Goal: Task Accomplishment & Management: Use online tool/utility

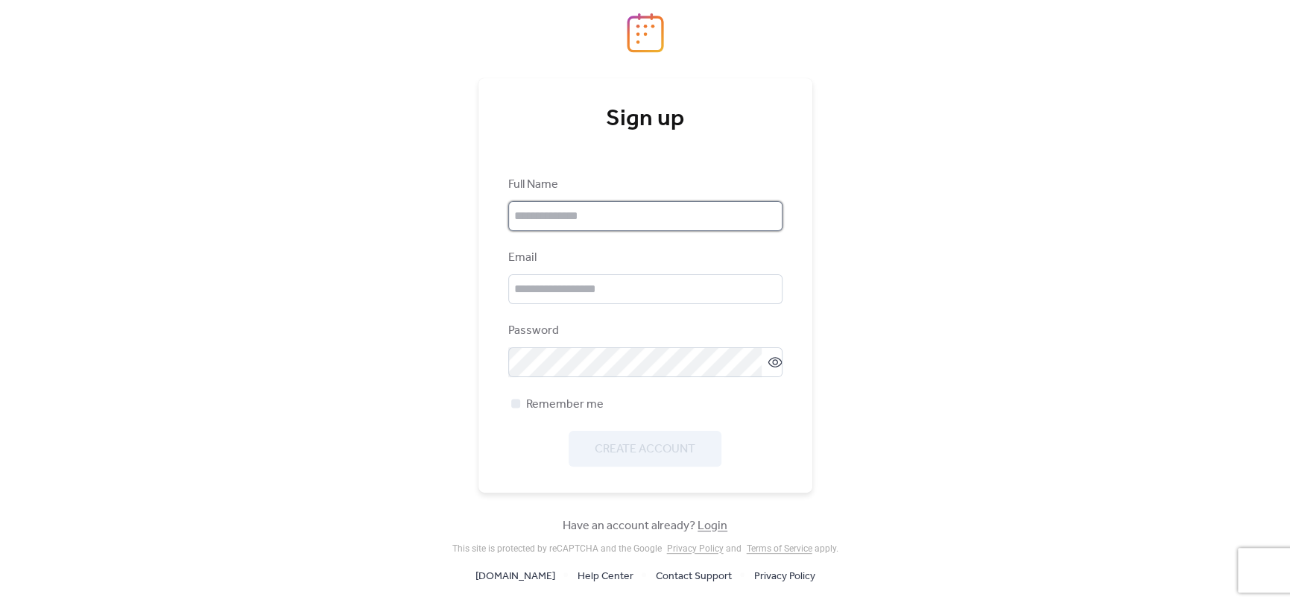
click at [647, 221] on input "text" at bounding box center [645, 216] width 274 height 30
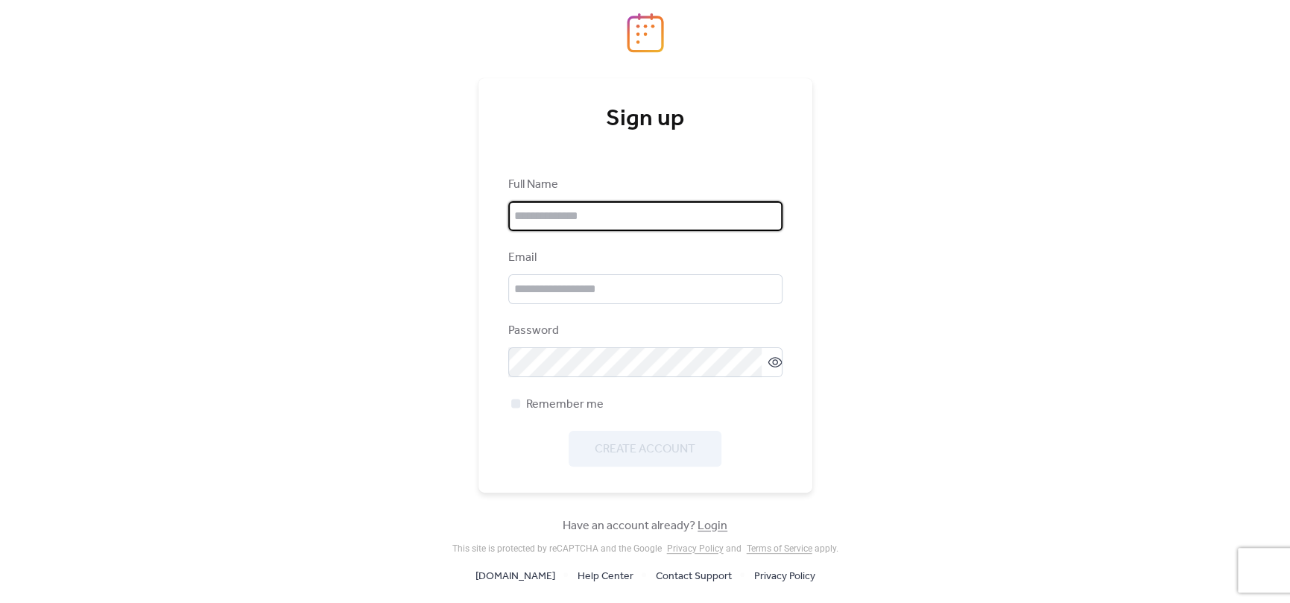
type input "**********"
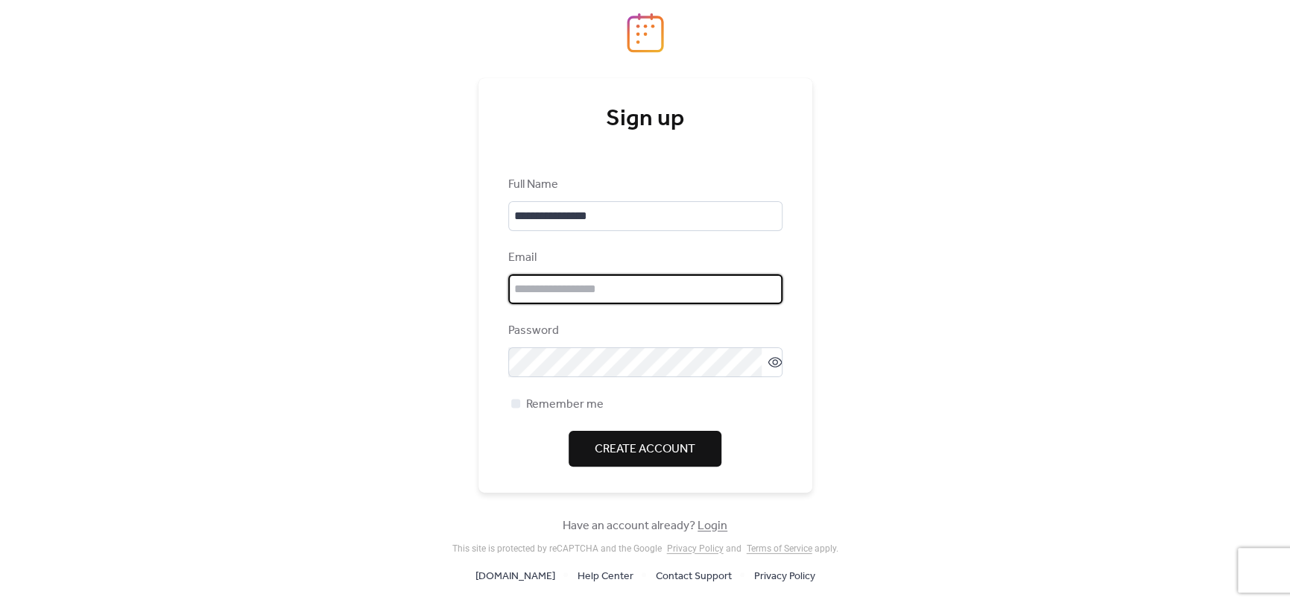
click at [631, 288] on input "email" at bounding box center [645, 289] width 274 height 30
type input "**********"
click at [542, 399] on span "Remember me" at bounding box center [564, 405] width 77 height 18
click at [622, 452] on span "Create Account" at bounding box center [645, 449] width 101 height 18
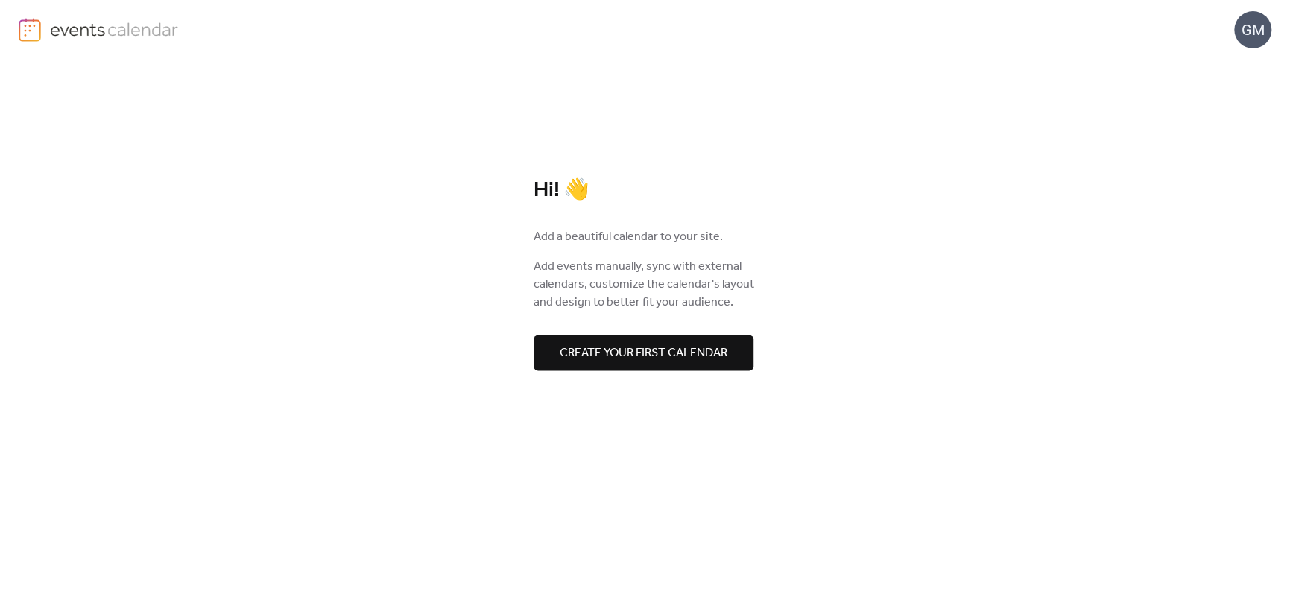
click at [677, 346] on span "Create your first calendar" at bounding box center [644, 353] width 168 height 18
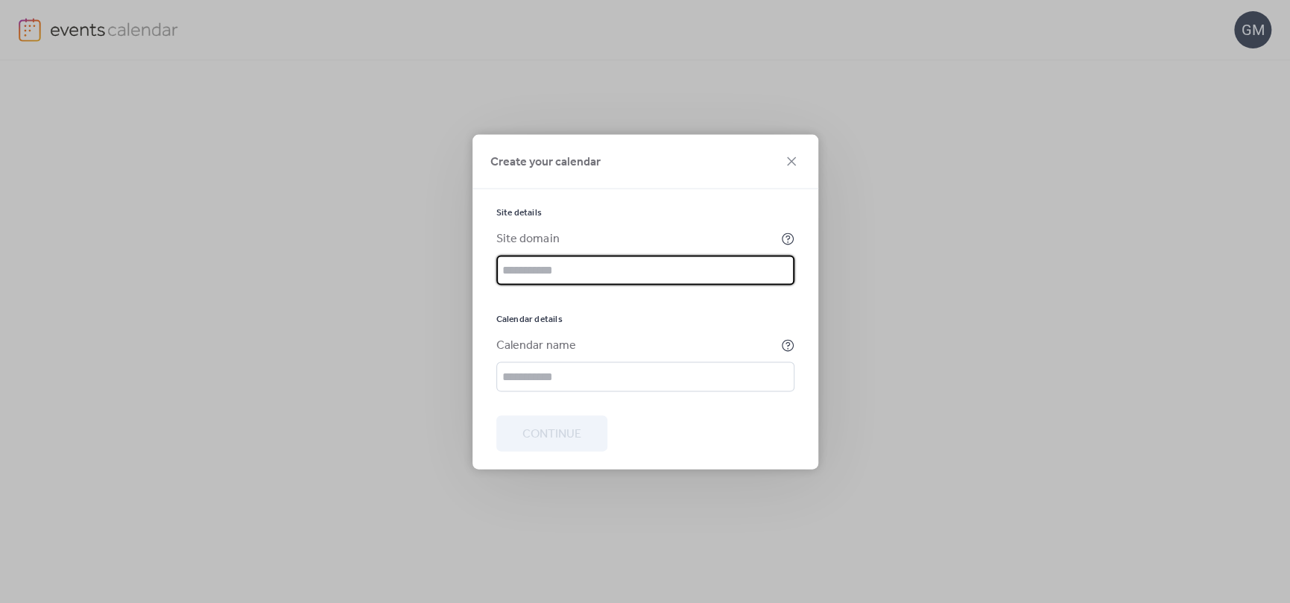
click at [592, 265] on input "text" at bounding box center [645, 270] width 298 height 30
paste input "**********"
type input "**********"
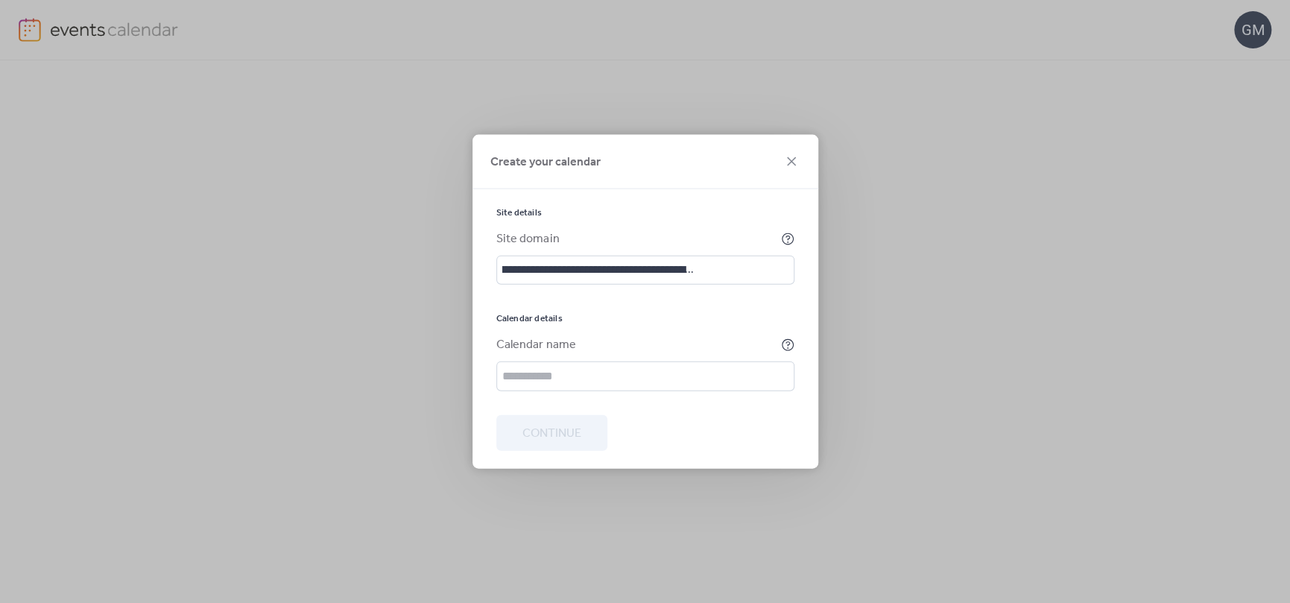
click at [598, 294] on div "**********" at bounding box center [645, 298] width 298 height 185
click at [603, 369] on input "text" at bounding box center [645, 376] width 298 height 30
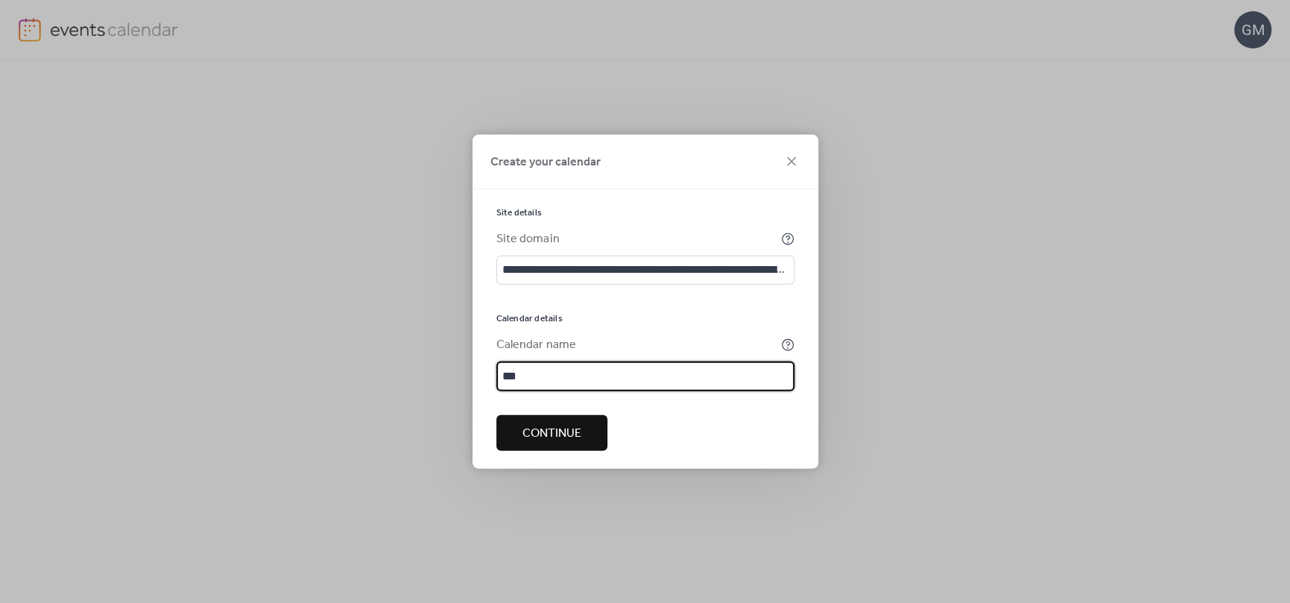
type input "***"
click at [560, 429] on span "Continue" at bounding box center [551, 434] width 59 height 18
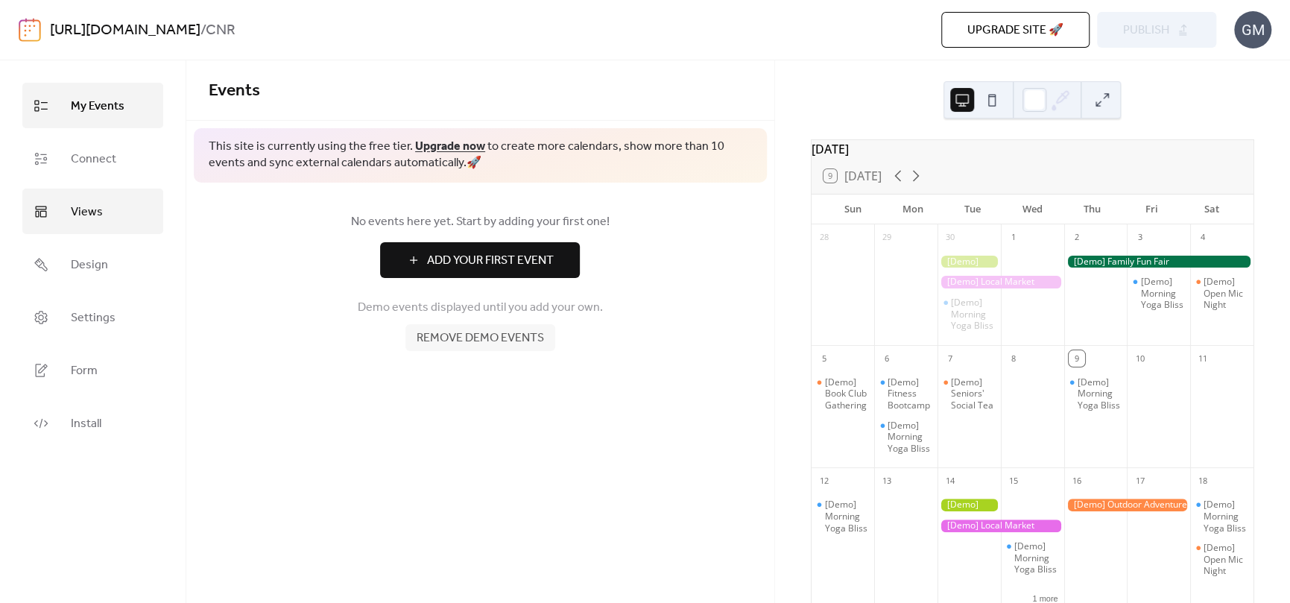
click at [86, 209] on span "Views" at bounding box center [87, 211] width 32 height 23
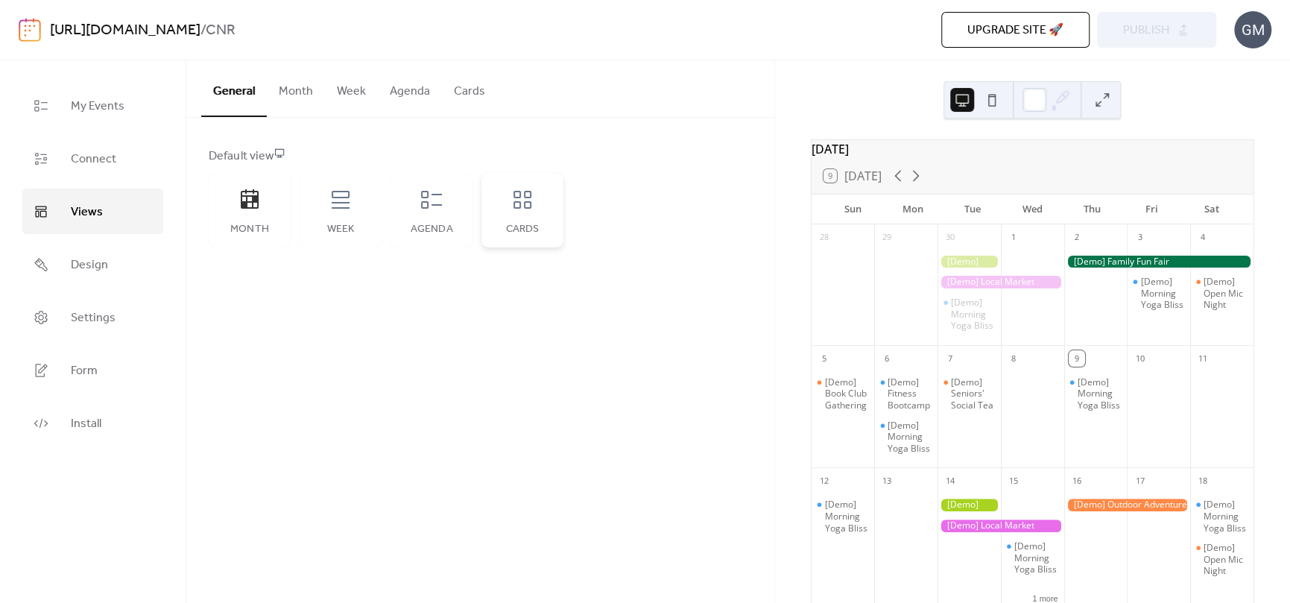
click at [513, 215] on div "Cards" at bounding box center [522, 210] width 82 height 75
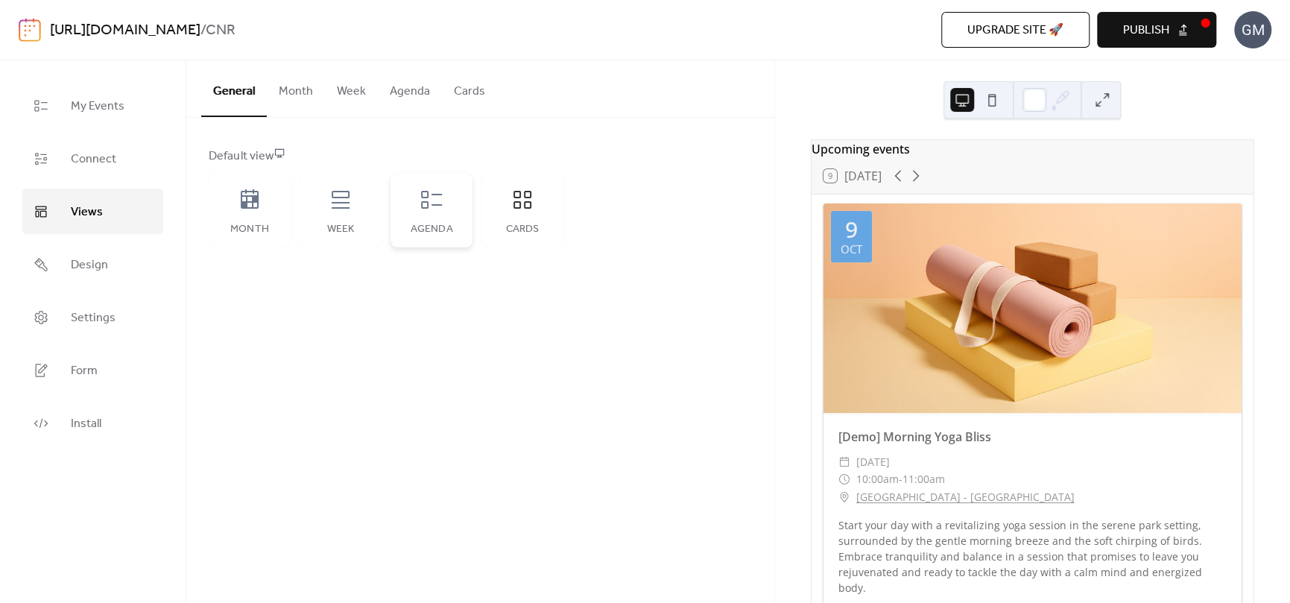
click at [436, 208] on icon at bounding box center [432, 200] width 24 height 24
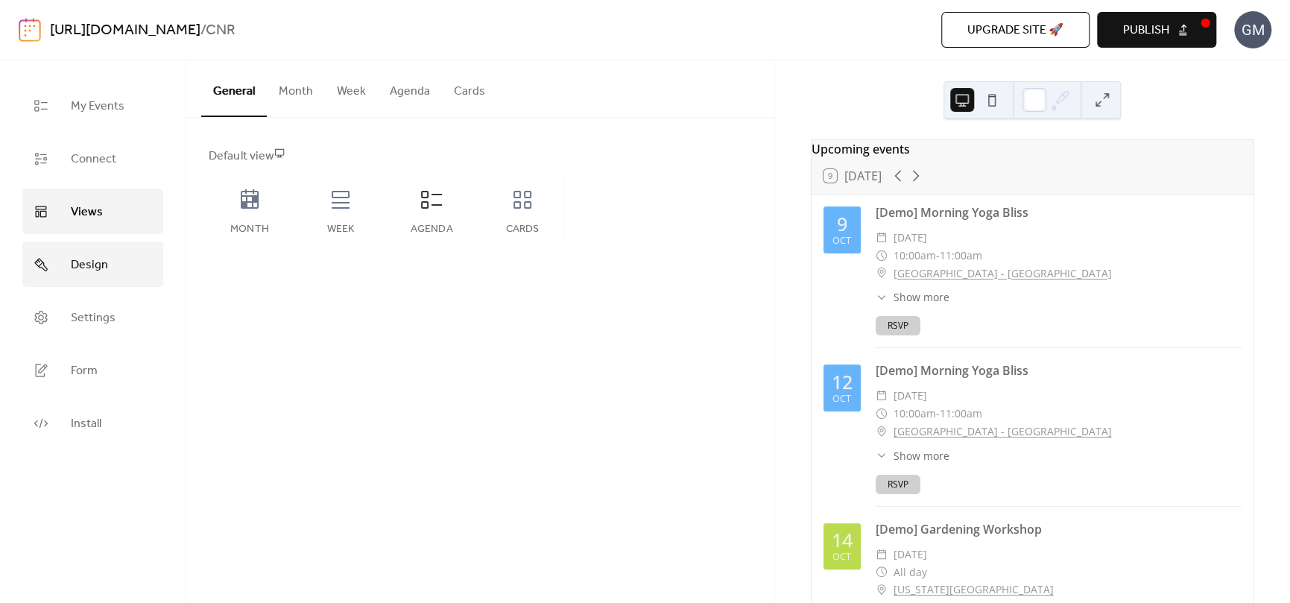
click at [92, 254] on span "Design" at bounding box center [89, 264] width 37 height 23
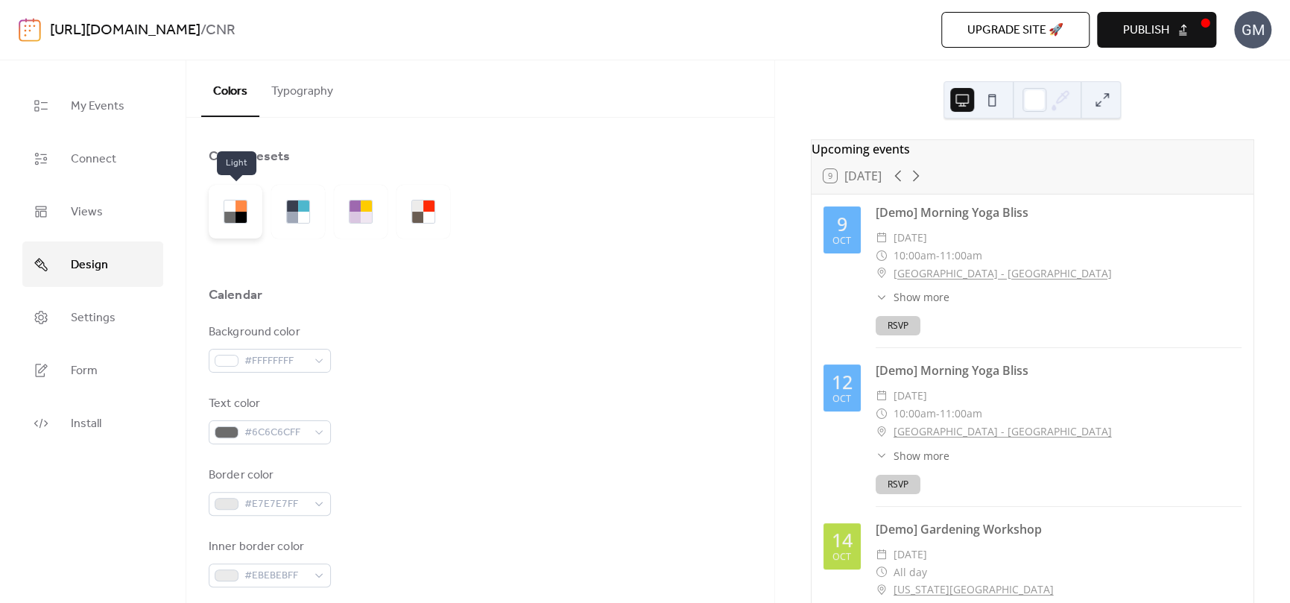
click at [226, 209] on div at bounding box center [229, 205] width 11 height 11
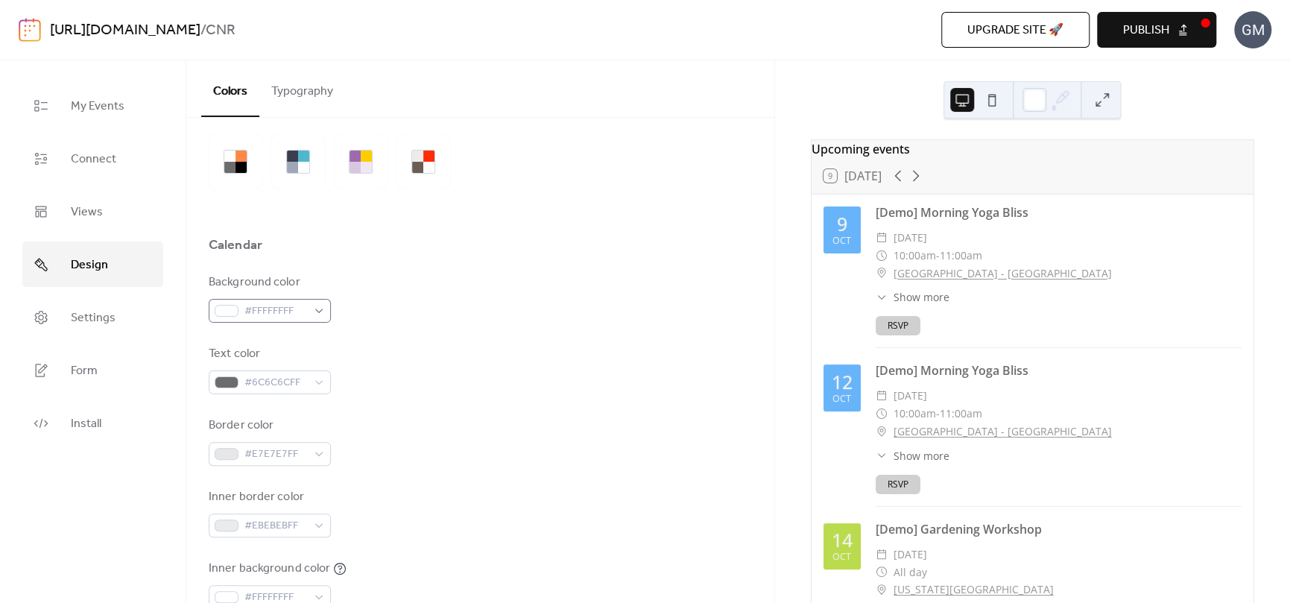
scroll to position [75, 0]
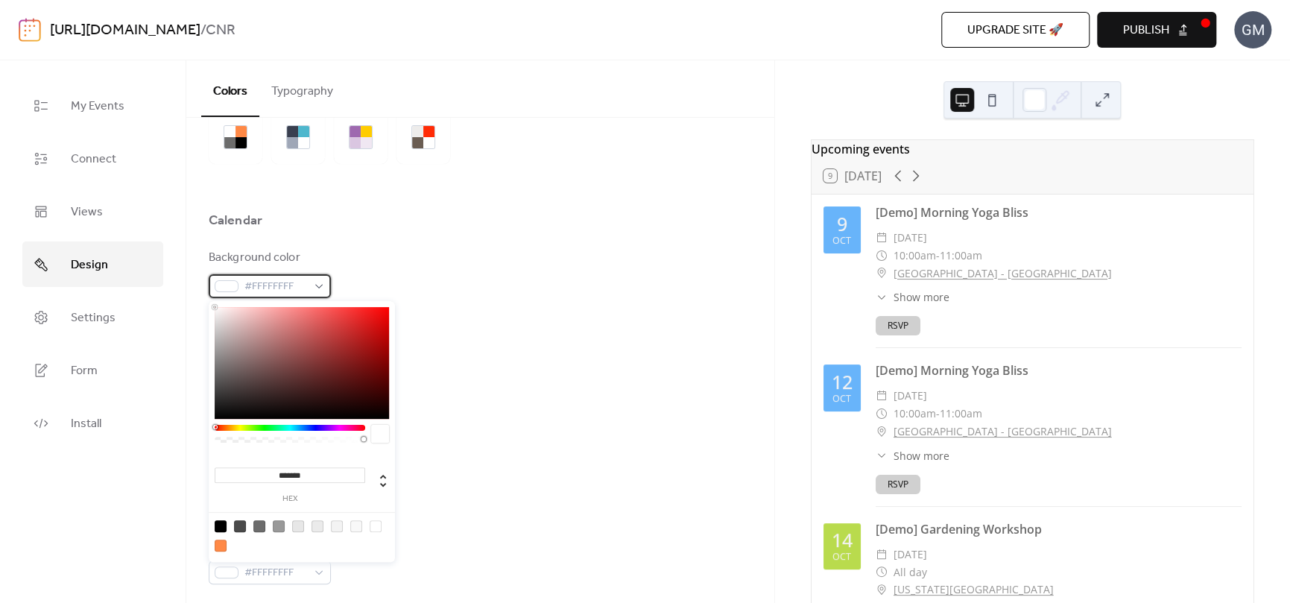
click at [309, 282] on div "#FFFFFFFF" at bounding box center [270, 286] width 122 height 24
click at [341, 422] on div "******* hex" at bounding box center [302, 433] width 186 height 264
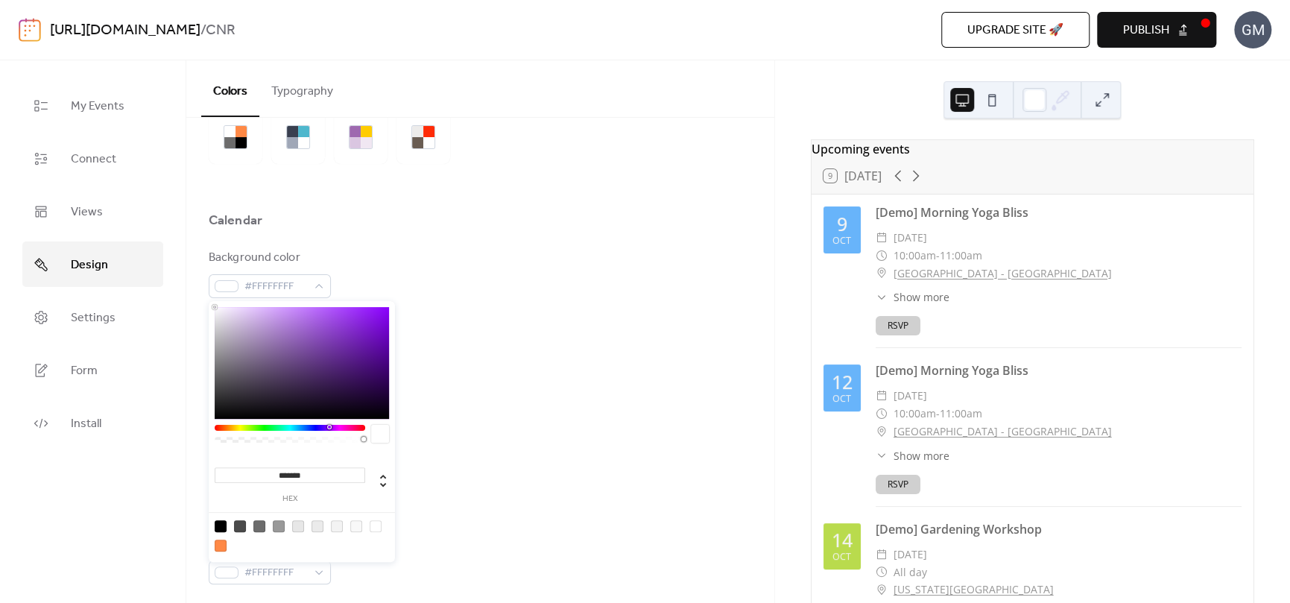
drag, startPoint x: 341, startPoint y: 429, endPoint x: 329, endPoint y: 429, distance: 12.7
click at [329, 429] on div at bounding box center [290, 428] width 151 height 6
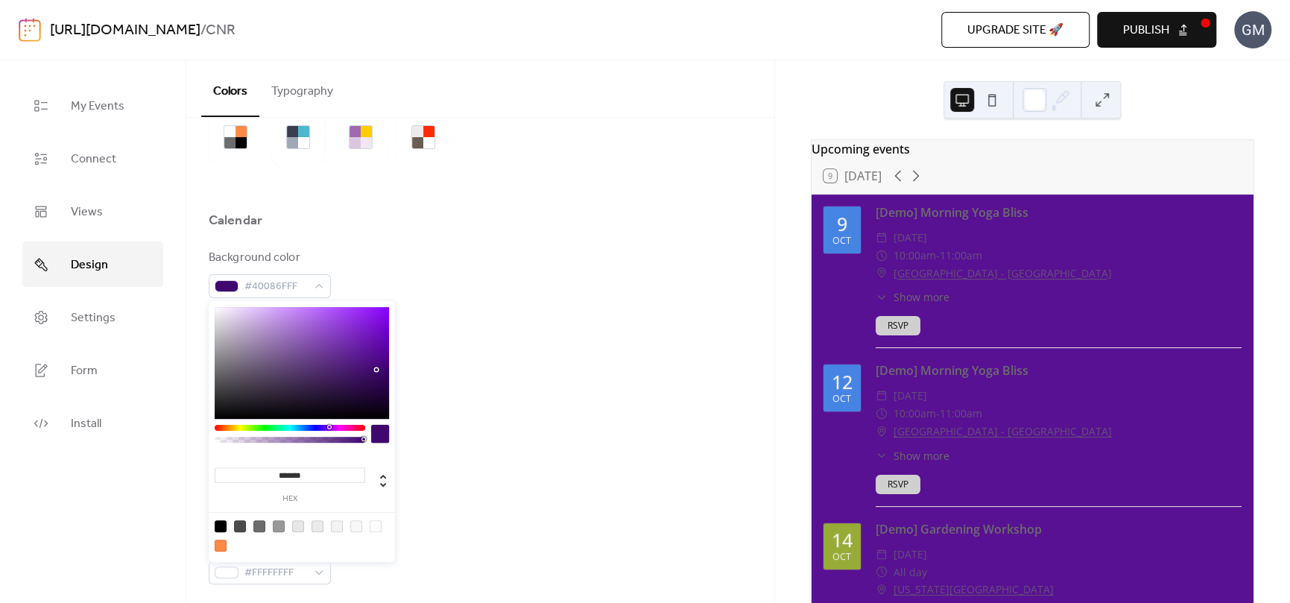
type input "*******"
drag, startPoint x: 367, startPoint y: 353, endPoint x: 377, endPoint y: 364, distance: 15.3
click at [377, 364] on div at bounding box center [302, 363] width 174 height 112
click at [467, 327] on div "Text color #6C6C6CFF" at bounding box center [480, 344] width 543 height 49
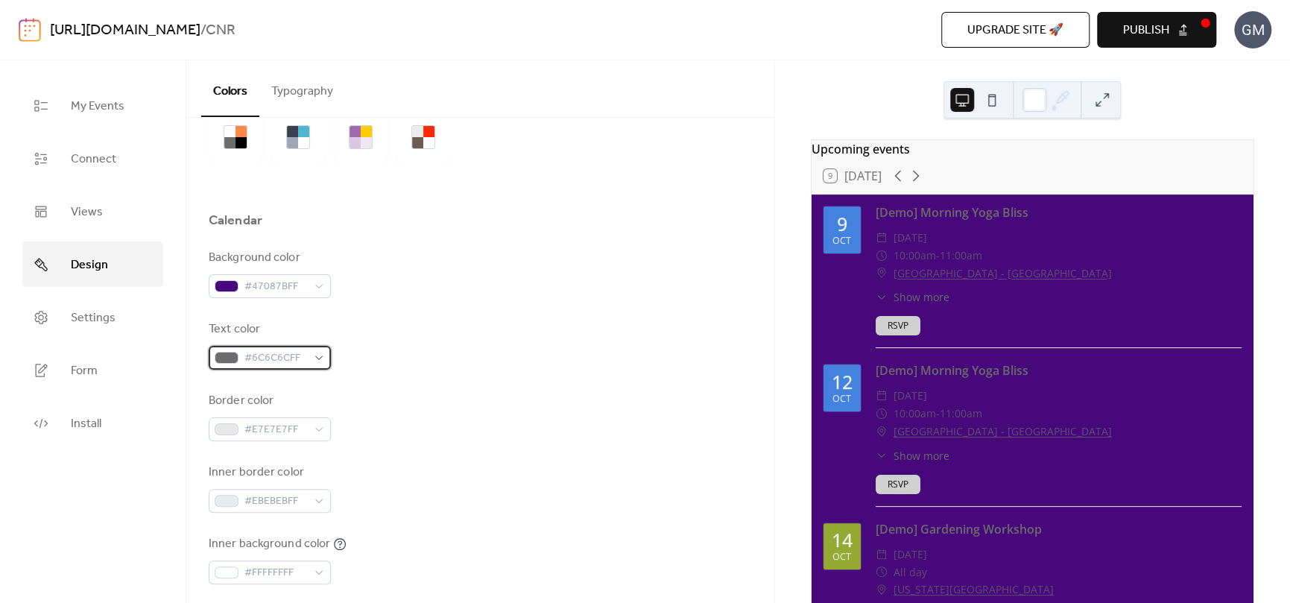
click at [277, 349] on span "#6C6C6CFF" at bounding box center [275, 358] width 63 height 18
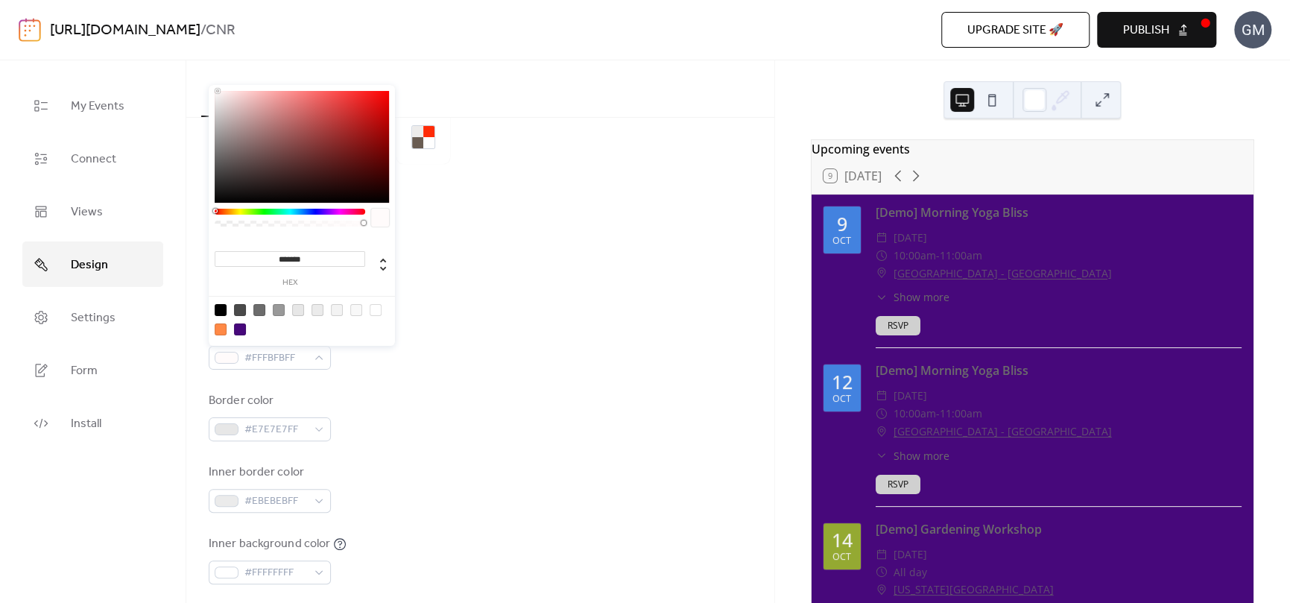
type input "*******"
drag, startPoint x: 218, startPoint y: 76, endPoint x: 212, endPoint y: 57, distance: 19.3
click at [212, 57] on body "[URL][DOMAIN_NAME] / CNR Upgrade site 🚀 Preview Publish GM My Events Connect Vi…" at bounding box center [645, 301] width 1290 height 603
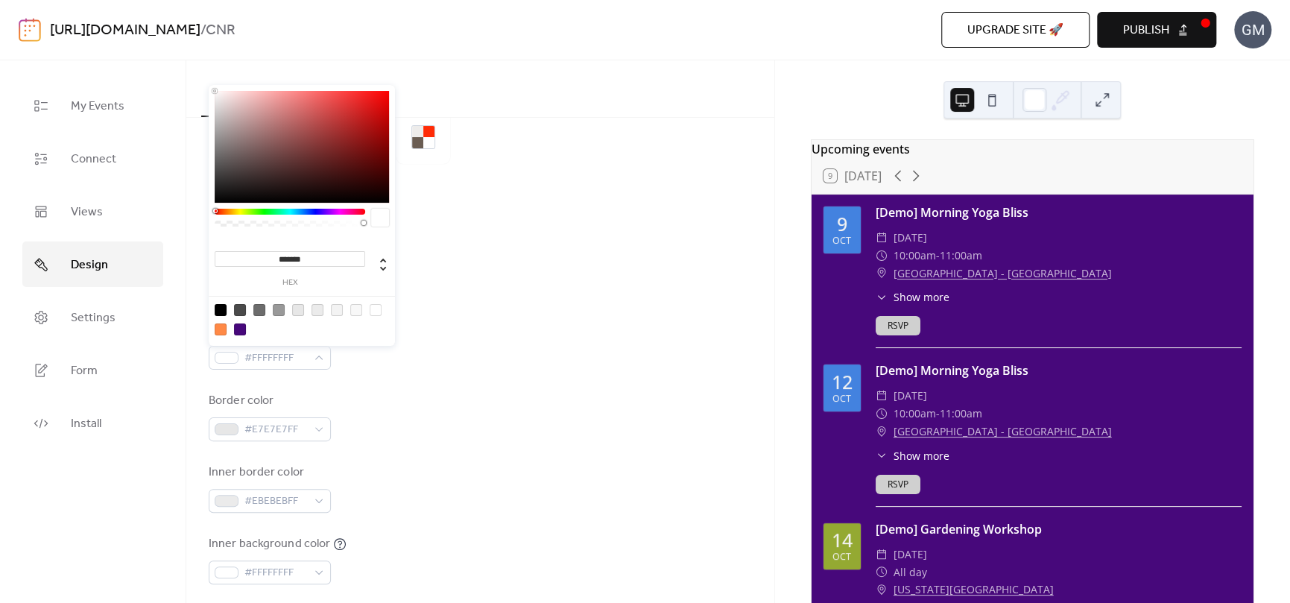
click at [473, 282] on div "Background color #47087BFF" at bounding box center [480, 273] width 543 height 49
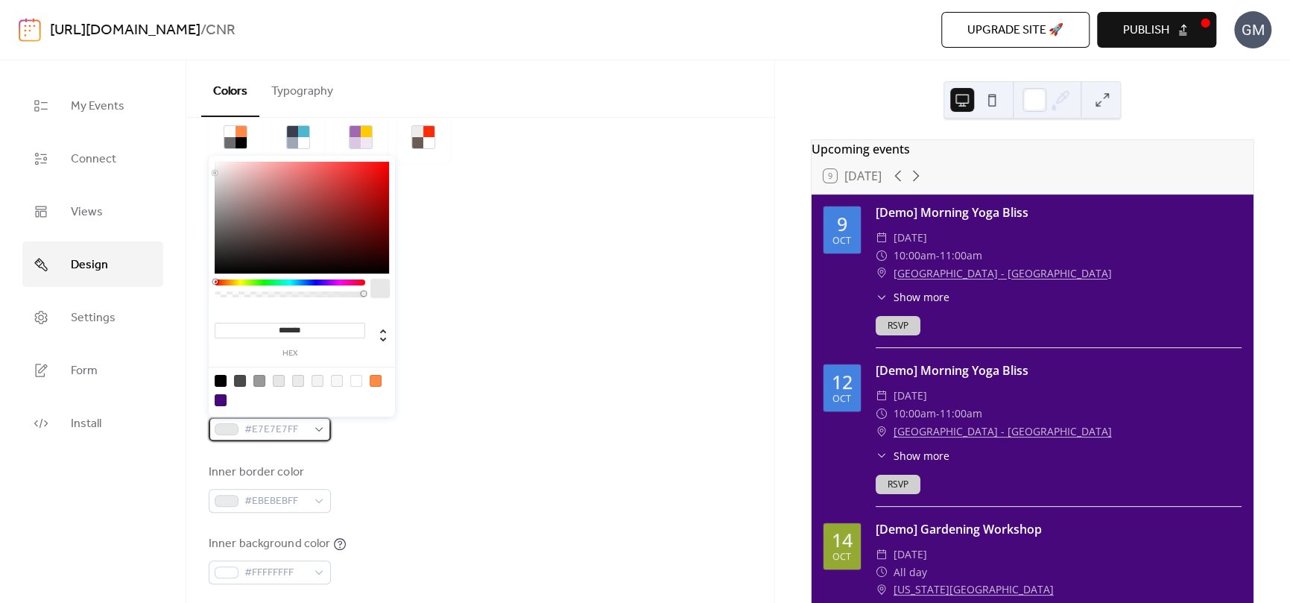
click at [237, 432] on div at bounding box center [227, 429] width 24 height 12
click at [376, 385] on div at bounding box center [376, 381] width 12 height 12
type input "*******"
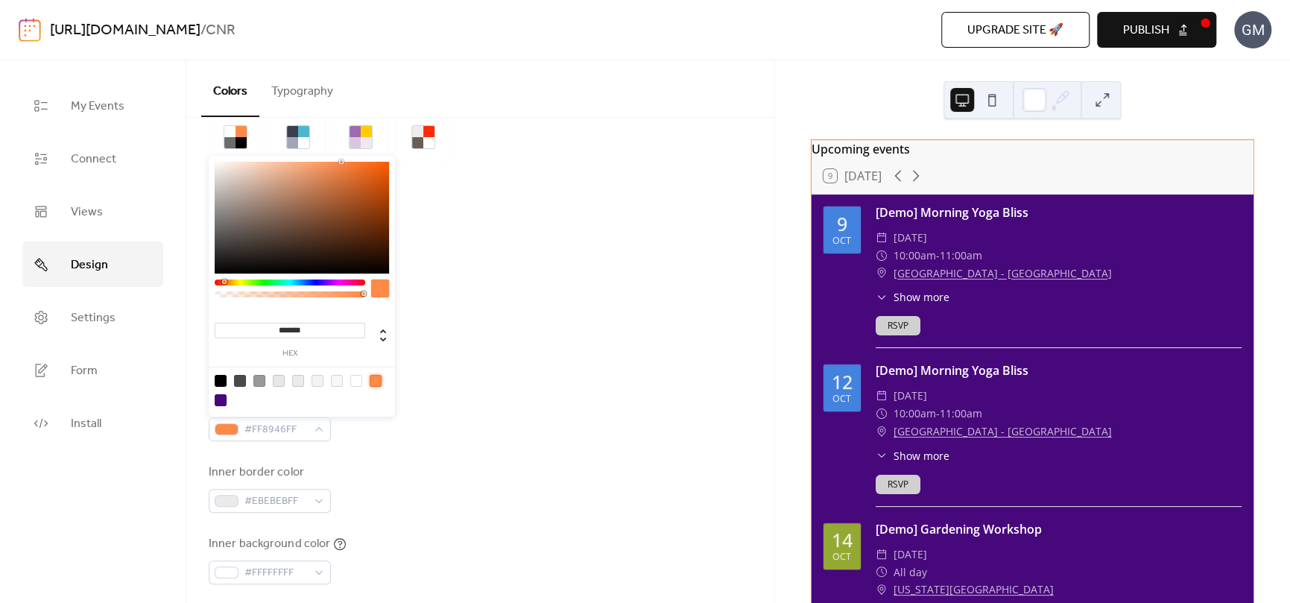
click at [452, 340] on div "Text color #FFFFFFFF" at bounding box center [480, 344] width 543 height 49
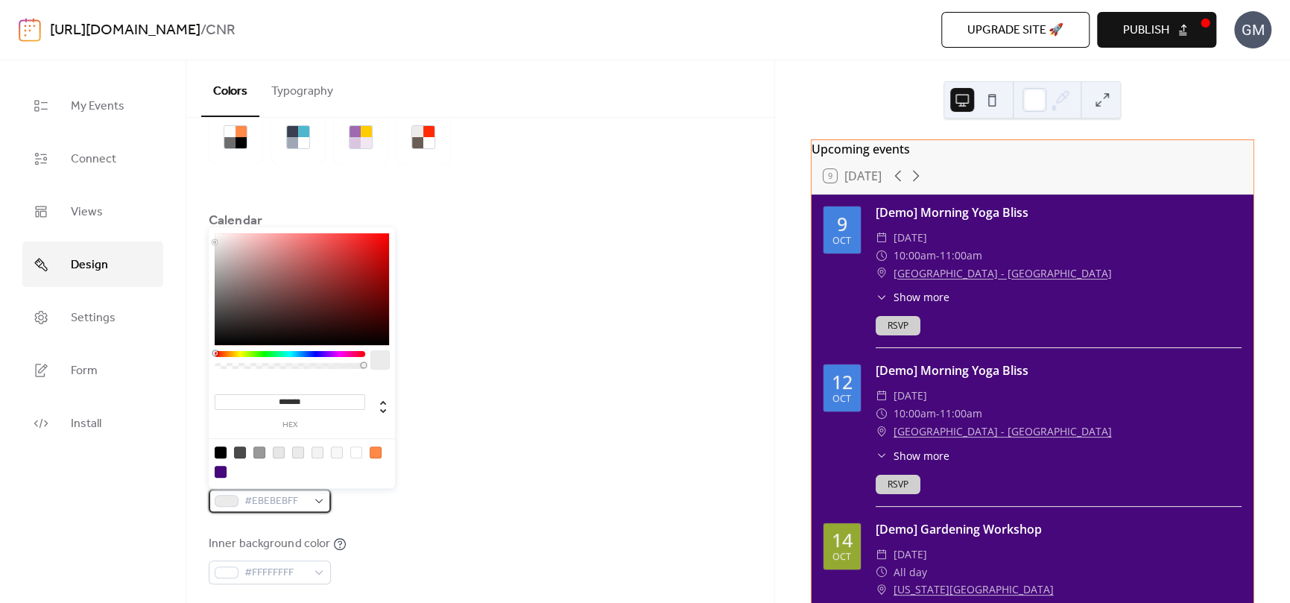
click at [290, 496] on span "#EBEBEBFF" at bounding box center [275, 502] width 63 height 18
click at [371, 451] on div at bounding box center [376, 452] width 12 height 12
type input "*******"
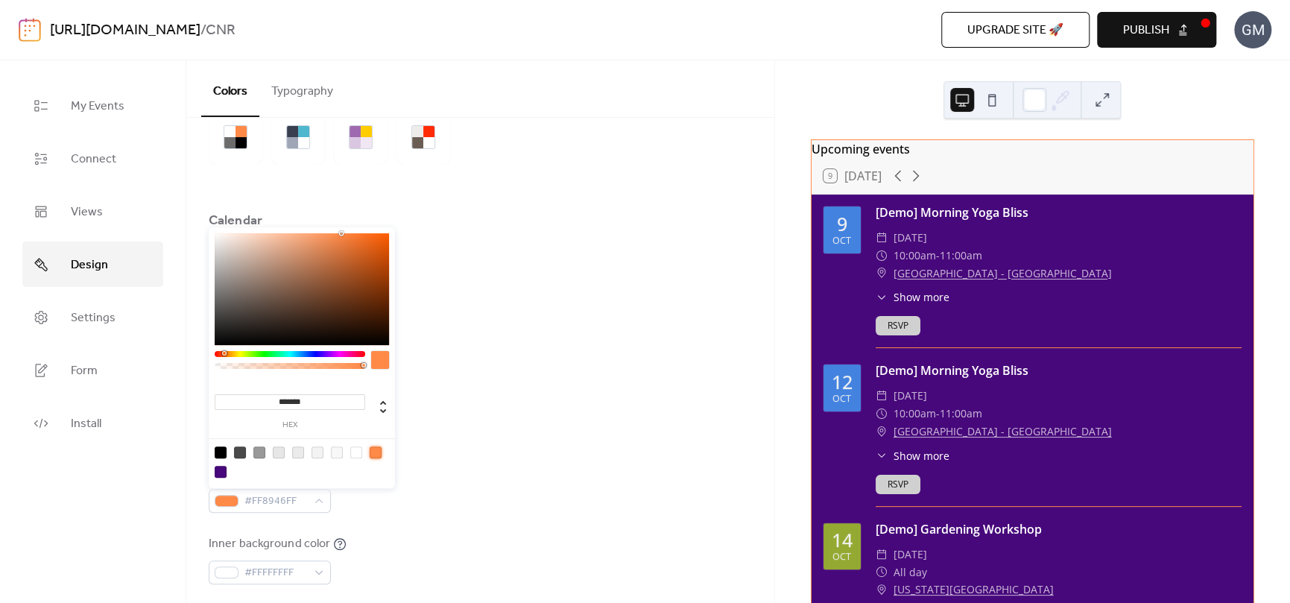
click at [476, 422] on div "Border color #FF8946FF" at bounding box center [480, 416] width 543 height 49
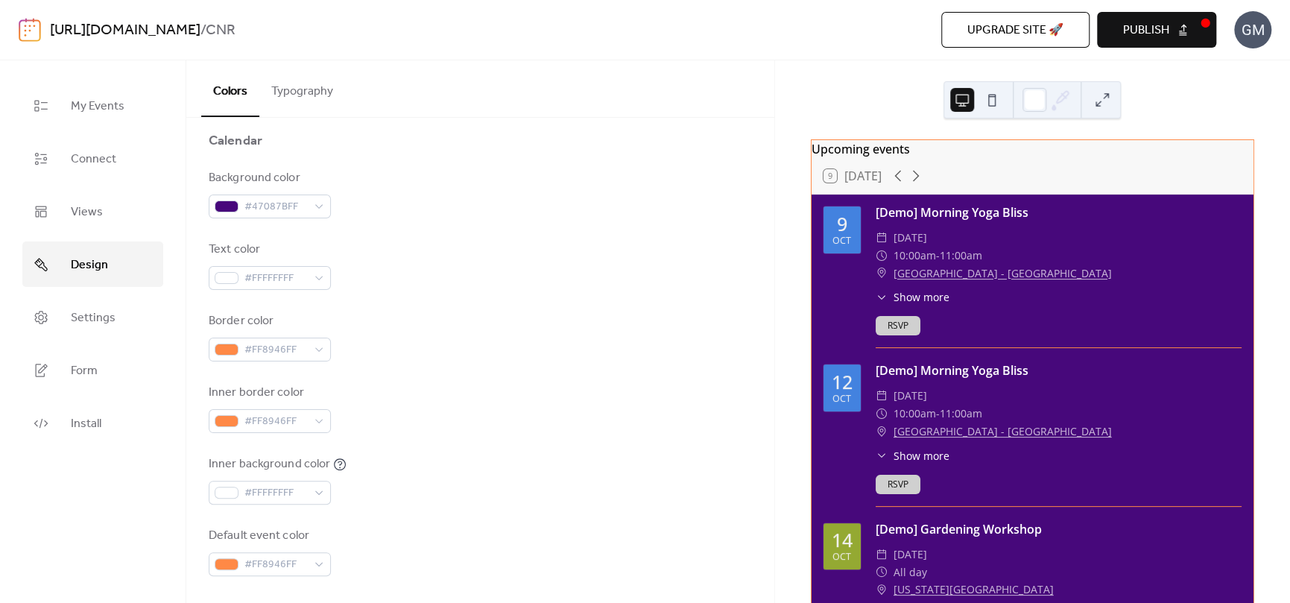
scroll to position [224, 0]
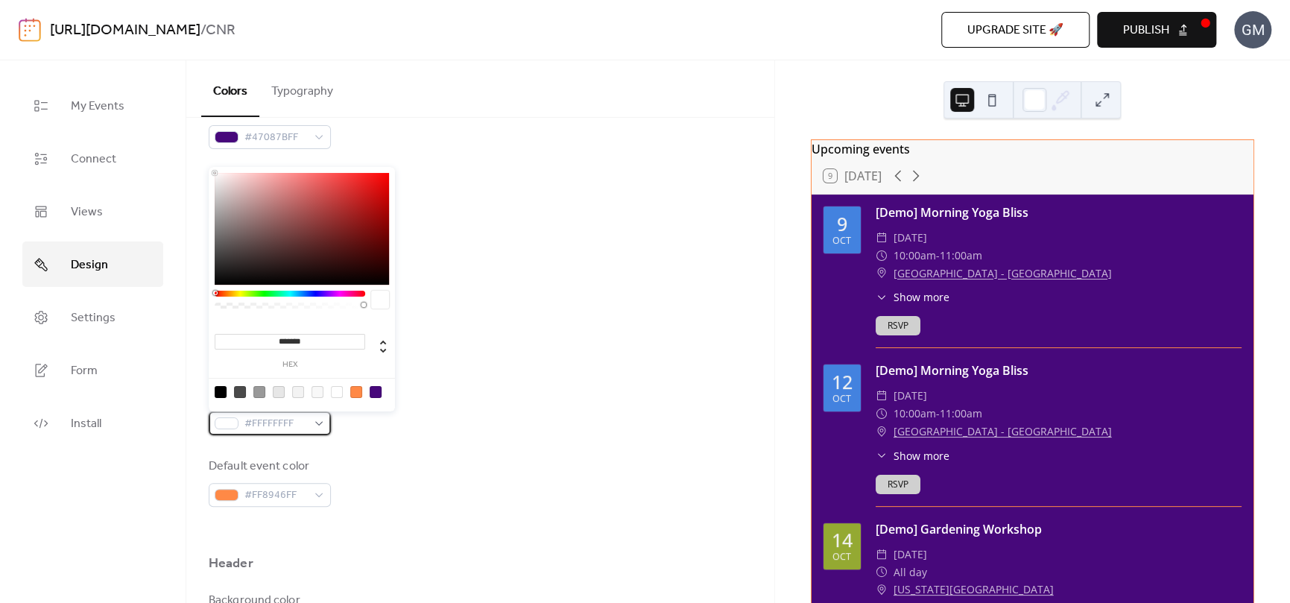
click at [280, 420] on span "#FFFFFFFF" at bounding box center [275, 424] width 63 height 18
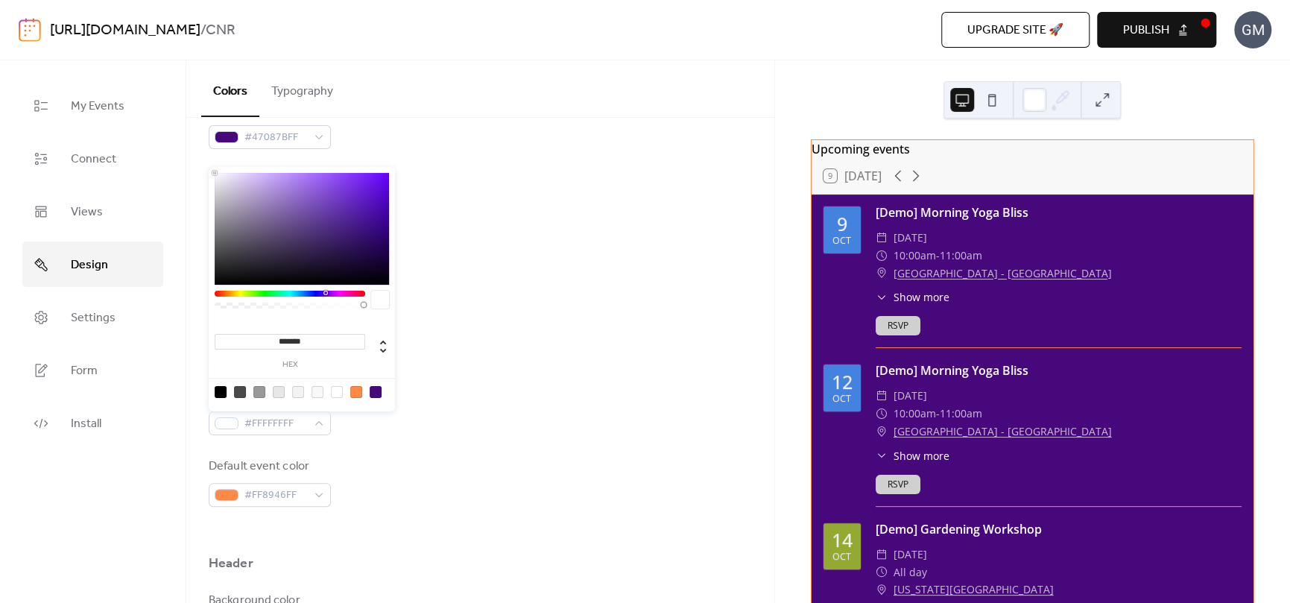
click at [325, 293] on div at bounding box center [290, 294] width 151 height 6
click at [372, 221] on div at bounding box center [302, 229] width 174 height 112
drag, startPoint x: 277, startPoint y: 197, endPoint x: 252, endPoint y: 197, distance: 25.3
click at [252, 197] on div at bounding box center [302, 229] width 174 height 112
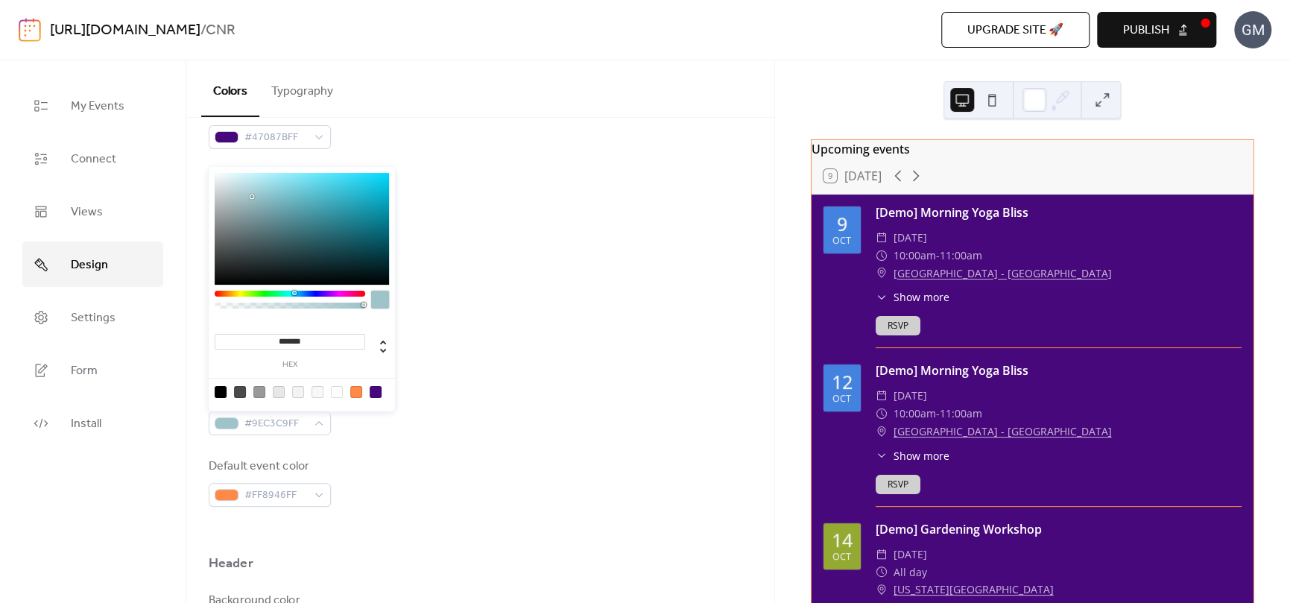
drag, startPoint x: 325, startPoint y: 290, endPoint x: 294, endPoint y: 290, distance: 31.3
click at [294, 291] on div at bounding box center [294, 293] width 4 height 4
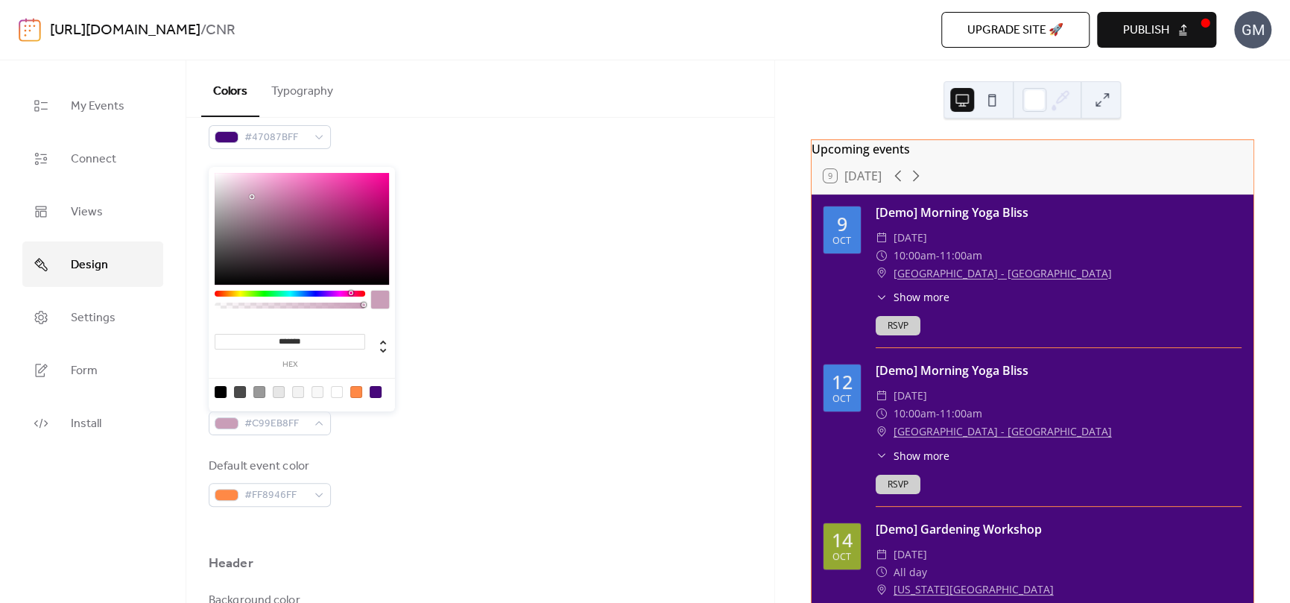
drag, startPoint x: 320, startPoint y: 292, endPoint x: 352, endPoint y: 292, distance: 32.0
click at [352, 292] on div at bounding box center [290, 294] width 151 height 6
drag, startPoint x: 365, startPoint y: 253, endPoint x: 346, endPoint y: 259, distance: 20.1
click at [347, 262] on div at bounding box center [302, 229] width 174 height 112
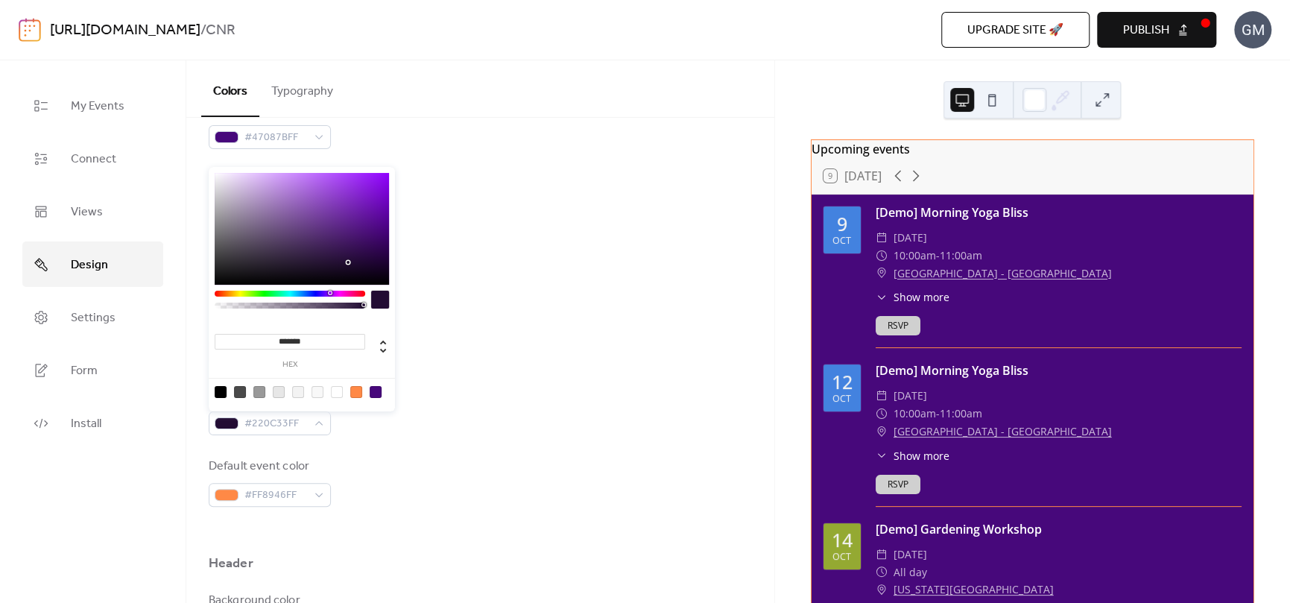
click at [329, 292] on div at bounding box center [290, 294] width 151 height 6
type input "*******"
drag, startPoint x: 351, startPoint y: 234, endPoint x: 366, endPoint y: 233, distance: 14.9
click at [366, 233] on div at bounding box center [302, 229] width 174 height 112
click at [447, 262] on div "Border color #FF8946FF" at bounding box center [480, 267] width 543 height 49
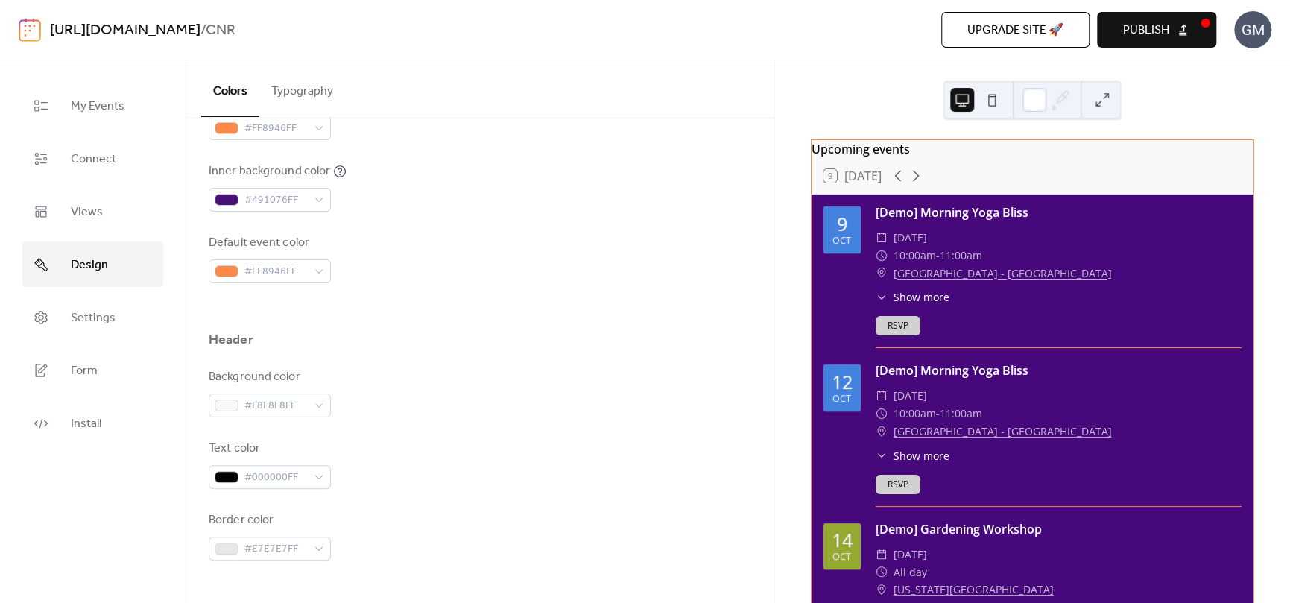
scroll to position [373, 0]
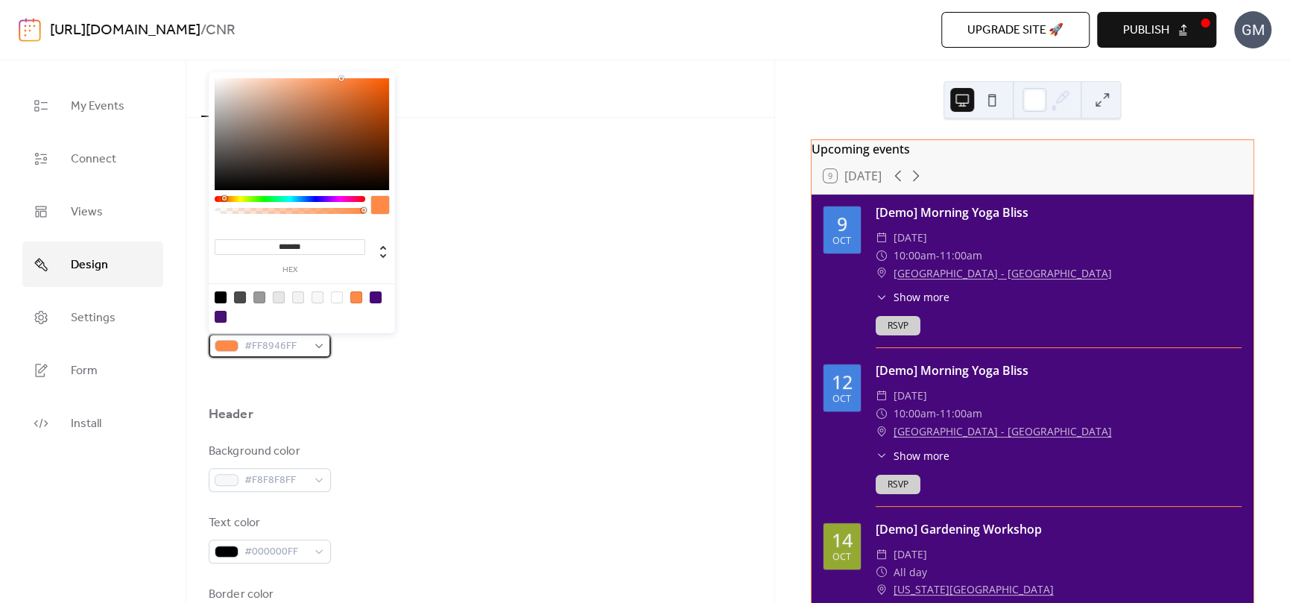
click at [288, 340] on span "#FF8946FF" at bounding box center [275, 347] width 63 height 18
click at [351, 112] on div at bounding box center [302, 134] width 174 height 112
type input "*******"
click at [353, 92] on div at bounding box center [302, 134] width 174 height 112
click at [460, 217] on div "Background color #47087BFF Text color #FFFFFFFF Border color #FF8946FF Inner bo…" at bounding box center [480, 154] width 543 height 407
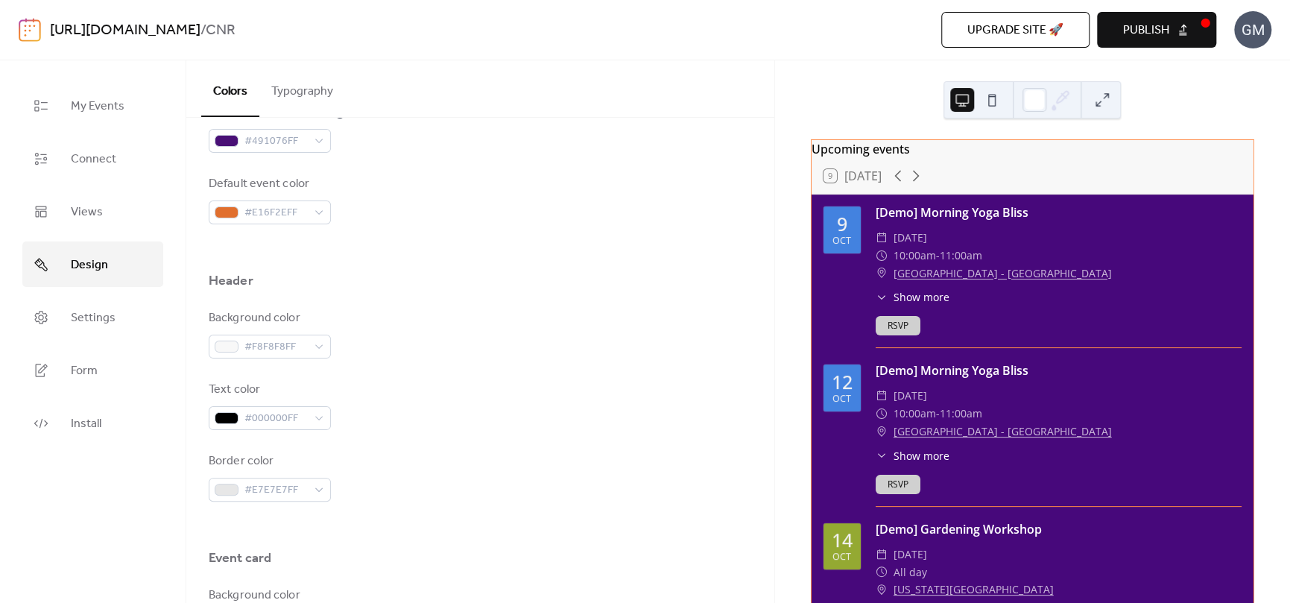
scroll to position [522, 0]
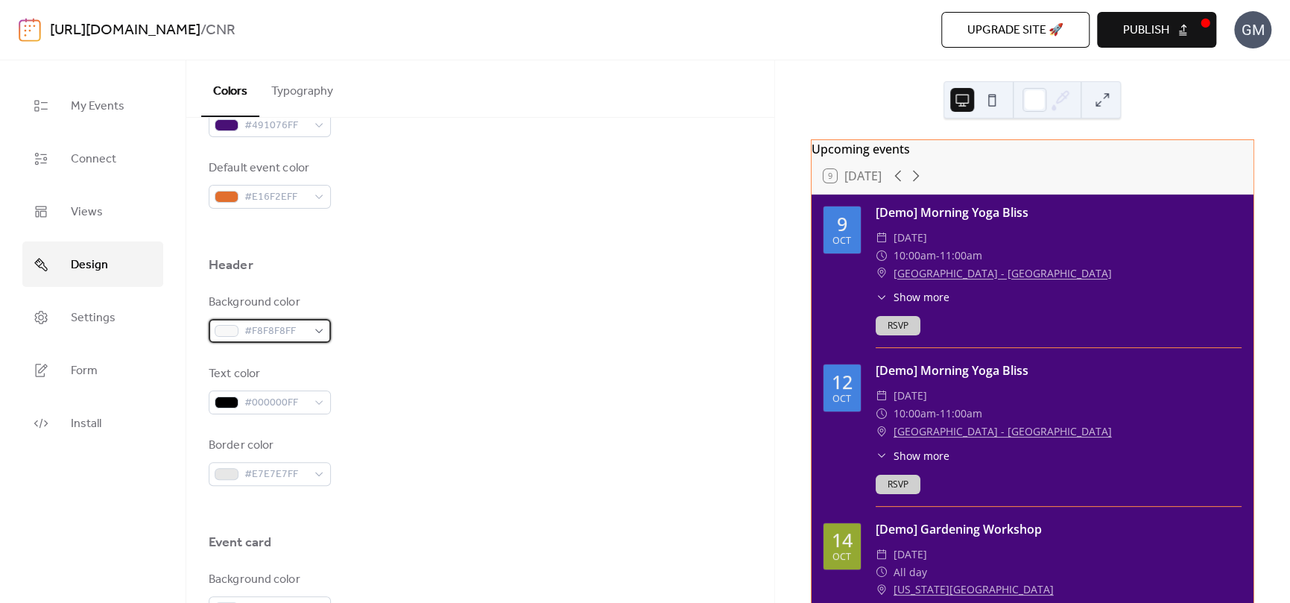
click at [296, 326] on span "#F8F8F8FF" at bounding box center [275, 332] width 63 height 18
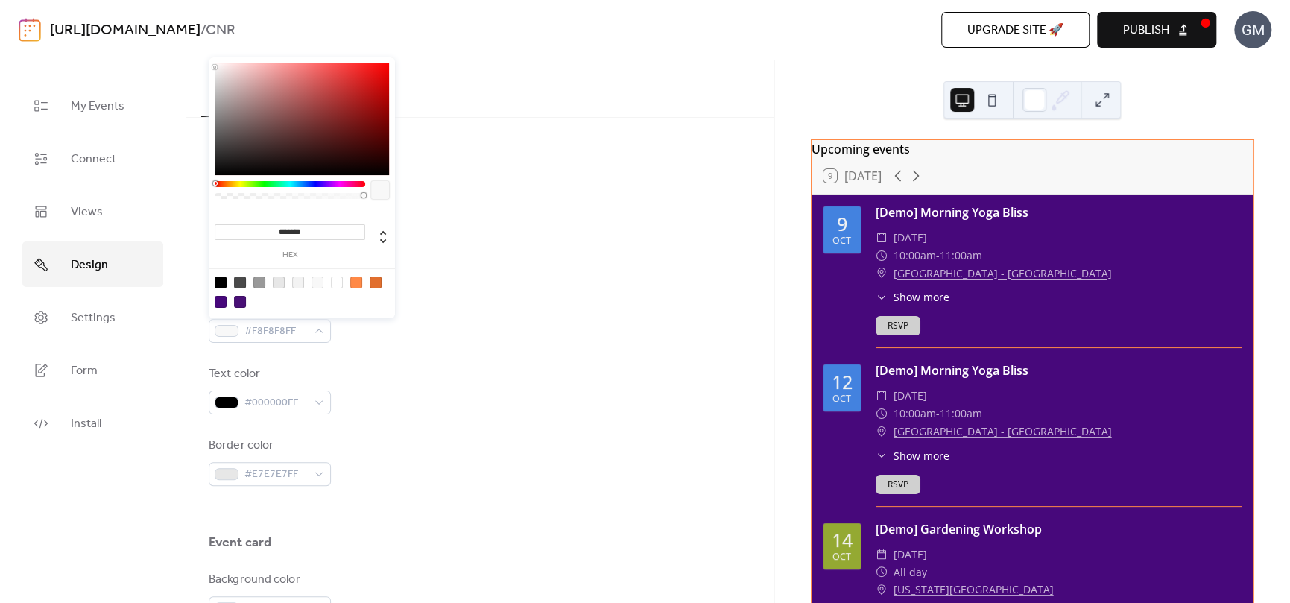
click at [358, 285] on div at bounding box center [356, 282] width 12 height 12
type input "*******"
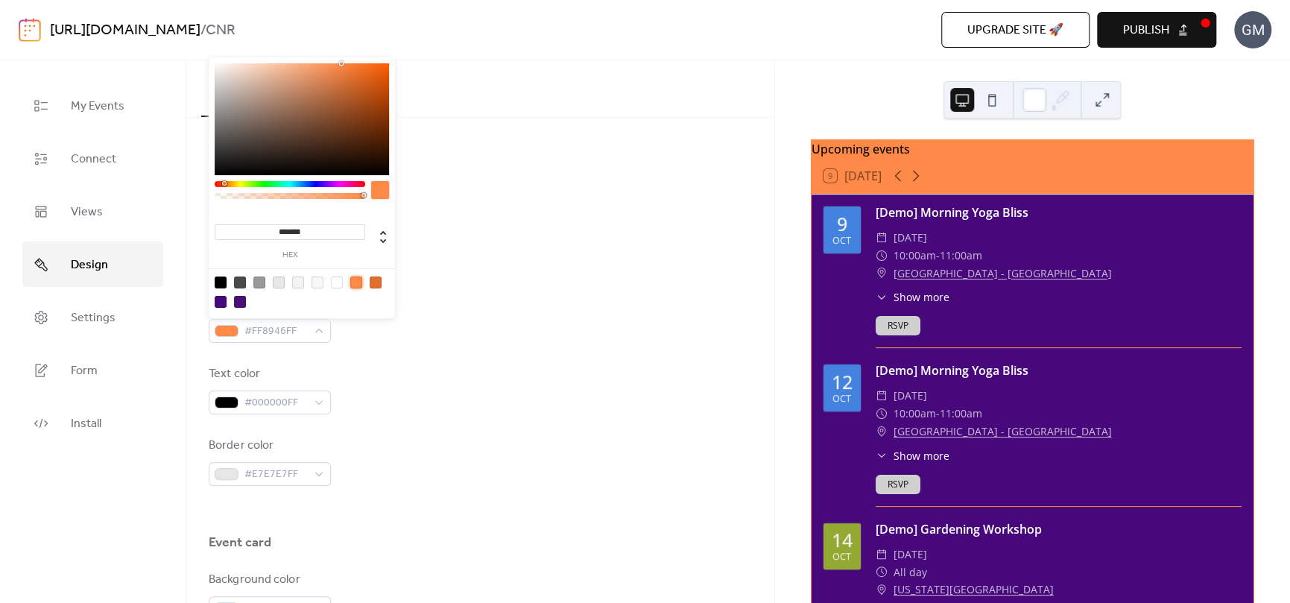
click at [449, 330] on div "Background color #FF8946FF" at bounding box center [480, 318] width 543 height 49
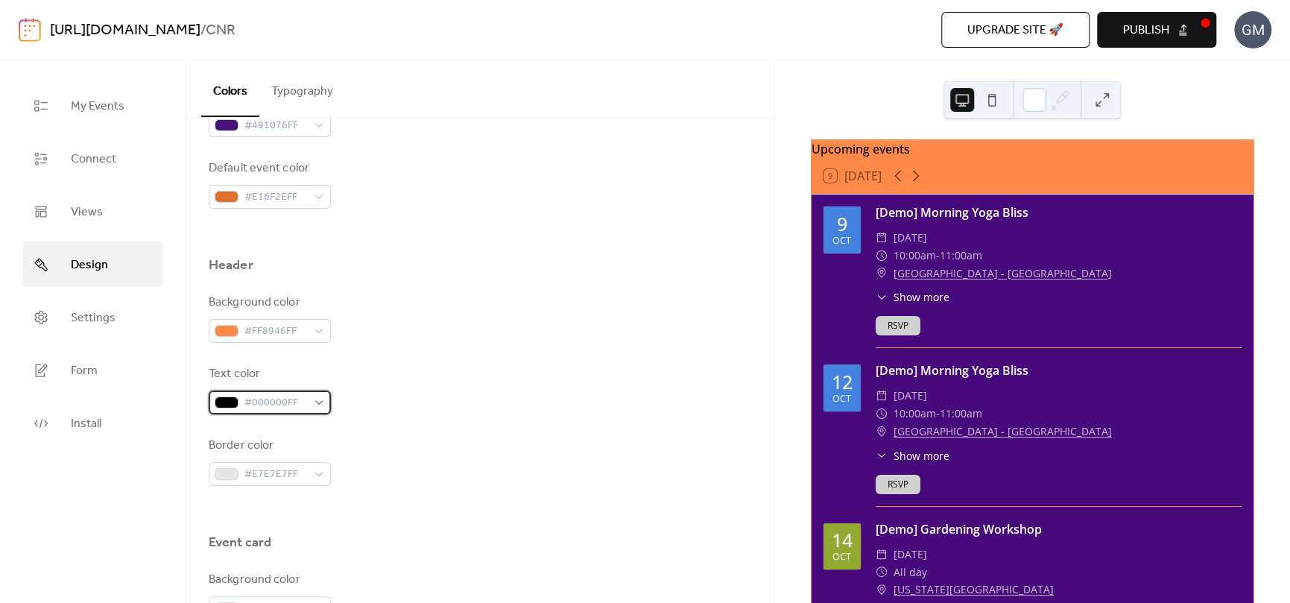
click at [295, 406] on span "#000000FF" at bounding box center [275, 403] width 63 height 18
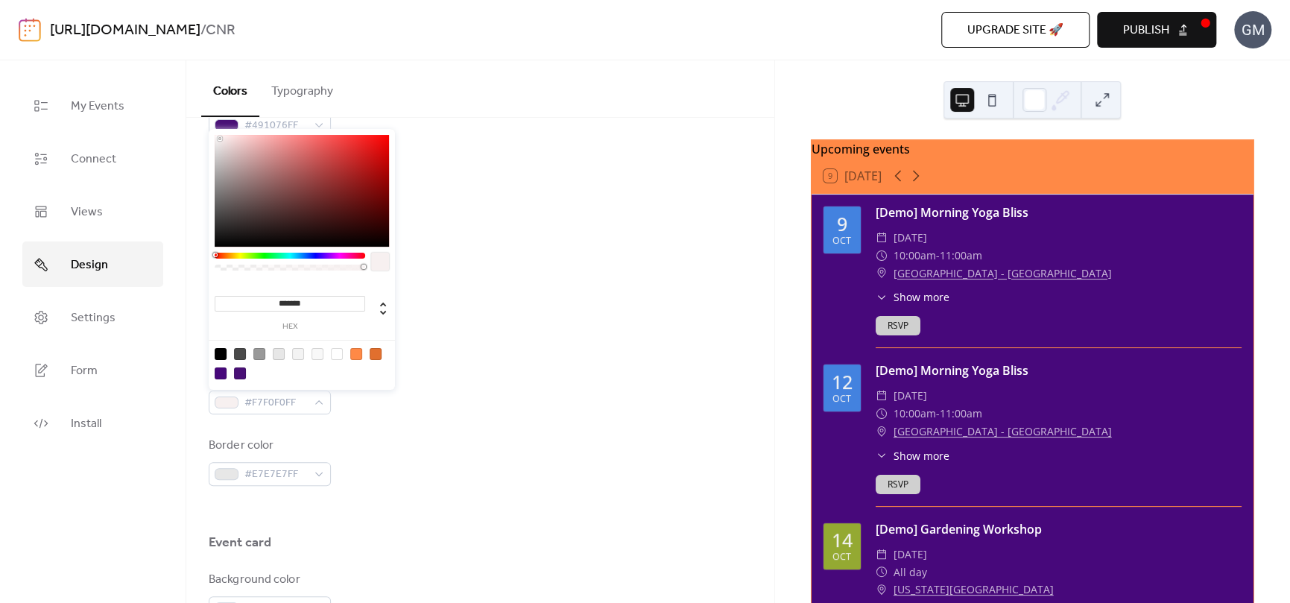
type input "*******"
drag, startPoint x: 227, startPoint y: 152, endPoint x: 206, endPoint y: 122, distance: 36.0
click at [206, 122] on body "[URL][DOMAIN_NAME] / CNR Upgrade site 🚀 Preview Publish GM My Events Connect Vi…" at bounding box center [645, 301] width 1290 height 603
drag, startPoint x: 504, startPoint y: 247, endPoint x: 484, endPoint y: 282, distance: 40.7
click at [504, 248] on div at bounding box center [480, 233] width 543 height 48
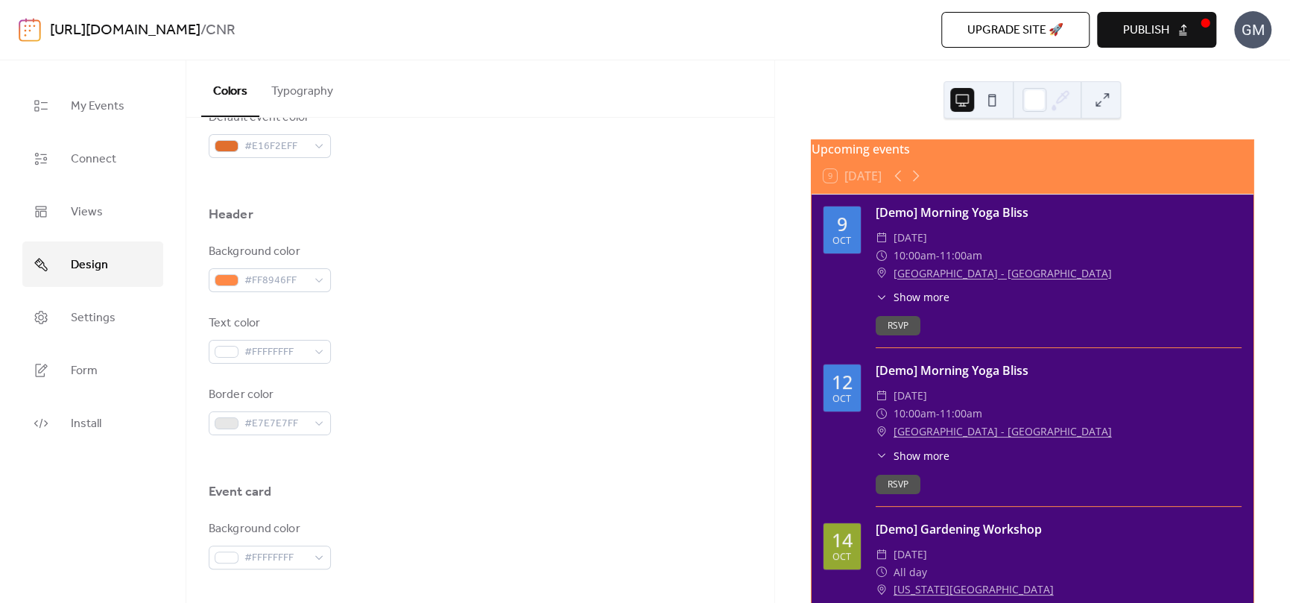
scroll to position [596, 0]
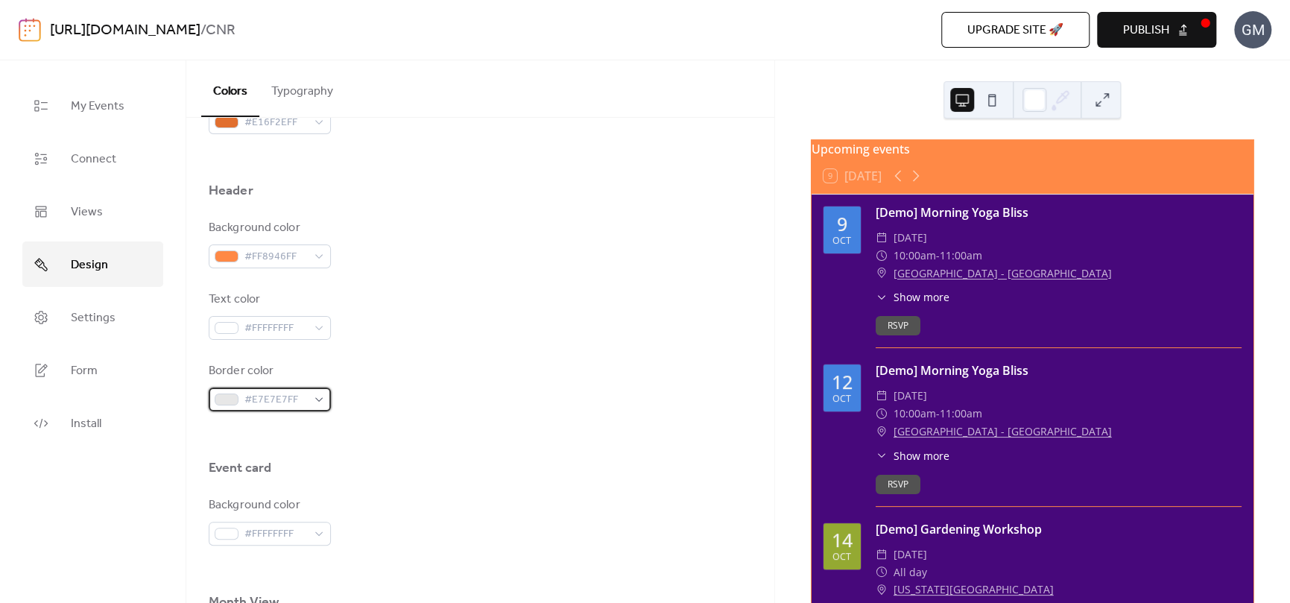
click at [276, 397] on span "#E7E7E7FF" at bounding box center [275, 400] width 63 height 18
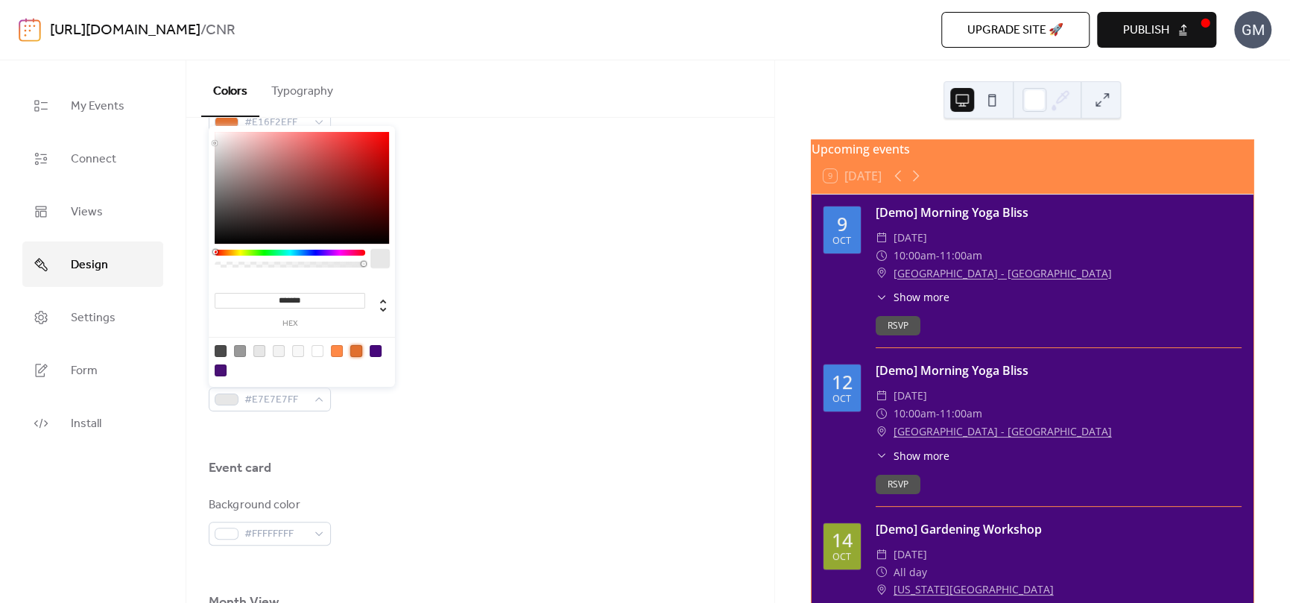
click at [355, 349] on div at bounding box center [356, 351] width 12 height 12
type input "*******"
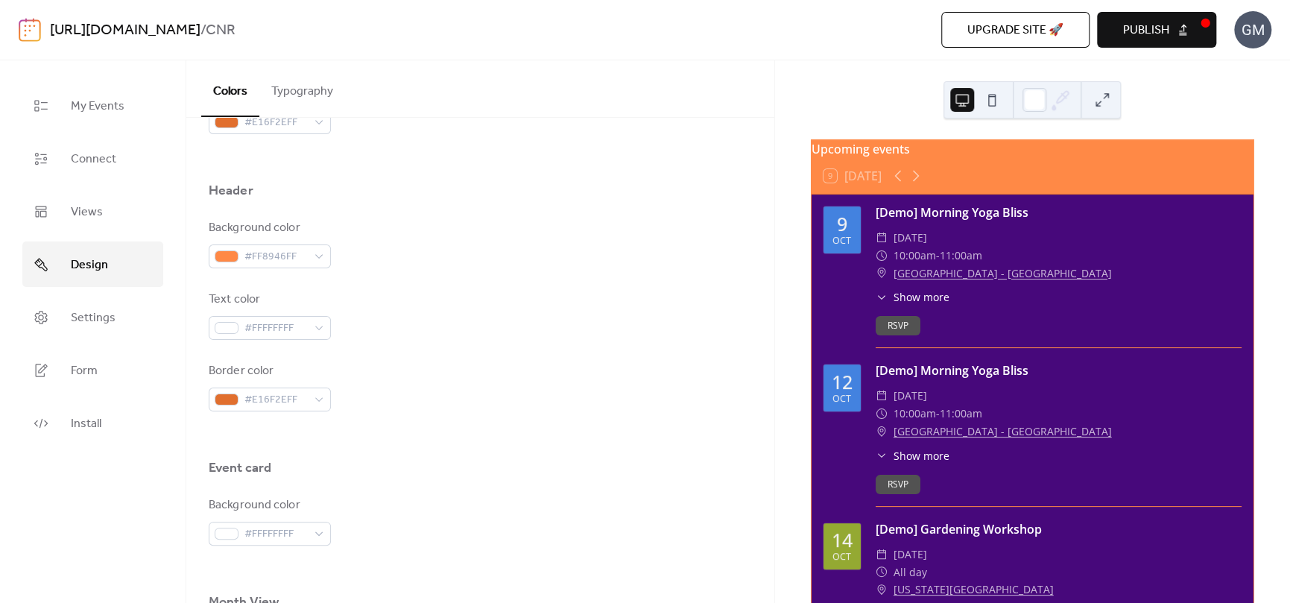
click at [507, 351] on div "Background color #FF8946FF Text color #FFFFFFFF Border color #E16F2EFF" at bounding box center [480, 315] width 543 height 192
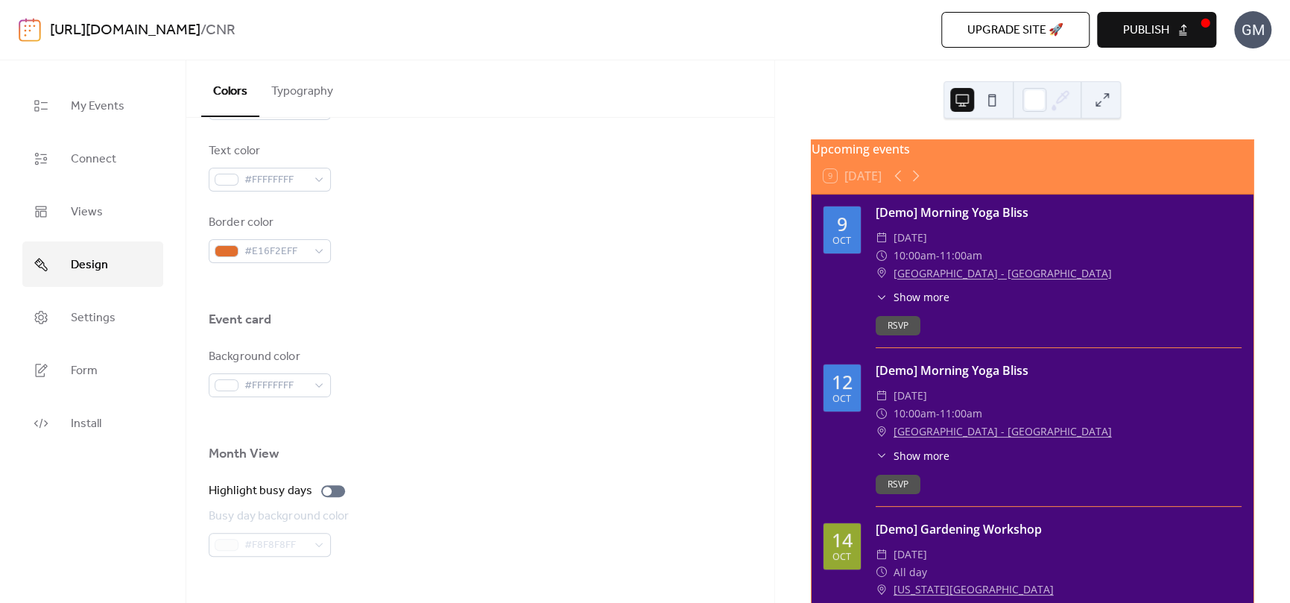
scroll to position [745, 0]
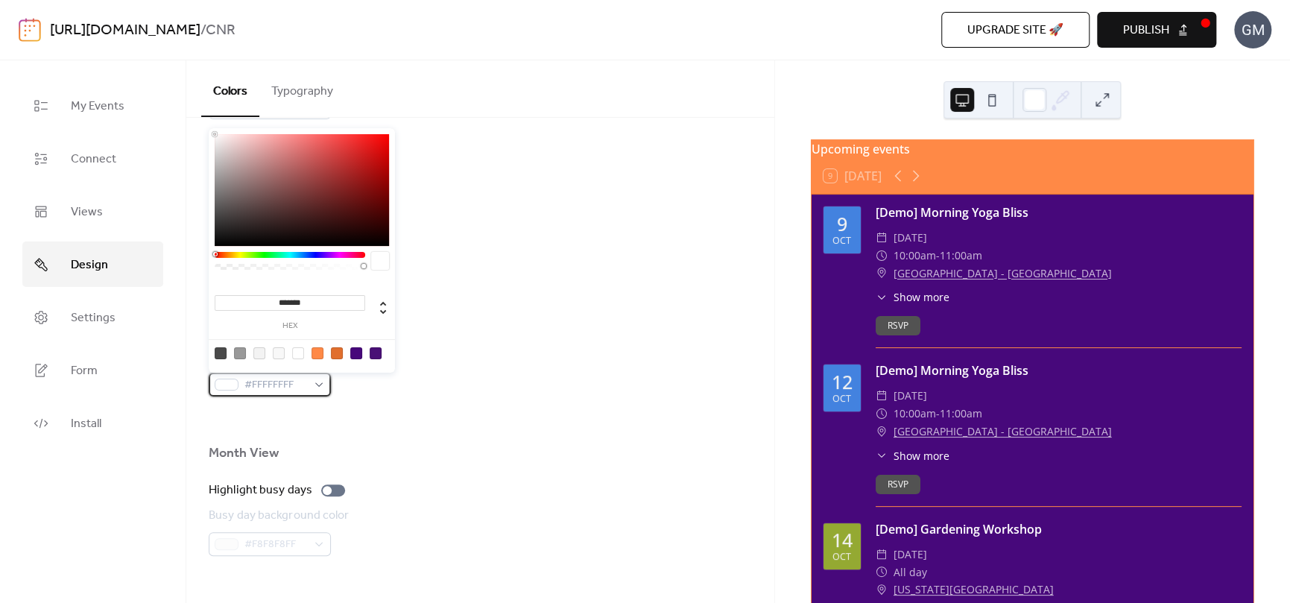
click at [305, 390] on span "#FFFFFFFF" at bounding box center [275, 385] width 63 height 18
click at [265, 187] on div at bounding box center [302, 190] width 174 height 112
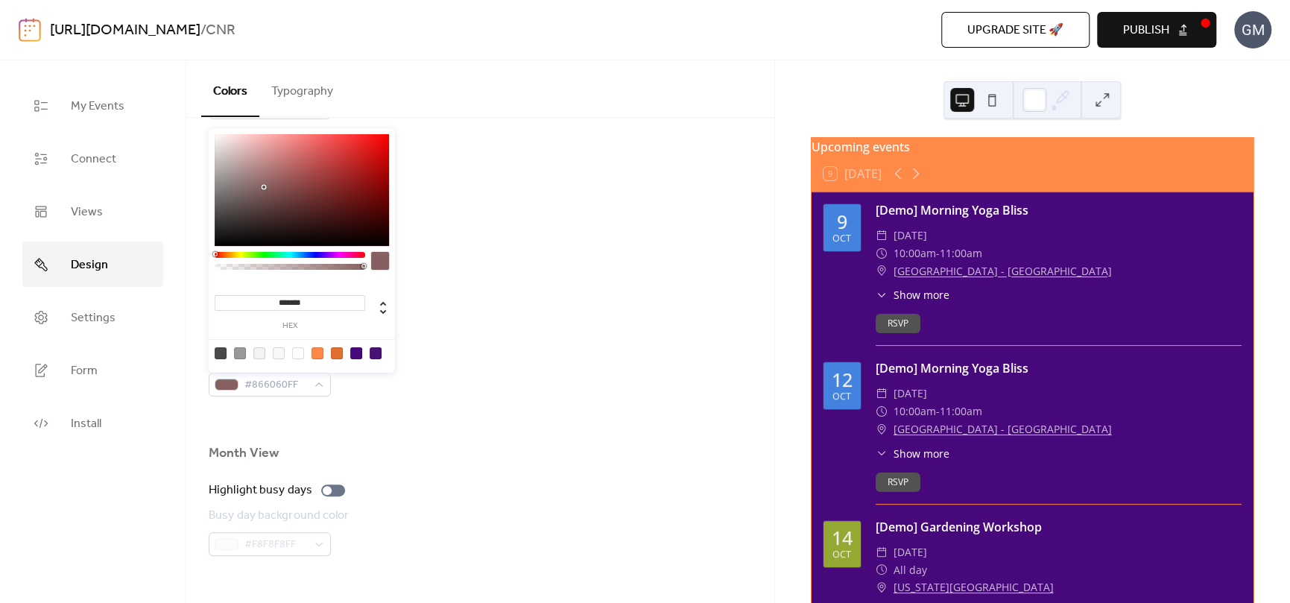
scroll to position [0, 0]
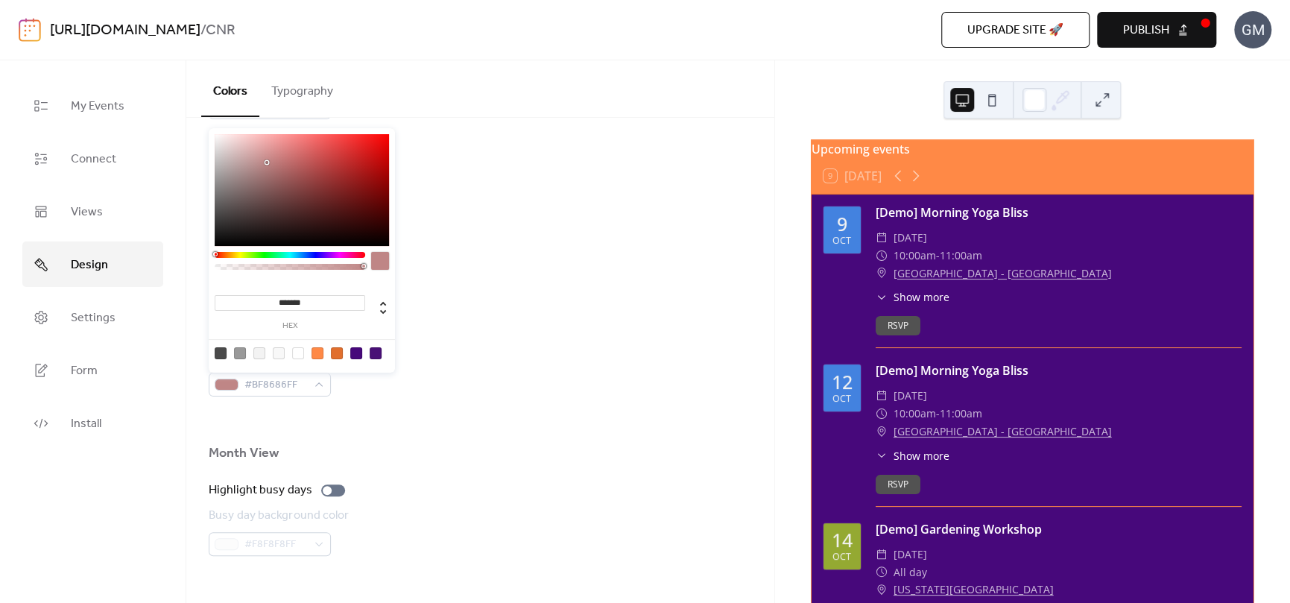
drag, startPoint x: 260, startPoint y: 195, endPoint x: 270, endPoint y: 161, distance: 35.6
click at [270, 161] on div at bounding box center [302, 190] width 174 height 112
type input "*******"
drag, startPoint x: 270, startPoint y: 161, endPoint x: 194, endPoint y: 121, distance: 85.0
click at [194, 121] on body "[URL][DOMAIN_NAME] / CNR Upgrade site 🚀 Preview Publish GM My Events Connect Vi…" at bounding box center [645, 301] width 1290 height 603
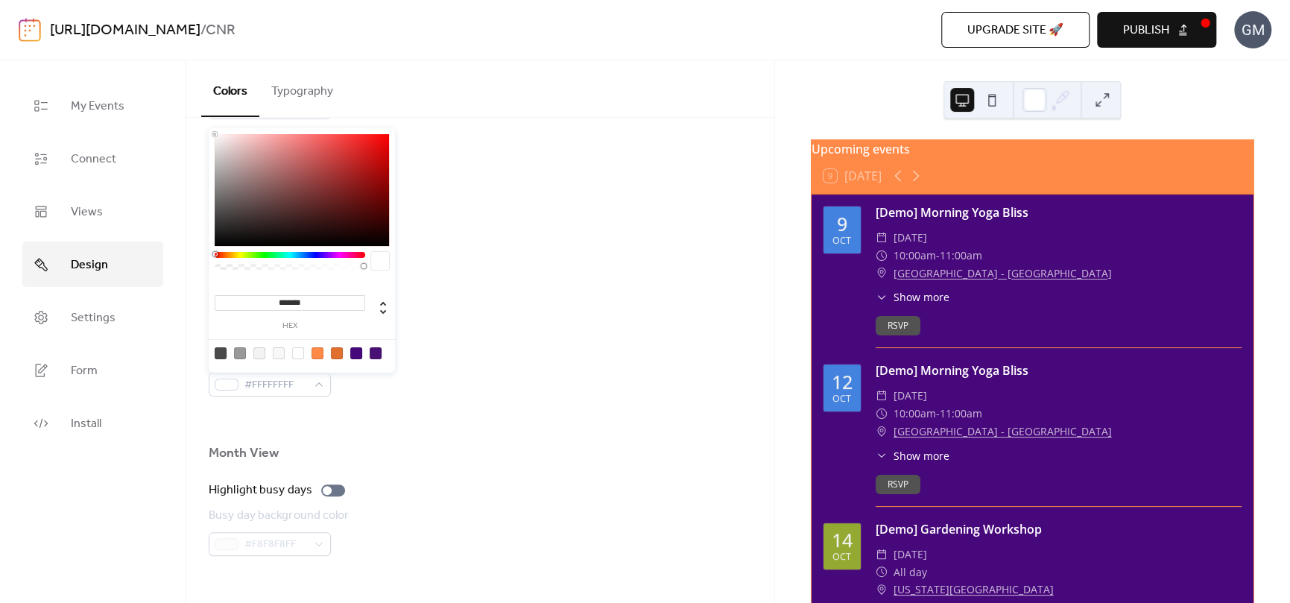
drag, startPoint x: 217, startPoint y: 156, endPoint x: 303, endPoint y: 194, distance: 93.7
click at [318, 201] on div "******* hex" at bounding box center [302, 250] width 186 height 244
click at [522, 210] on div "Background color #FF8946FF Text color #FFFFFFFF Border color #E16F2EFF" at bounding box center [480, 166] width 543 height 192
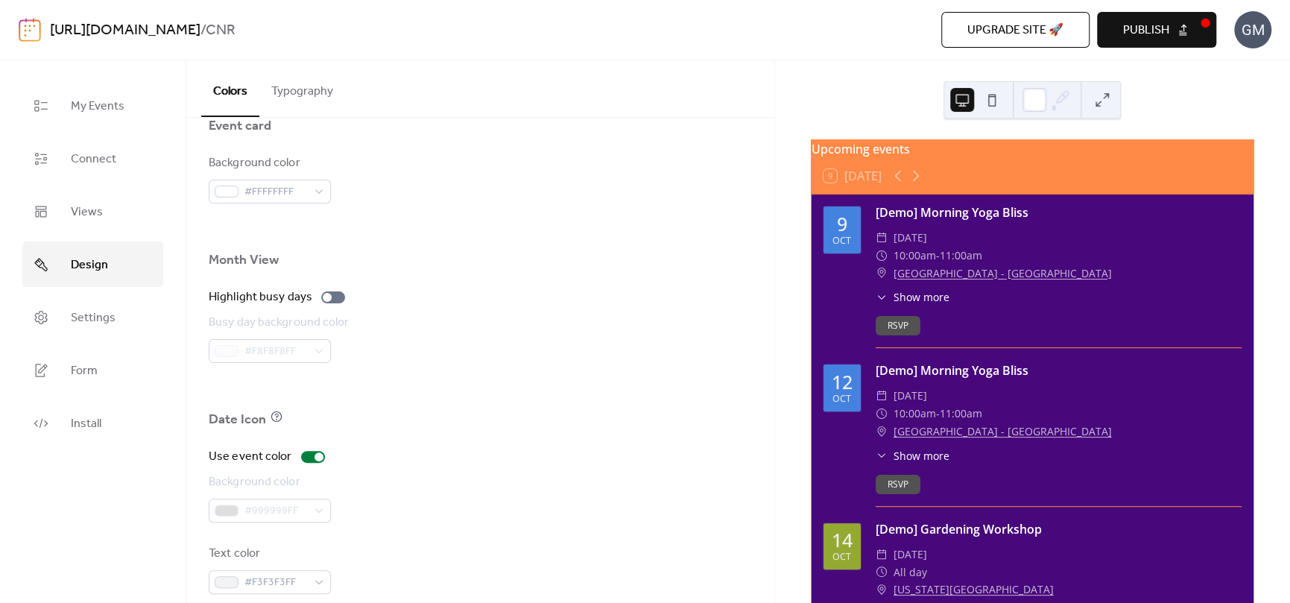
scroll to position [958, 0]
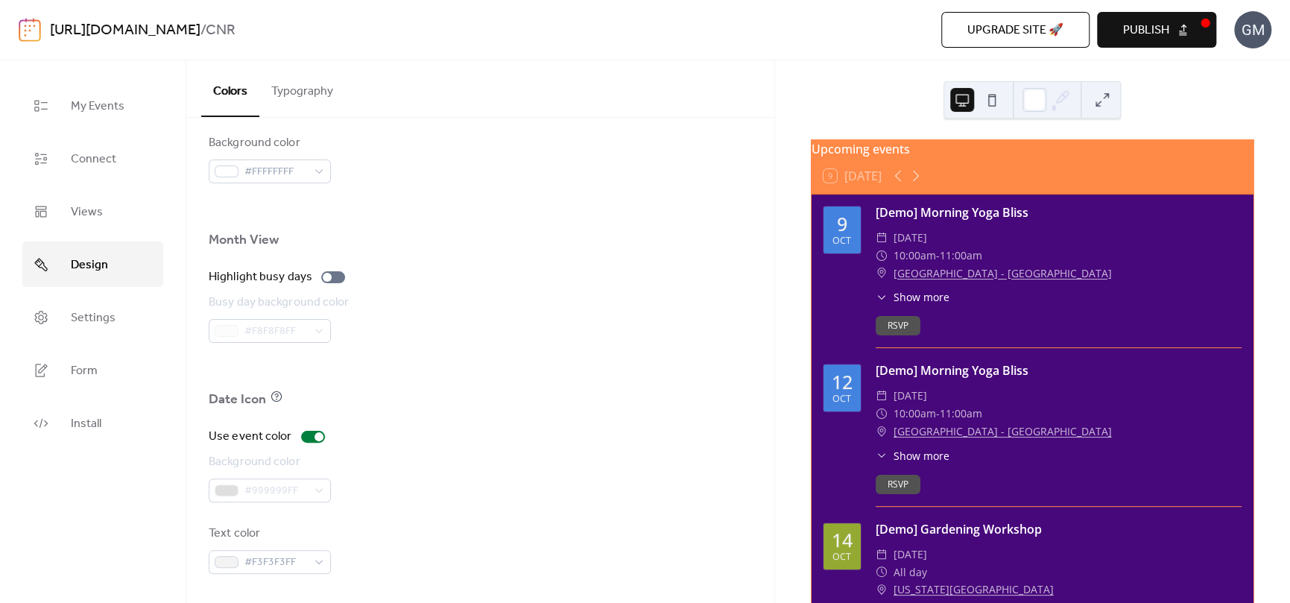
click at [292, 100] on button "Typography" at bounding box center [302, 87] width 86 height 55
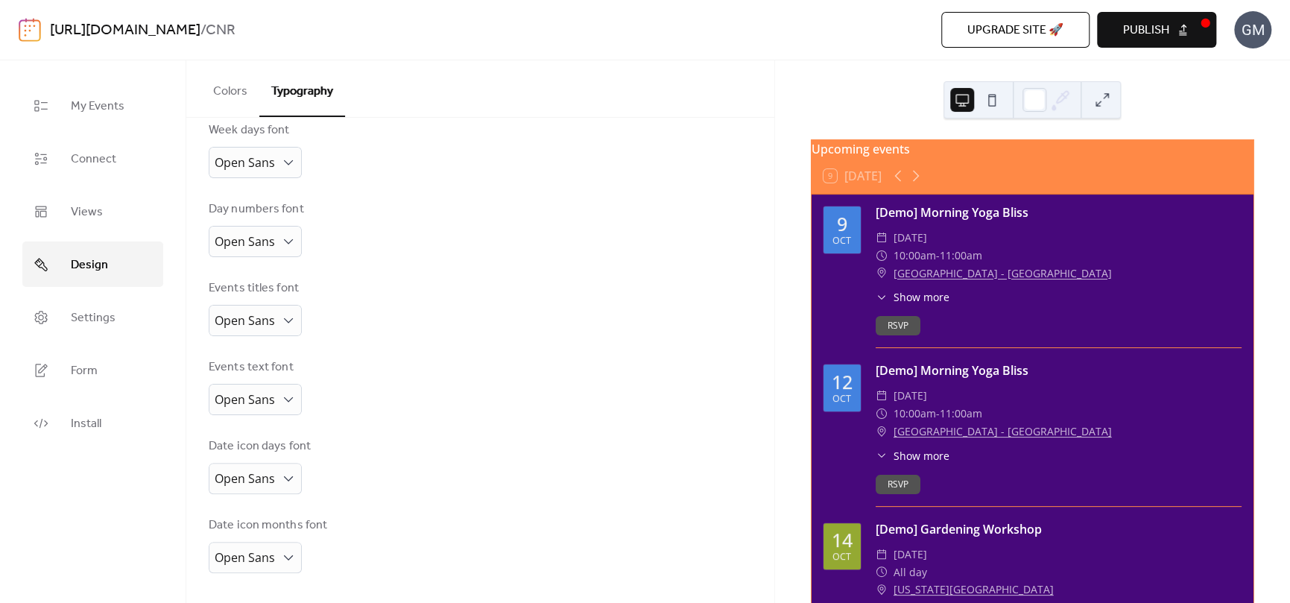
scroll to position [244, 0]
click at [272, 160] on span "Open Sans" at bounding box center [245, 164] width 60 height 16
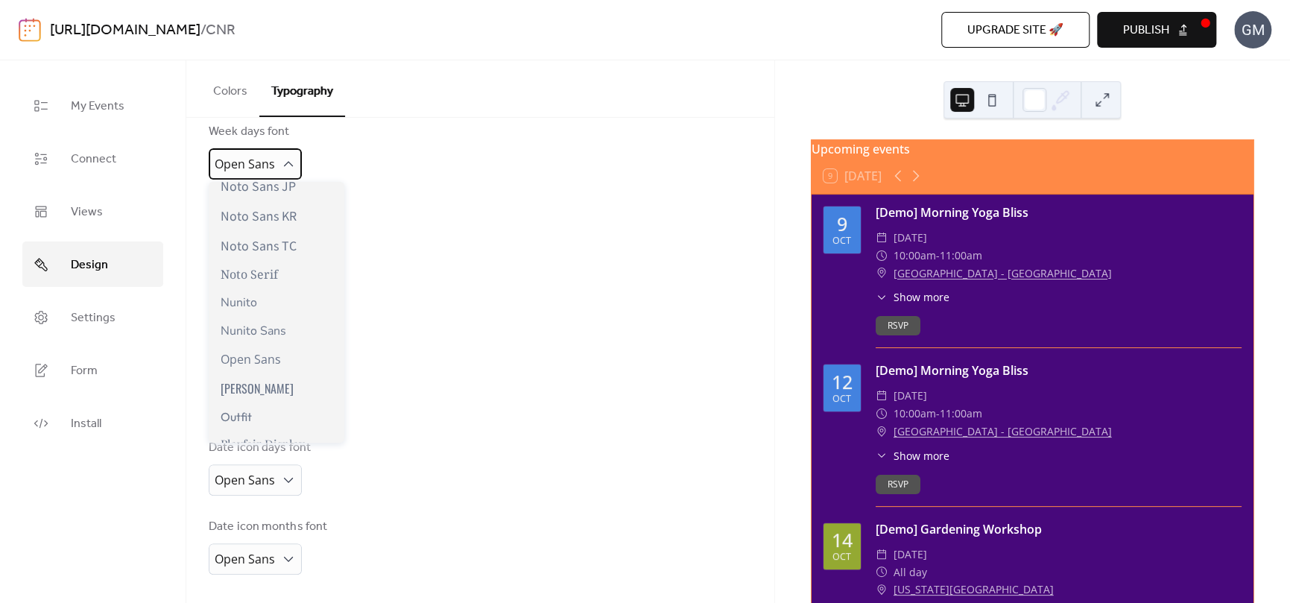
scroll to position [745, 0]
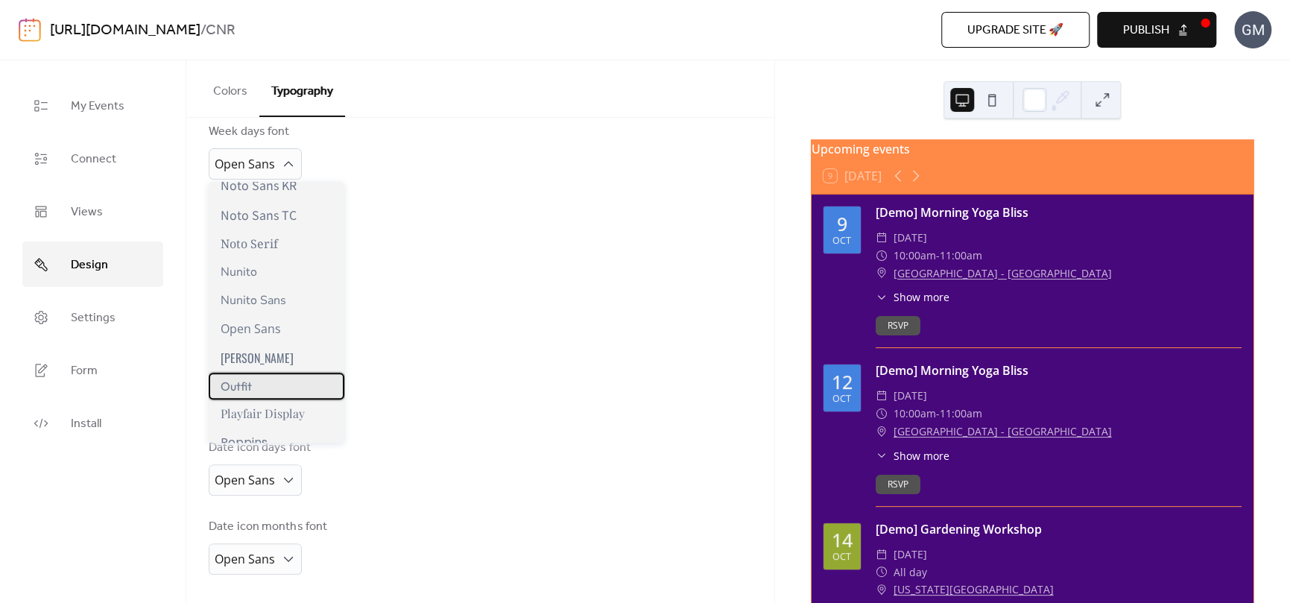
click at [279, 380] on div "Outfit" at bounding box center [277, 386] width 136 height 27
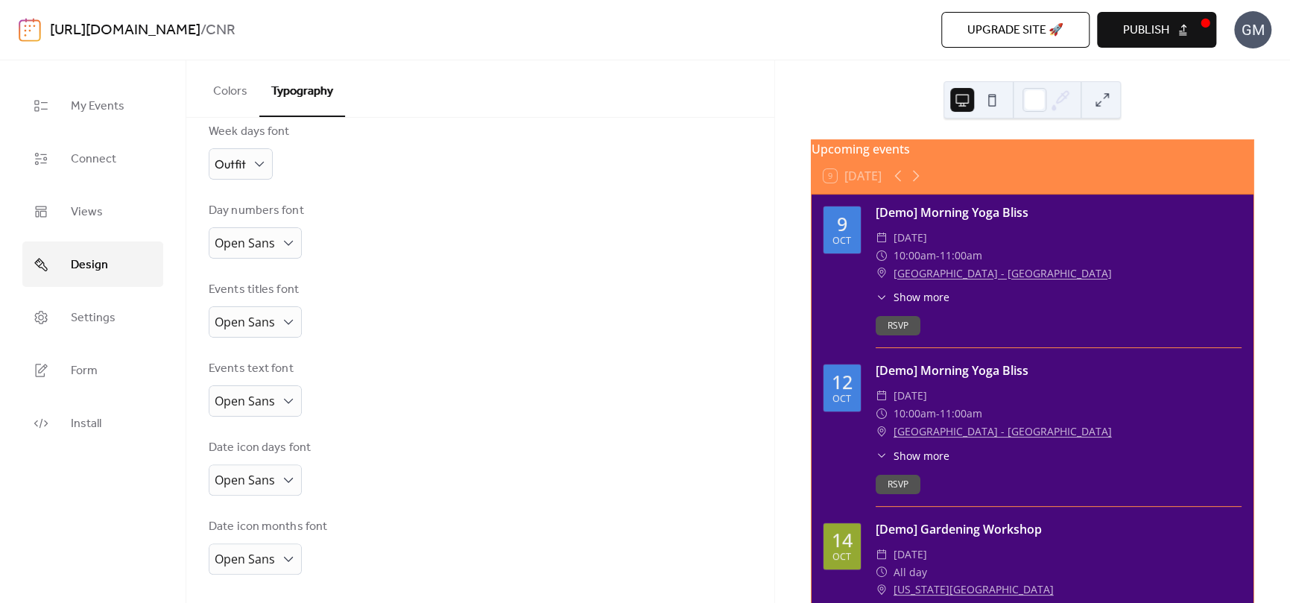
scroll to position [243, 0]
click at [270, 244] on span "Open Sans" at bounding box center [245, 243] width 60 height 16
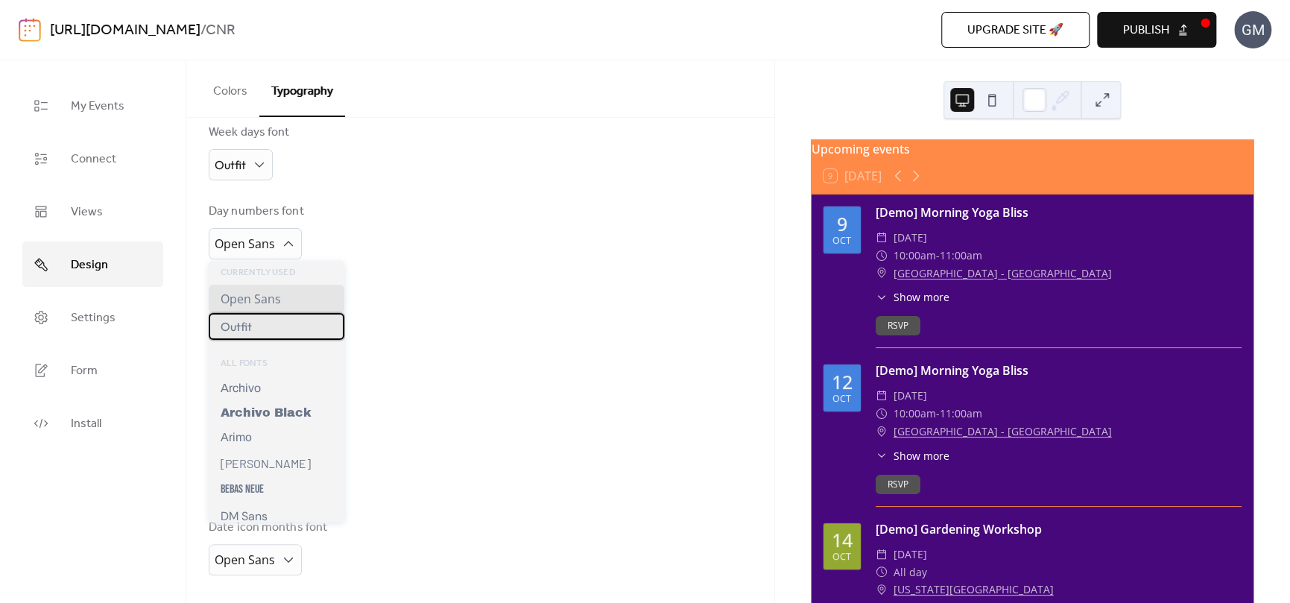
click at [273, 323] on div "Outfit" at bounding box center [277, 326] width 136 height 27
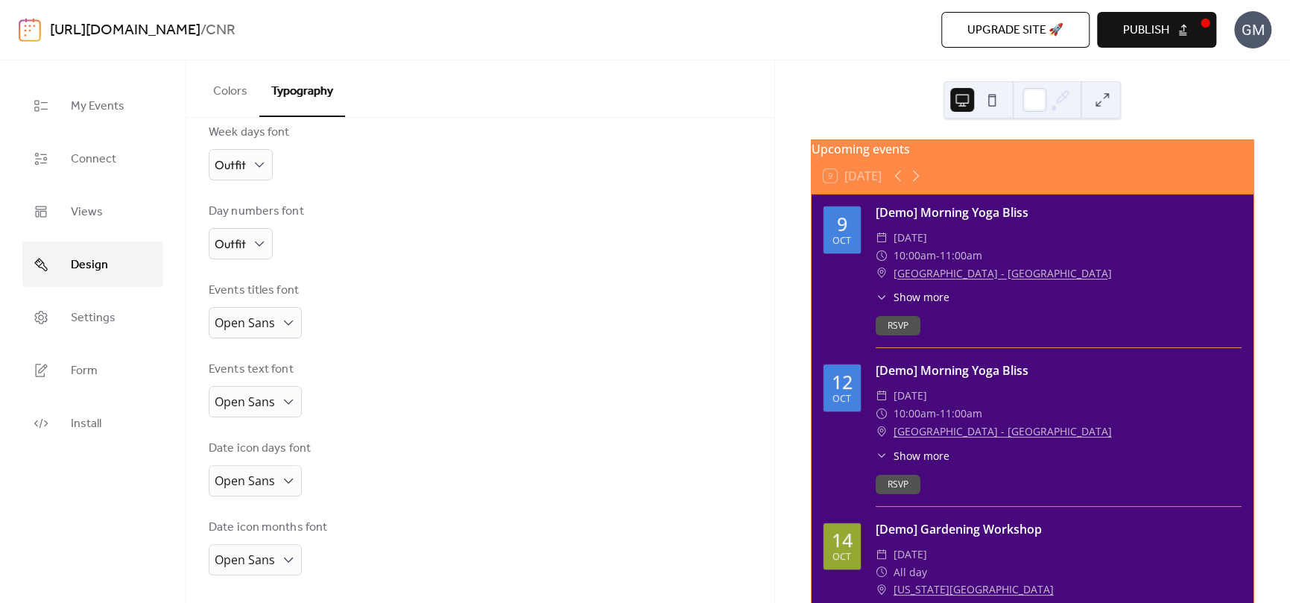
scroll to position [242, 0]
click at [273, 323] on span "Open Sans" at bounding box center [245, 323] width 60 height 16
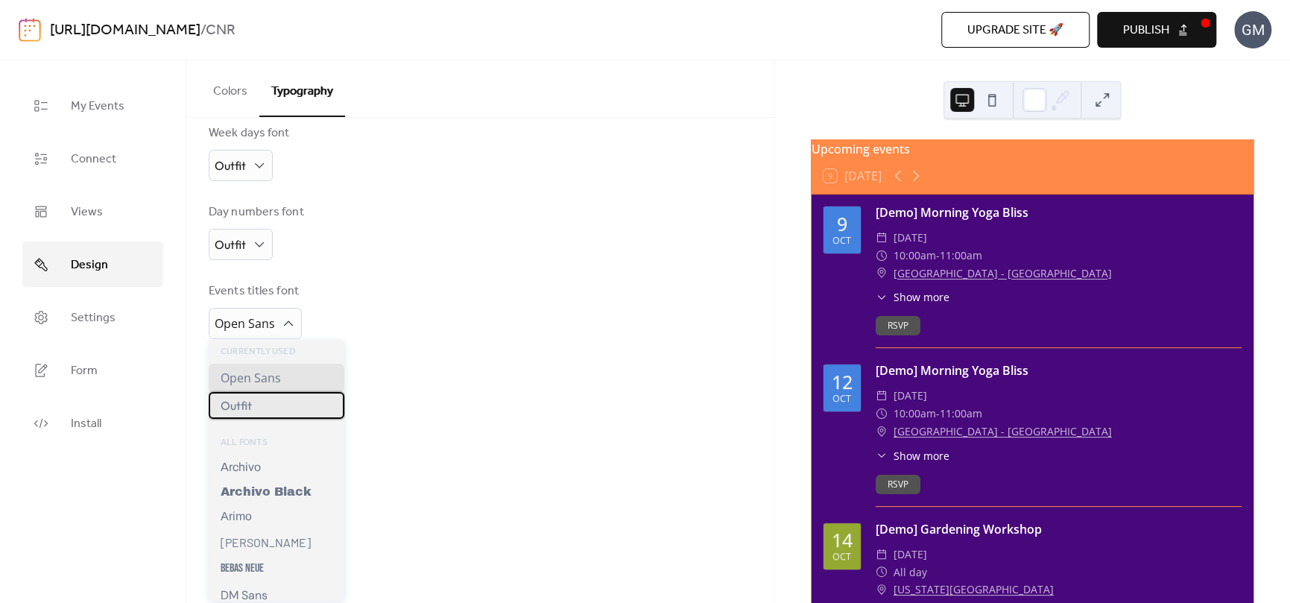
click at [267, 413] on div "Outfit" at bounding box center [277, 405] width 136 height 27
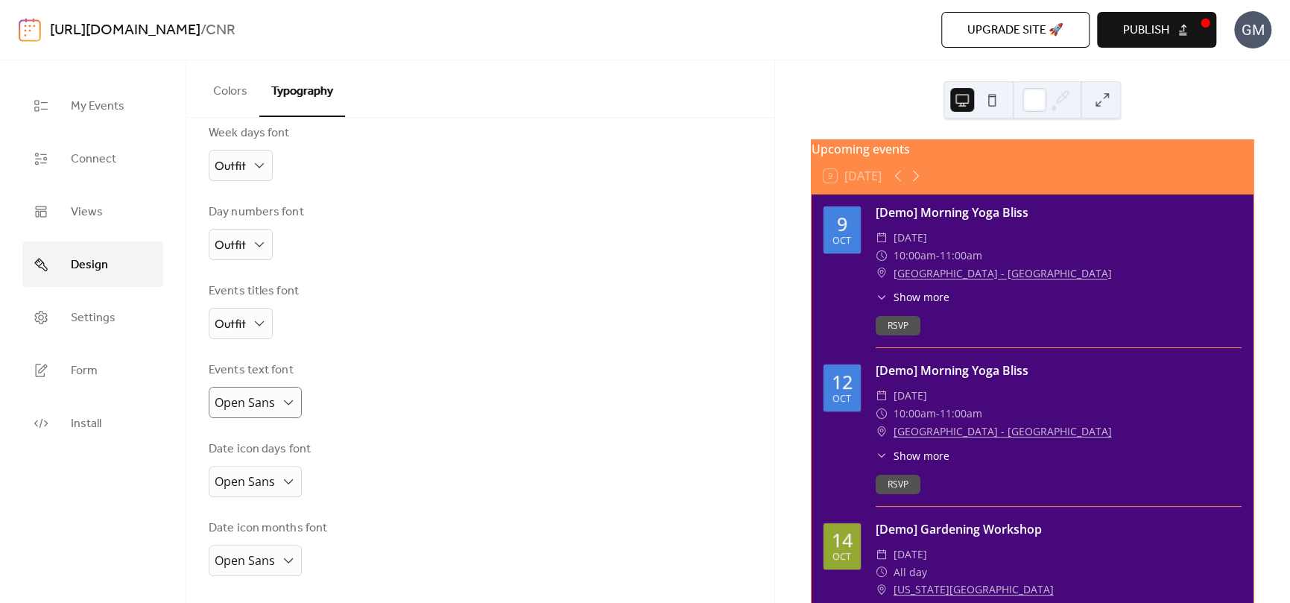
scroll to position [241, 0]
click at [273, 399] on span "Open Sans" at bounding box center [245, 403] width 60 height 16
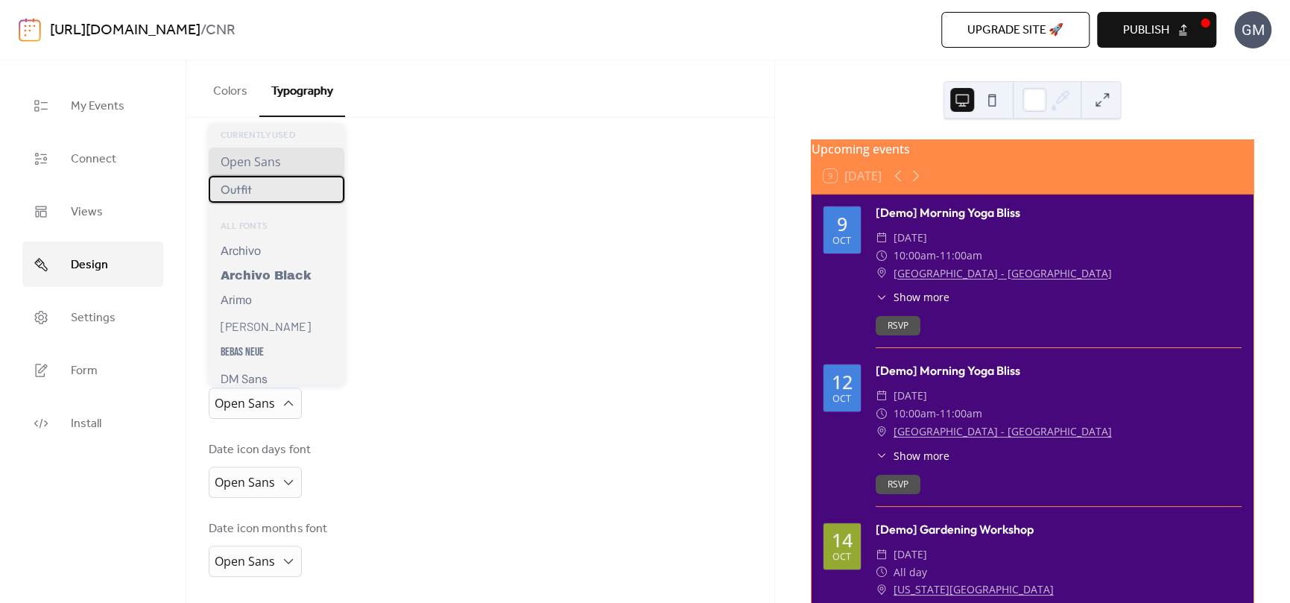
click at [262, 200] on div "Outfit" at bounding box center [277, 189] width 136 height 27
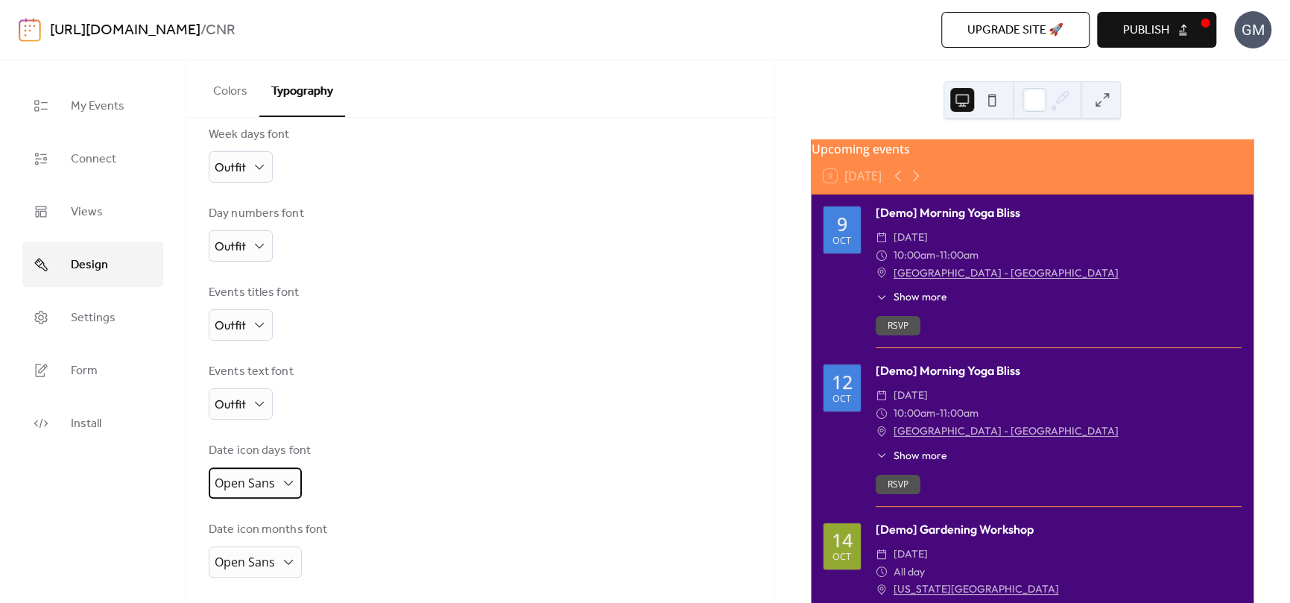
click at [262, 467] on div "Open Sans" at bounding box center [255, 482] width 93 height 31
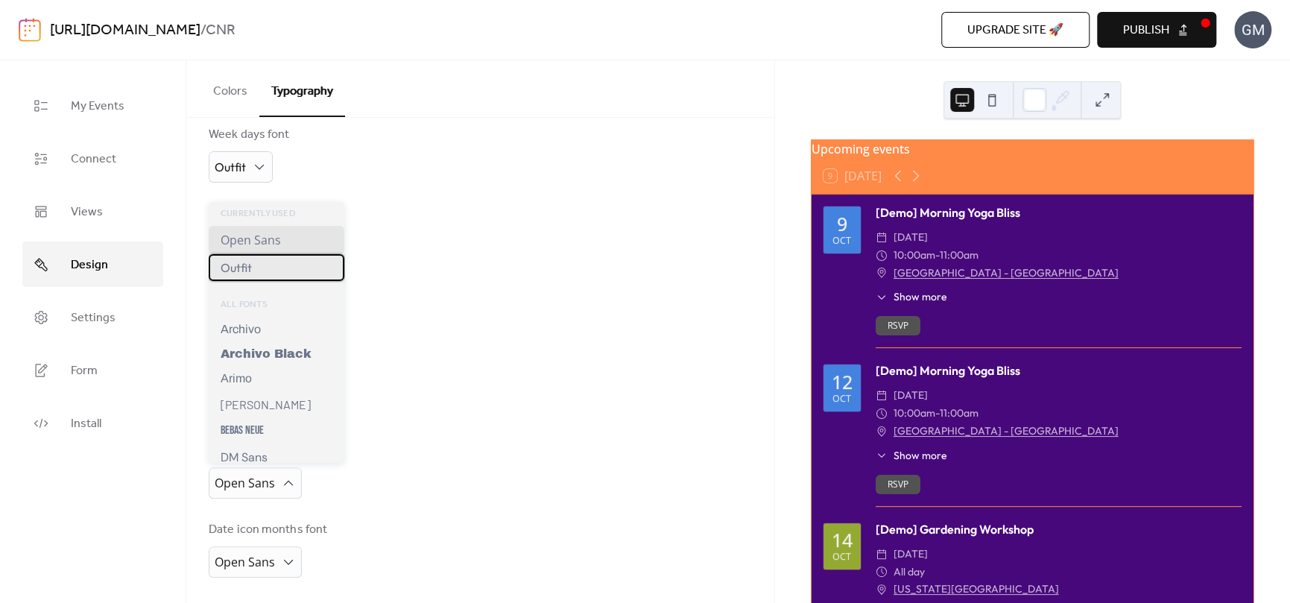
click at [256, 268] on div "Outfit" at bounding box center [277, 267] width 136 height 27
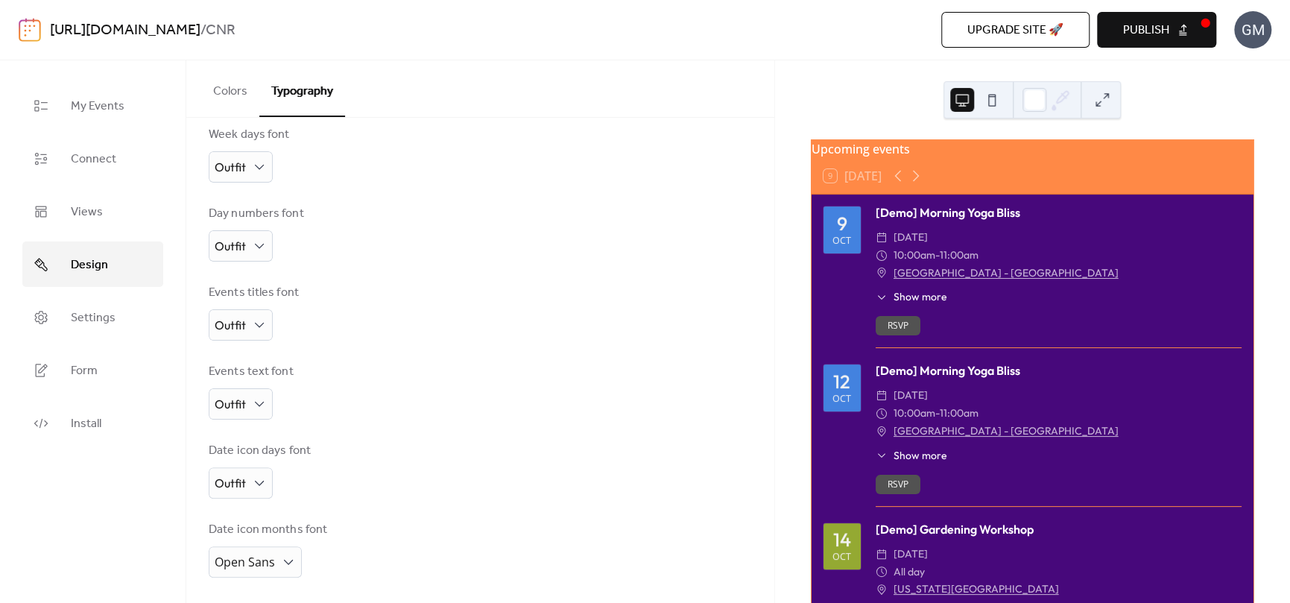
scroll to position [240, 0]
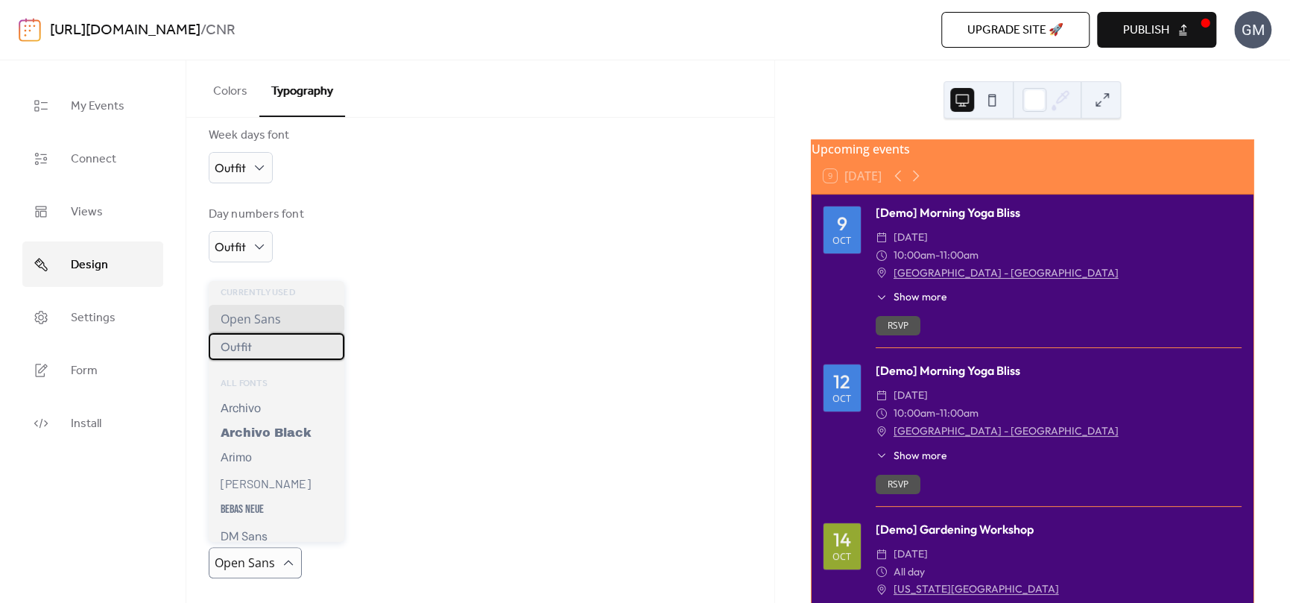
click at [264, 355] on div "Outfit" at bounding box center [277, 346] width 136 height 27
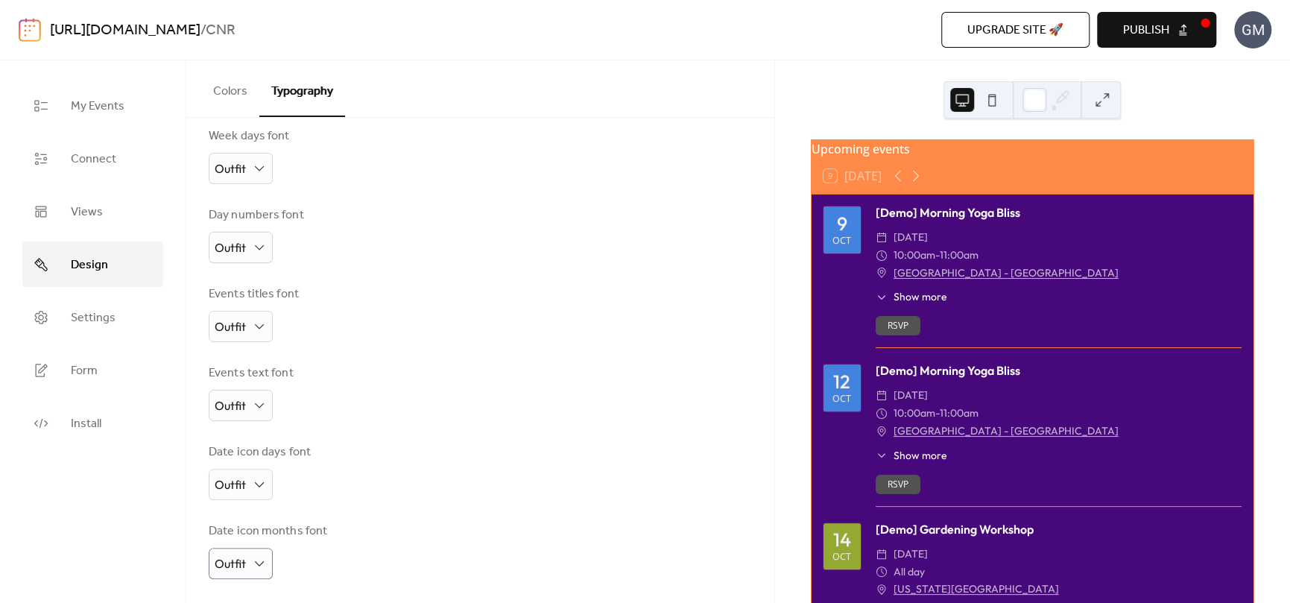
click at [460, 310] on div "Events titles font Outfit" at bounding box center [480, 313] width 543 height 57
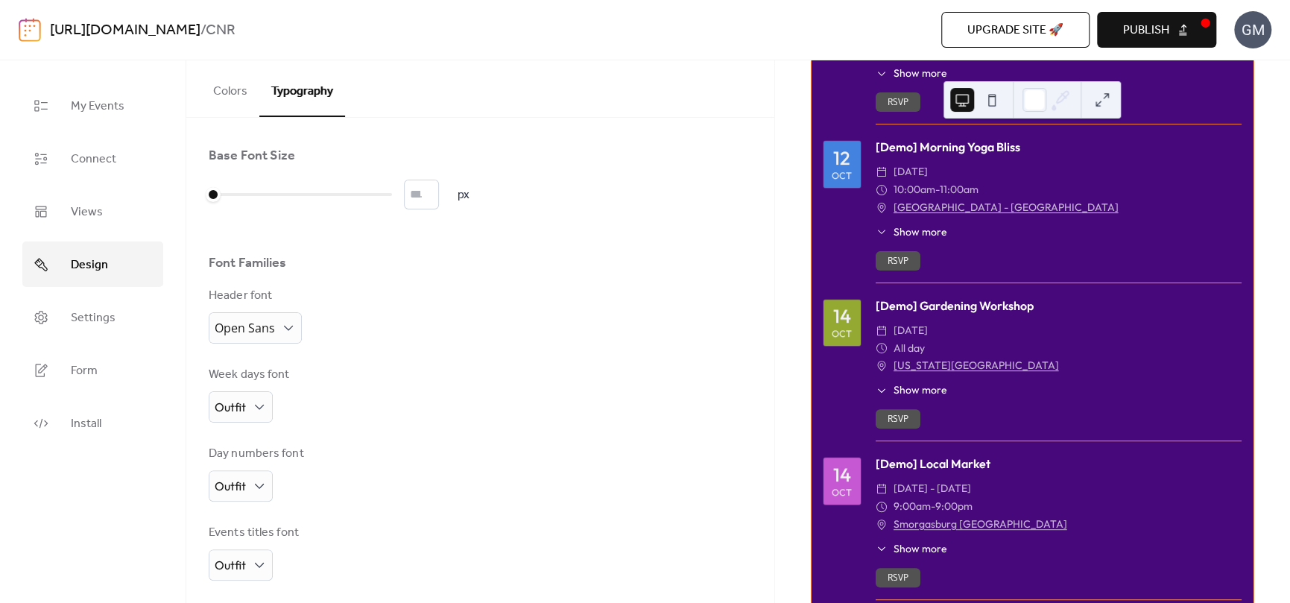
scroll to position [0, 0]
click at [94, 224] on link "Views" at bounding box center [92, 211] width 141 height 45
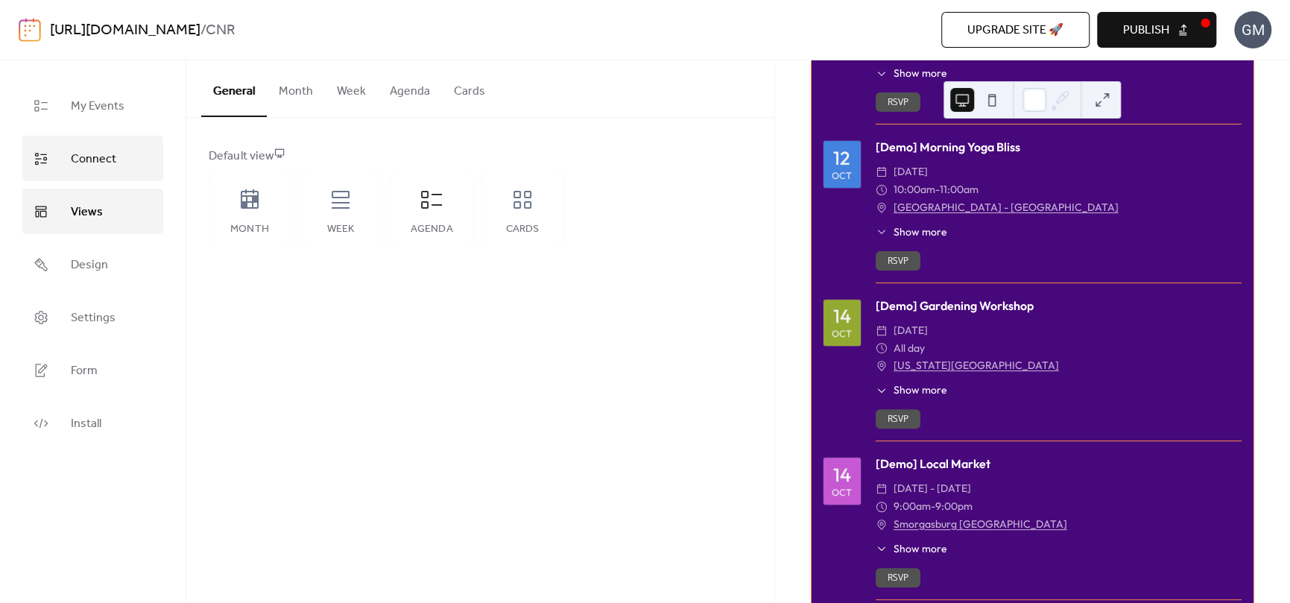
click at [86, 156] on span "Connect" at bounding box center [93, 159] width 45 height 23
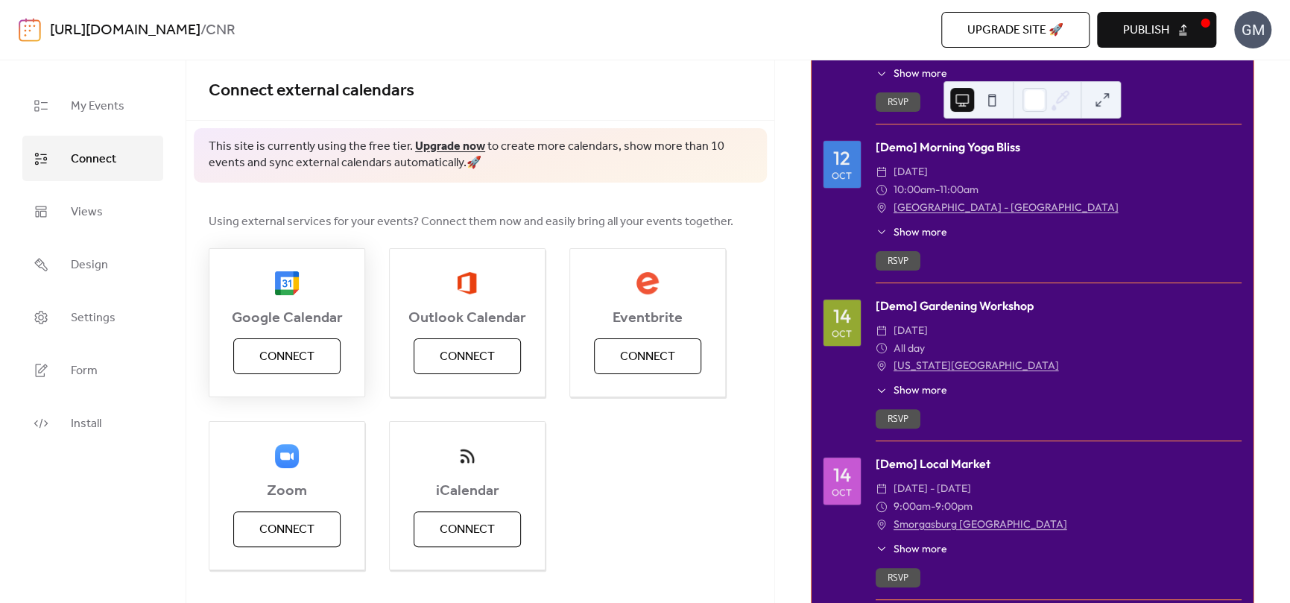
click at [290, 361] on span "Connect" at bounding box center [286, 357] width 55 height 18
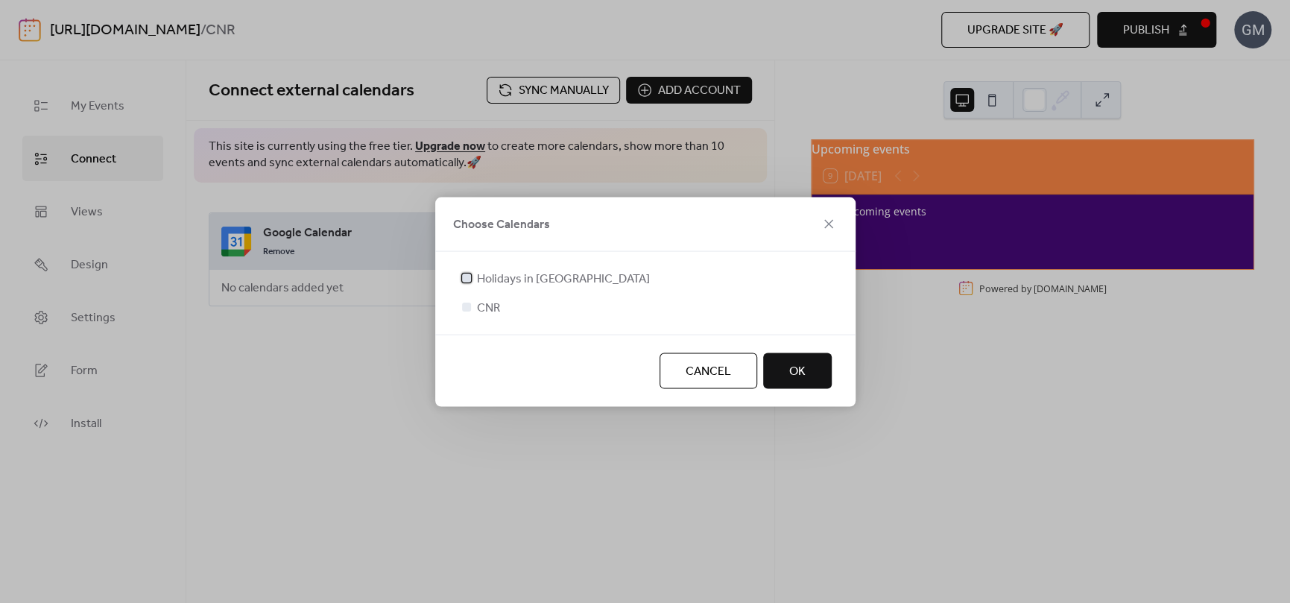
click at [549, 279] on span "Holidays in [GEOGRAPHIC_DATA]" at bounding box center [563, 279] width 173 height 18
drag, startPoint x: 482, startPoint y: 304, endPoint x: 715, endPoint y: 355, distance: 238.1
click at [484, 304] on span "CNR" at bounding box center [488, 308] width 23 height 18
click at [464, 303] on div at bounding box center [466, 306] width 9 height 9
click at [465, 309] on div at bounding box center [466, 306] width 9 height 9
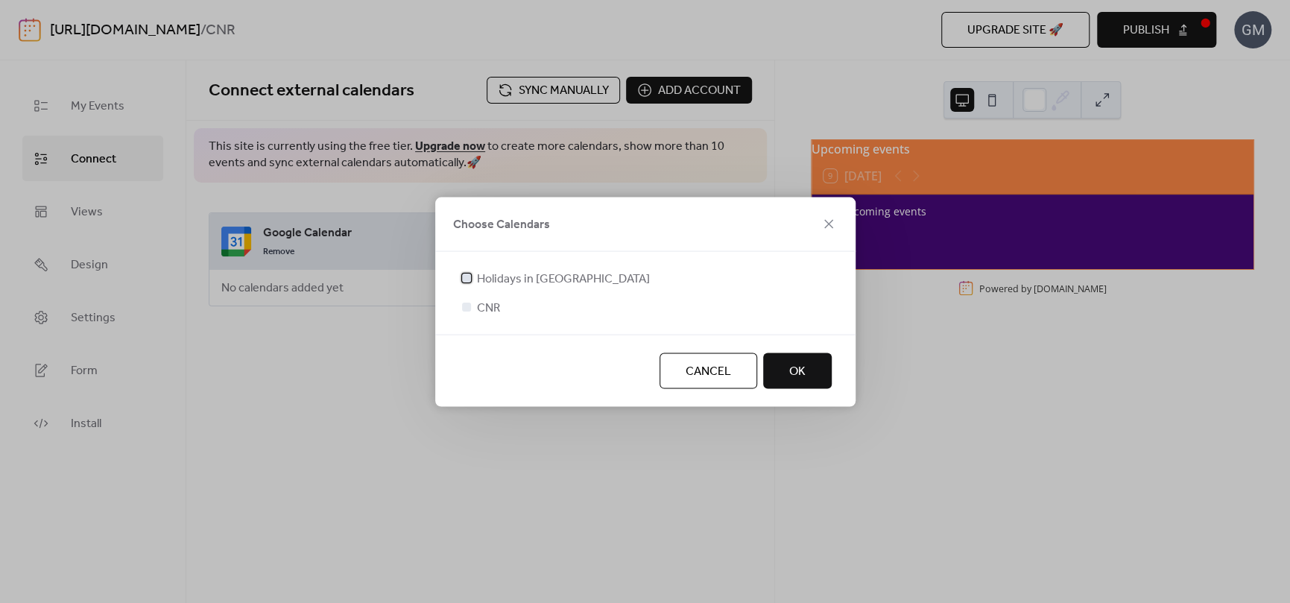
click at [463, 278] on icon at bounding box center [466, 277] width 6 height 6
click at [466, 310] on div at bounding box center [466, 306] width 9 height 9
click at [463, 276] on div at bounding box center [466, 277] width 9 height 9
click at [469, 276] on div at bounding box center [466, 277] width 9 height 9
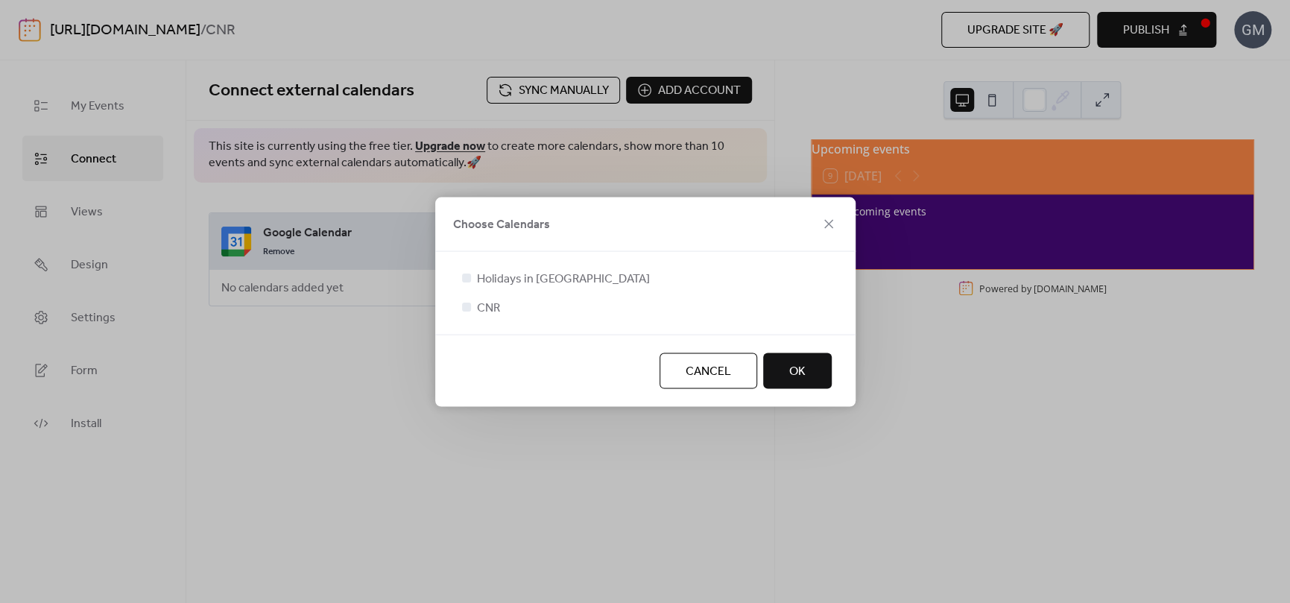
click at [800, 350] on div "Cancel OK" at bounding box center [645, 370] width 420 height 72
click at [816, 379] on button "OK" at bounding box center [797, 370] width 69 height 36
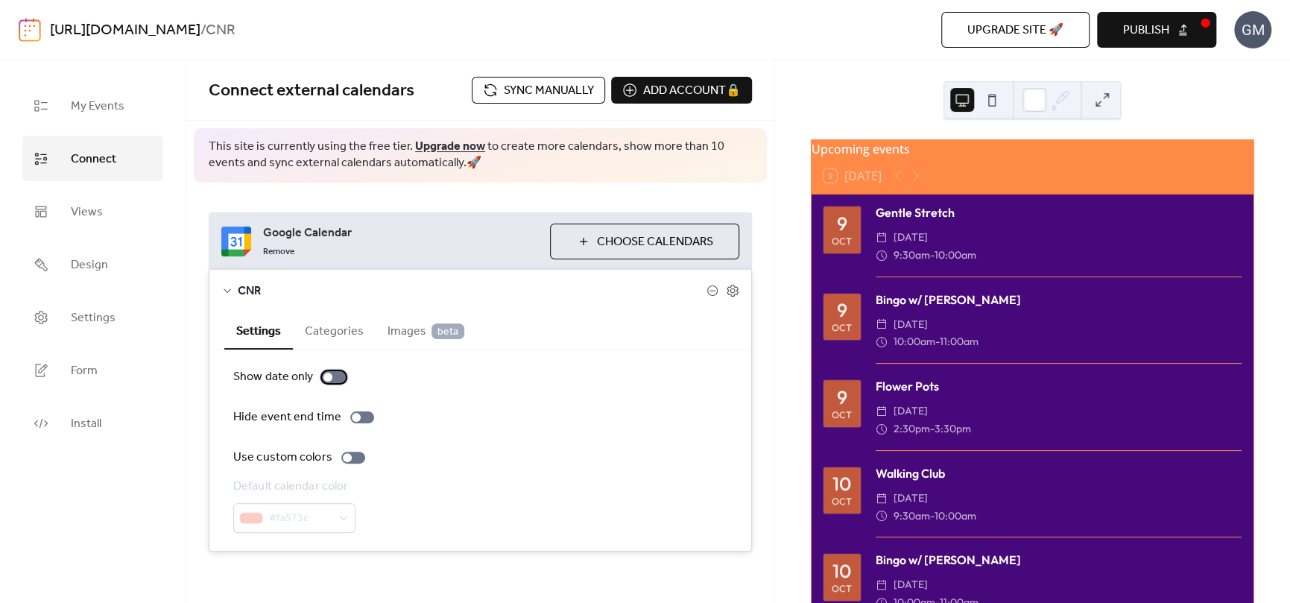
click at [329, 374] on div at bounding box center [327, 377] width 9 height 9
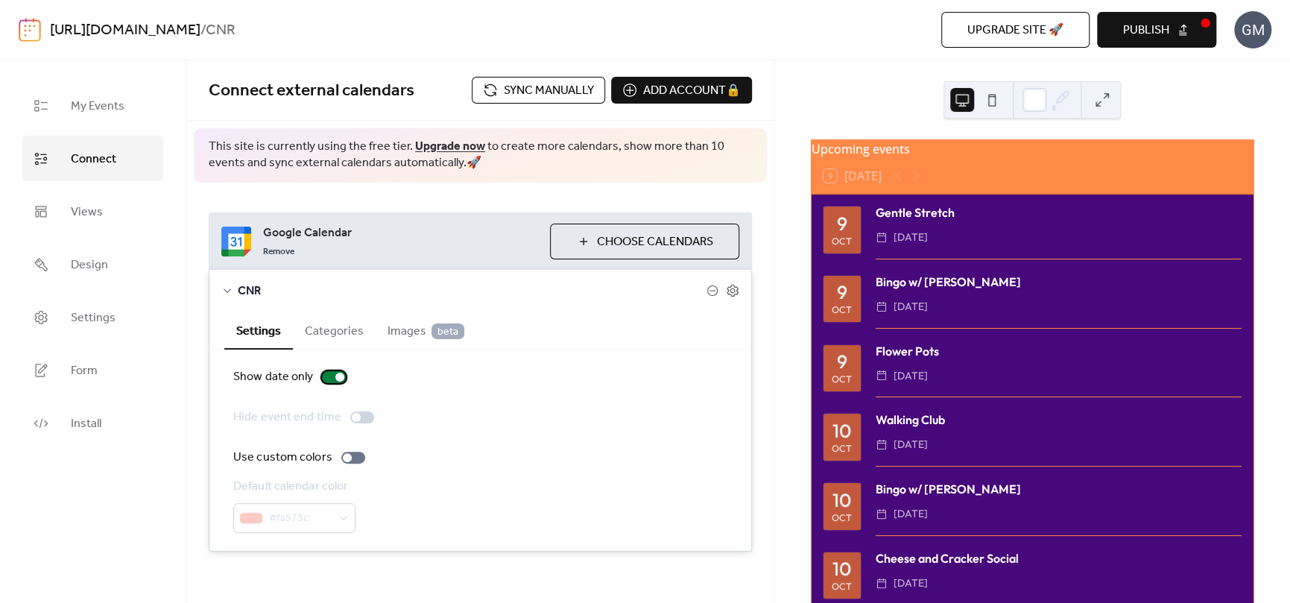
click at [330, 376] on div at bounding box center [334, 377] width 24 height 12
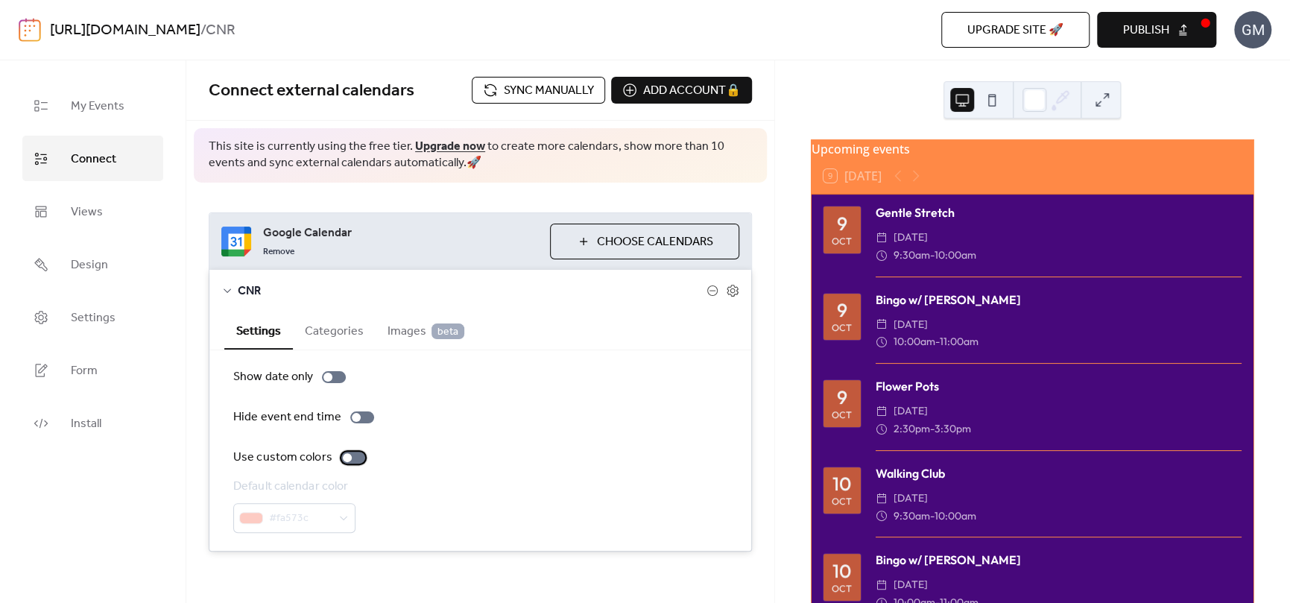
click at [352, 458] on div at bounding box center [353, 458] width 24 height 12
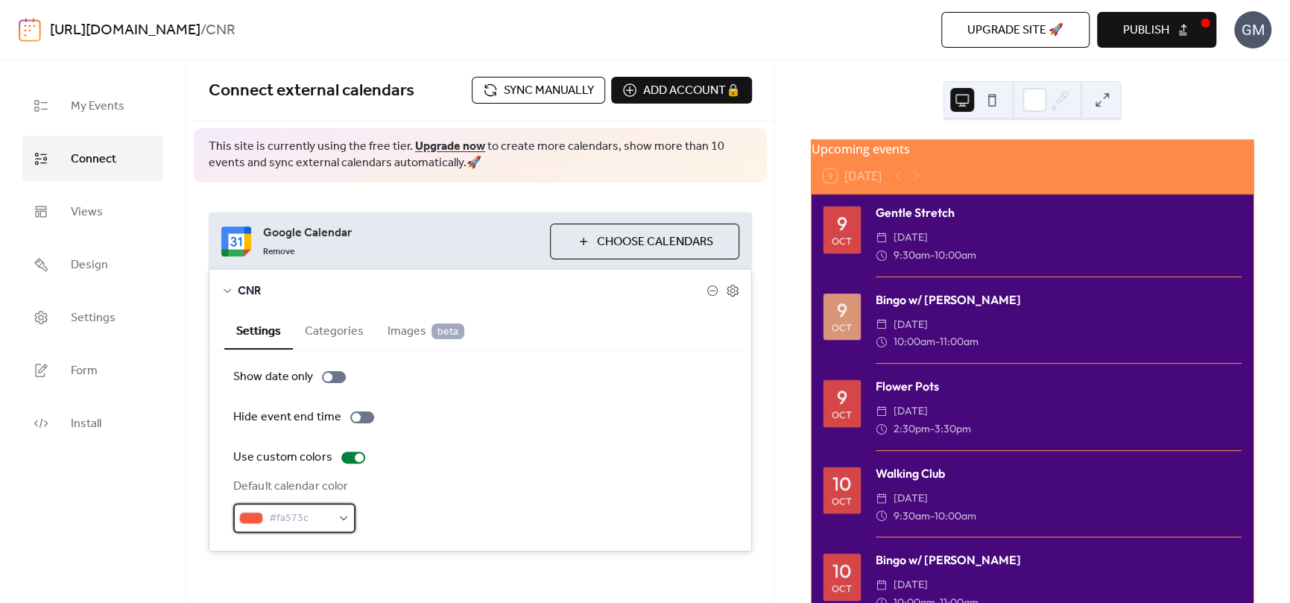
click at [335, 524] on div "#fa573c" at bounding box center [294, 518] width 122 height 30
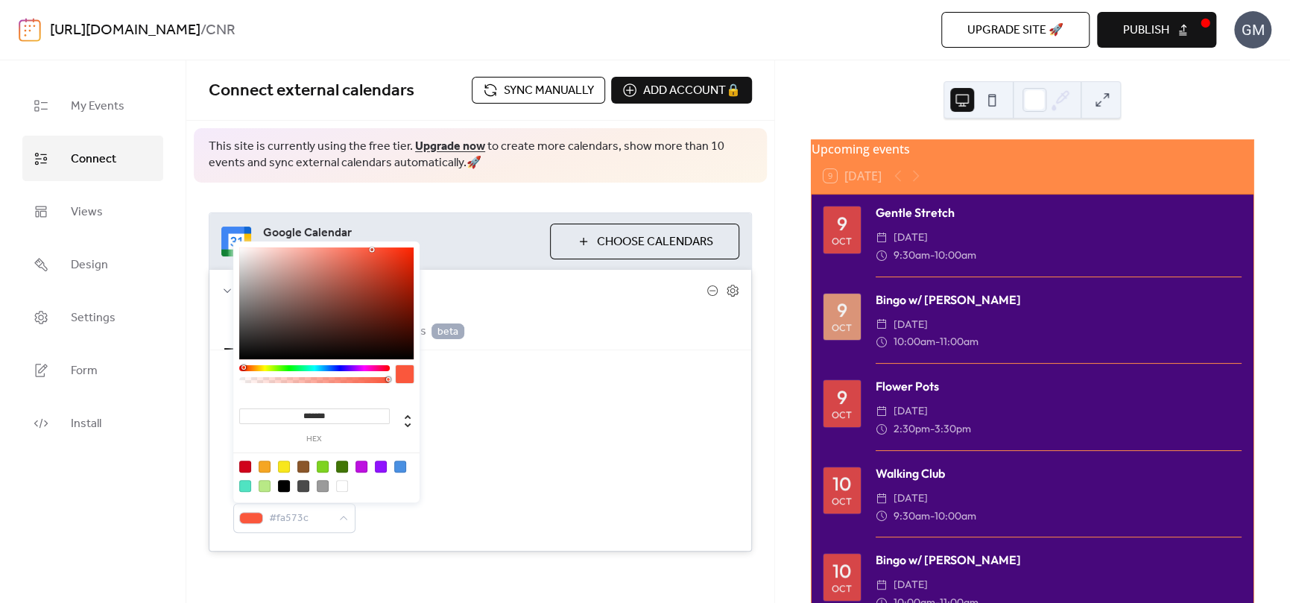
click at [253, 365] on div "******* hex" at bounding box center [326, 373] width 186 height 264
type input "*******"
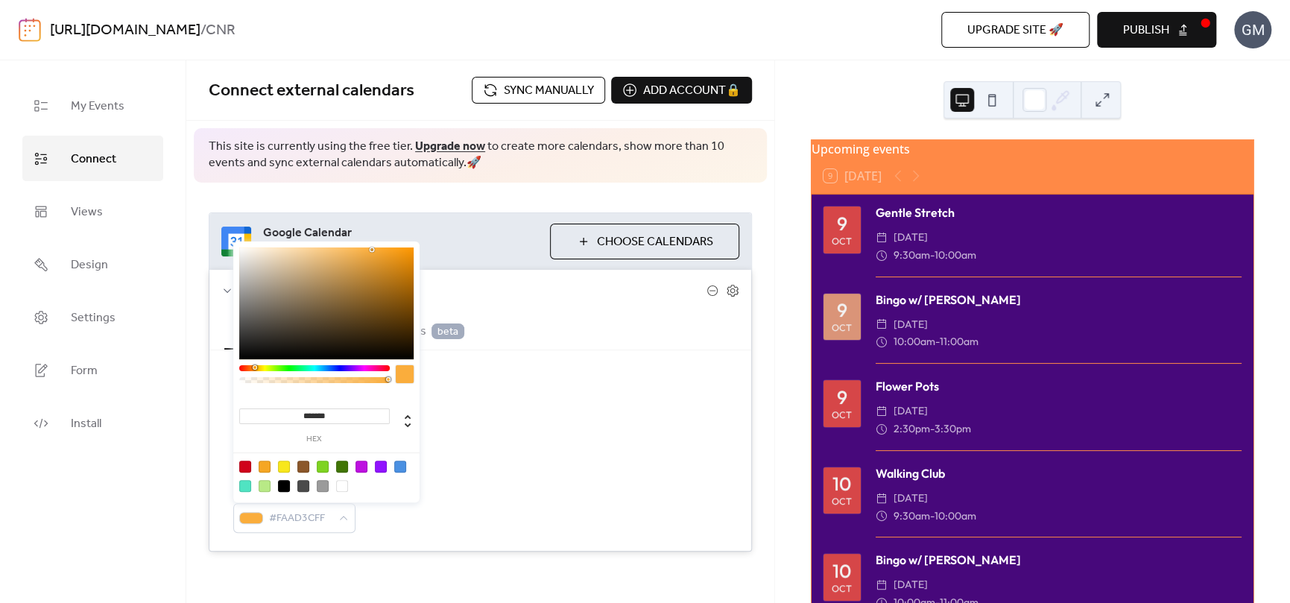
click at [254, 367] on div at bounding box center [314, 368] width 151 height 6
click at [548, 354] on div "Show date only Hide event end time Use custom colors Default calendar color #FA…" at bounding box center [480, 450] width 542 height 200
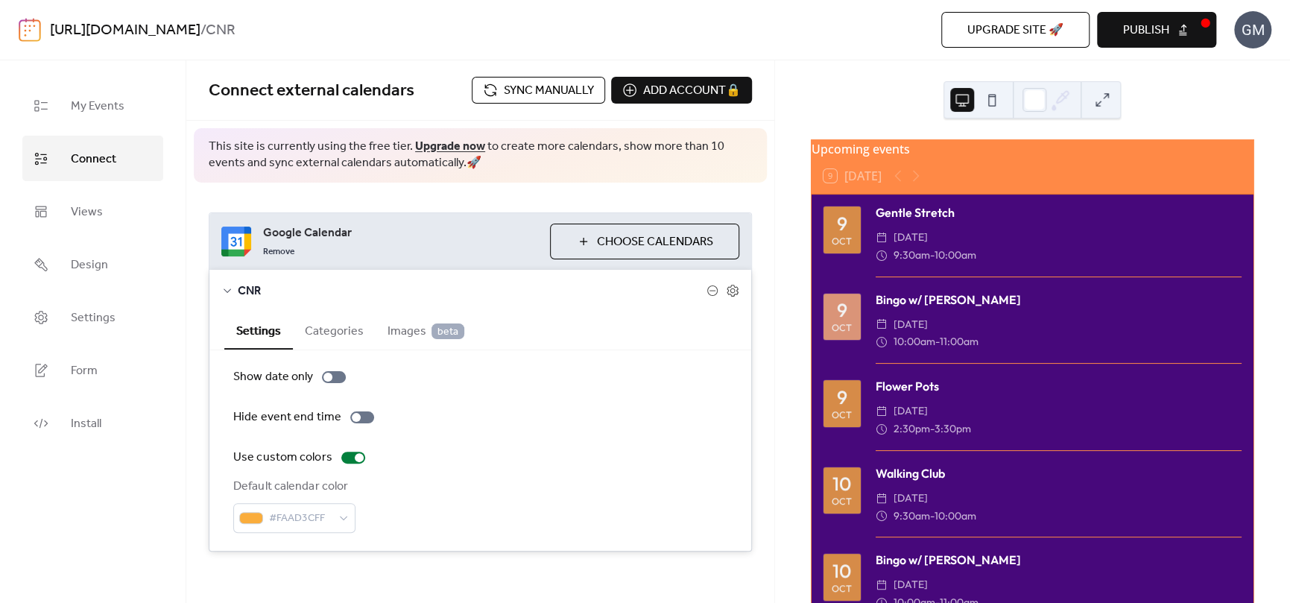
click at [358, 332] on button "Categories" at bounding box center [334, 329] width 83 height 37
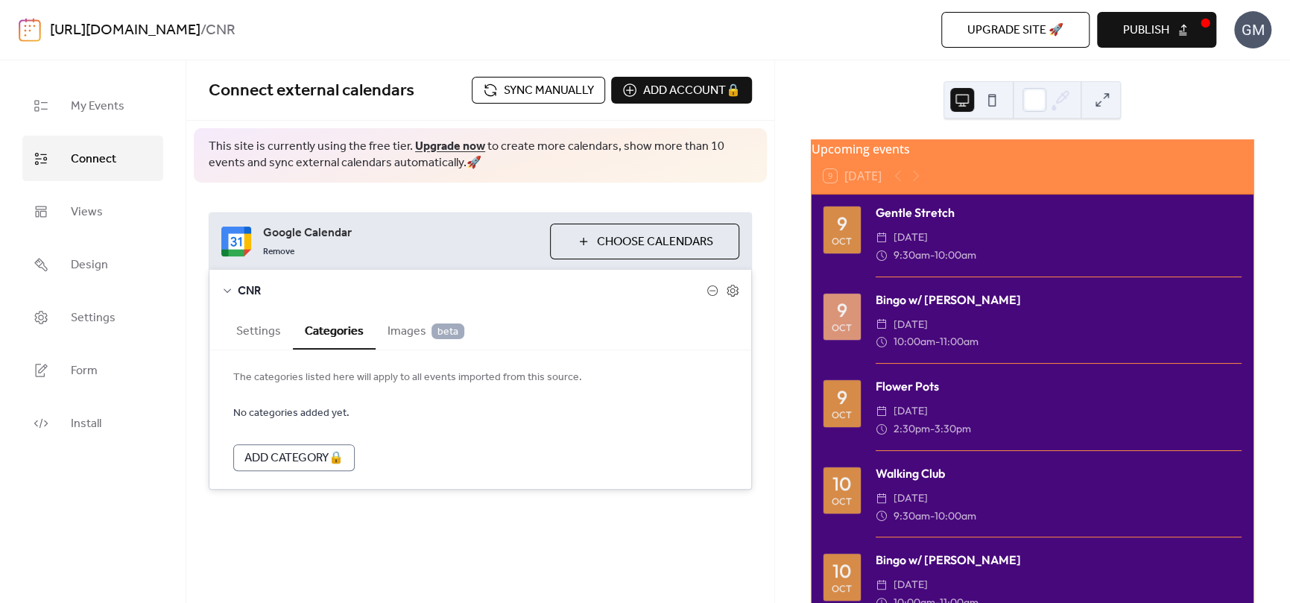
click at [405, 332] on span "Images beta" at bounding box center [425, 332] width 77 height 18
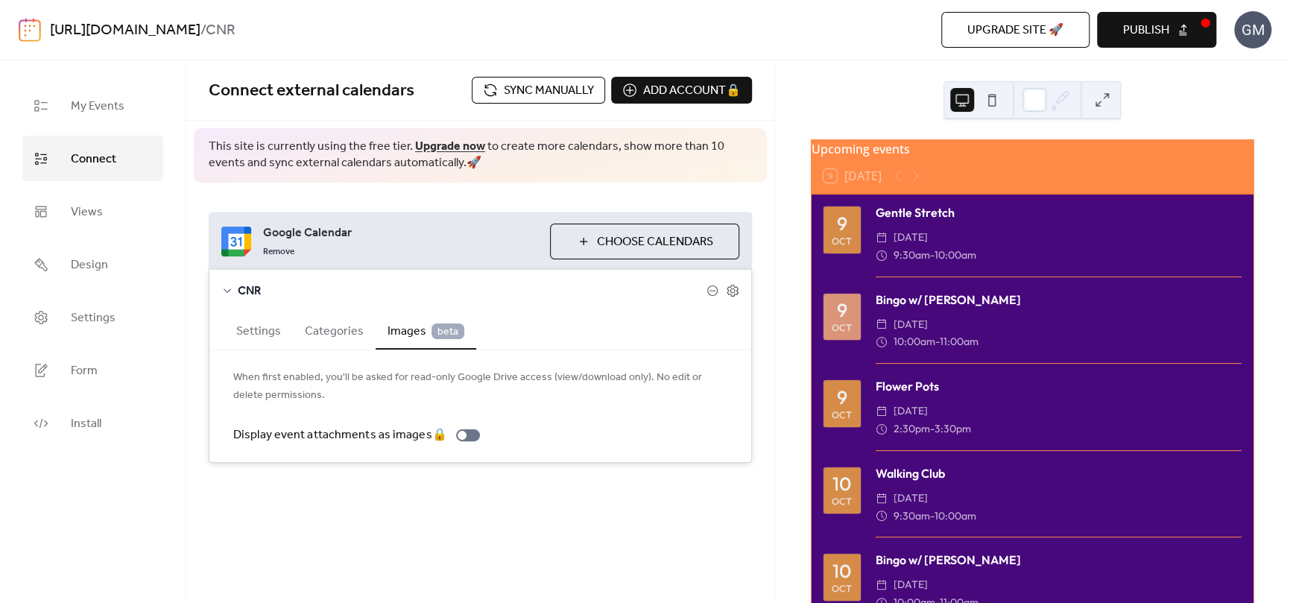
click at [255, 329] on button "Settings" at bounding box center [258, 329] width 69 height 37
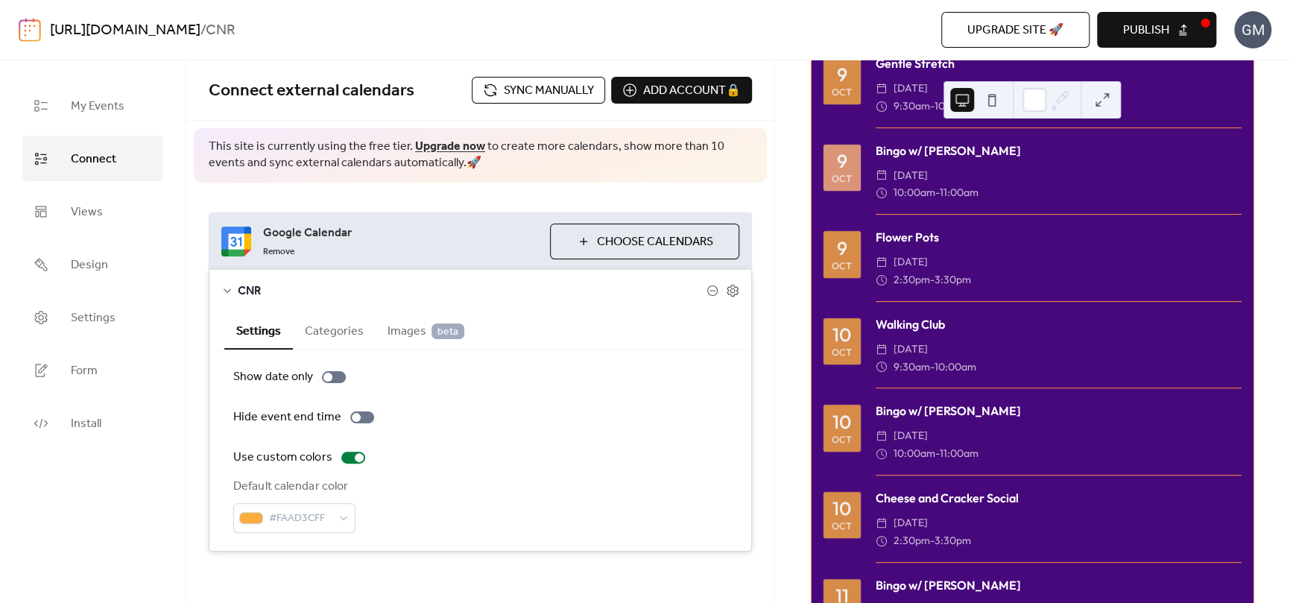
click at [230, 290] on icon at bounding box center [227, 291] width 12 height 12
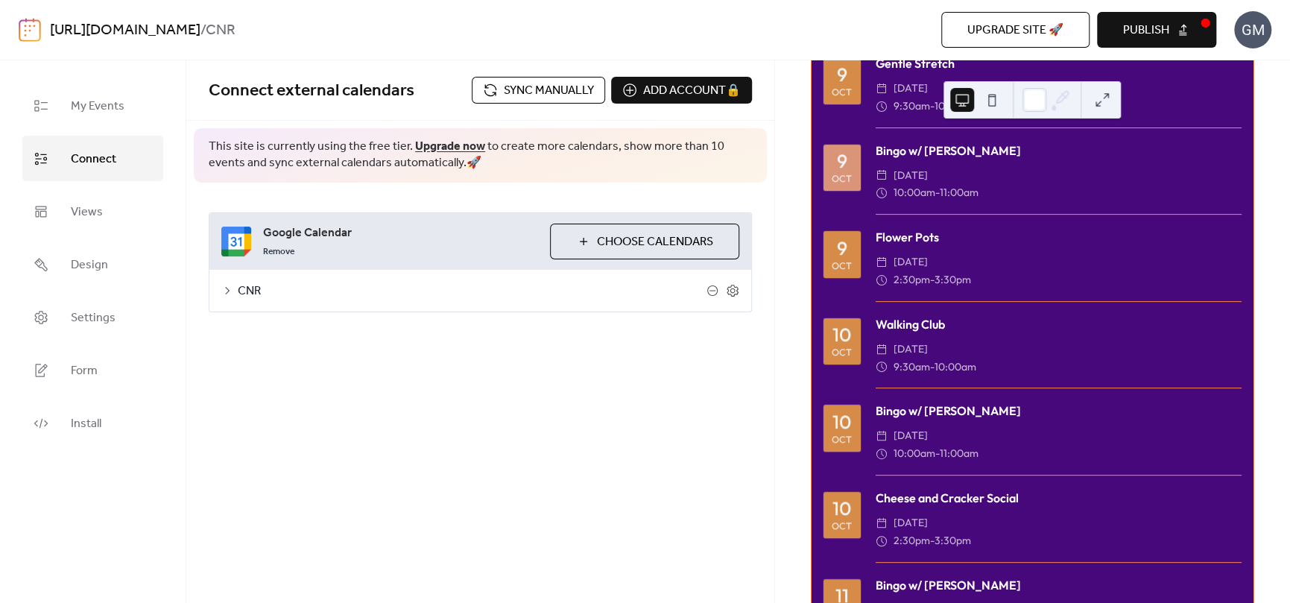
click at [528, 94] on span "Sync manually" at bounding box center [549, 91] width 90 height 18
click at [403, 359] on div "Connect external calendars Sync manually Add account 🔒 🔒 This site is currently…" at bounding box center [480, 215] width 588 height 311
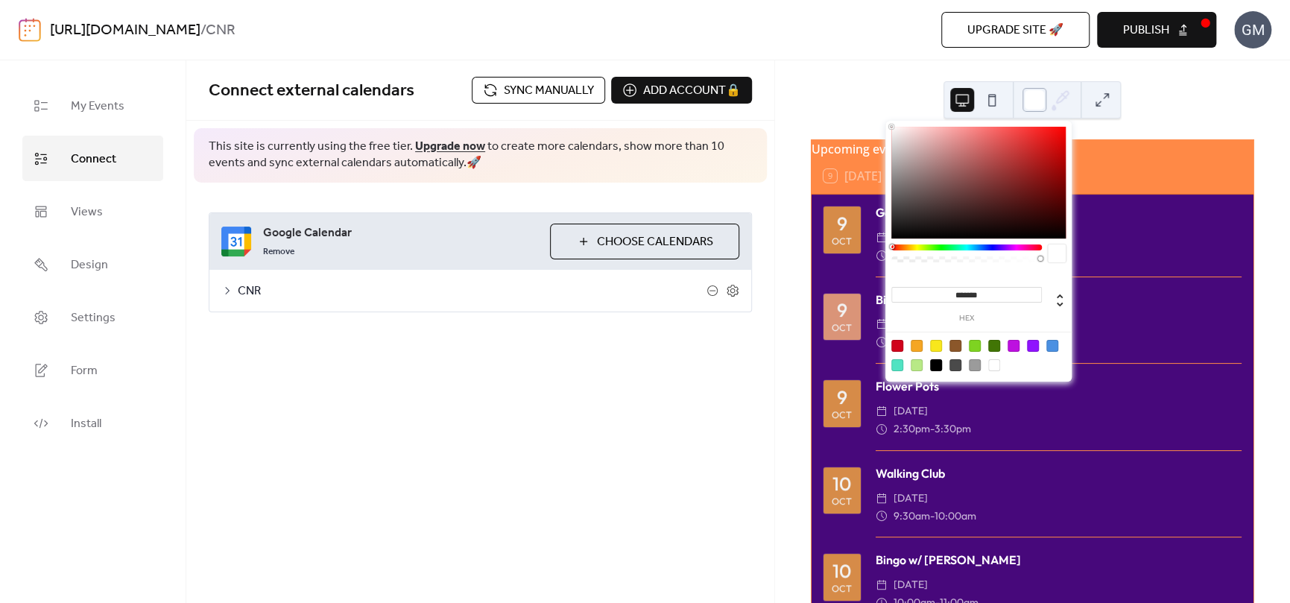
click at [1027, 98] on div at bounding box center [1034, 100] width 24 height 24
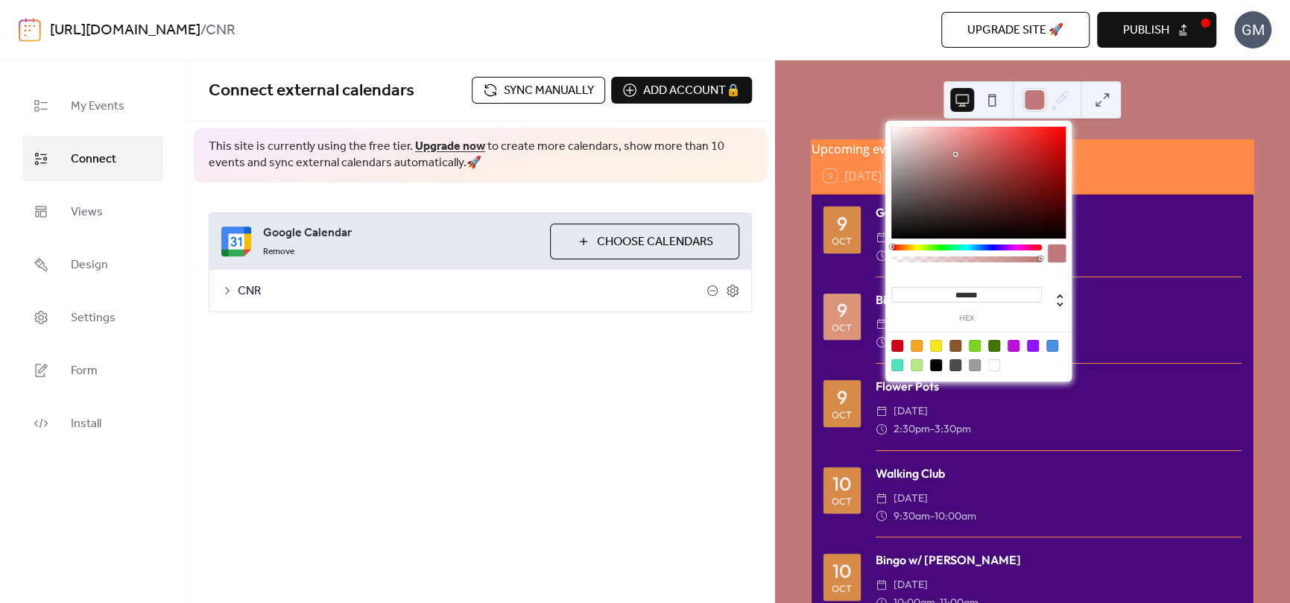
drag, startPoint x: 955, startPoint y: 154, endPoint x: 969, endPoint y: 153, distance: 14.2
click at [969, 153] on div at bounding box center [978, 183] width 174 height 112
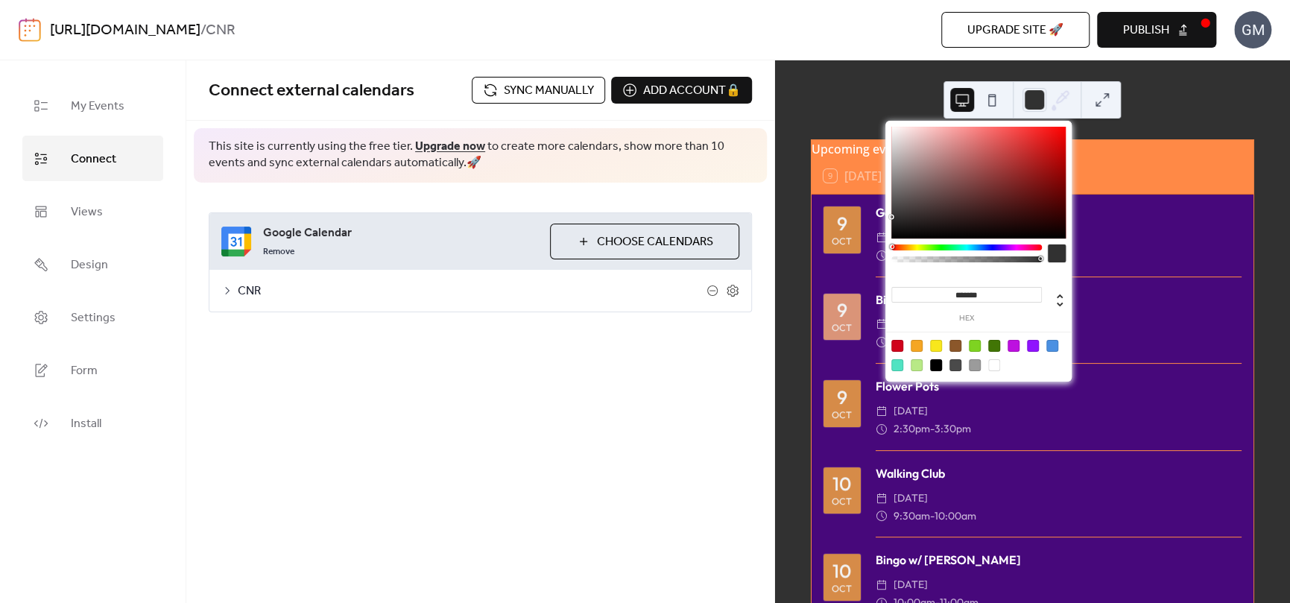
type input "*******"
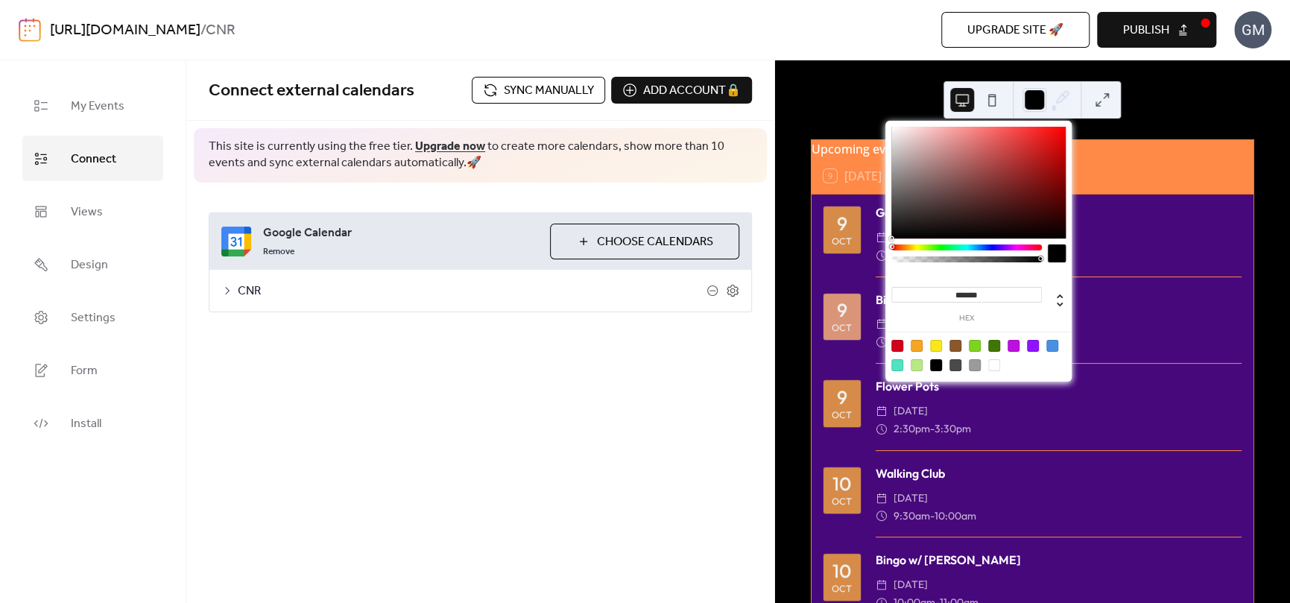
drag, startPoint x: 969, startPoint y: 153, endPoint x: 900, endPoint y: 258, distance: 125.2
click at [900, 258] on div "******* hex" at bounding box center [978, 253] width 186 height 264
click at [735, 320] on div "Google Calendar Remove Choose Calendars CNR Settings Categories Images beta Sho…" at bounding box center [480, 262] width 588 height 159
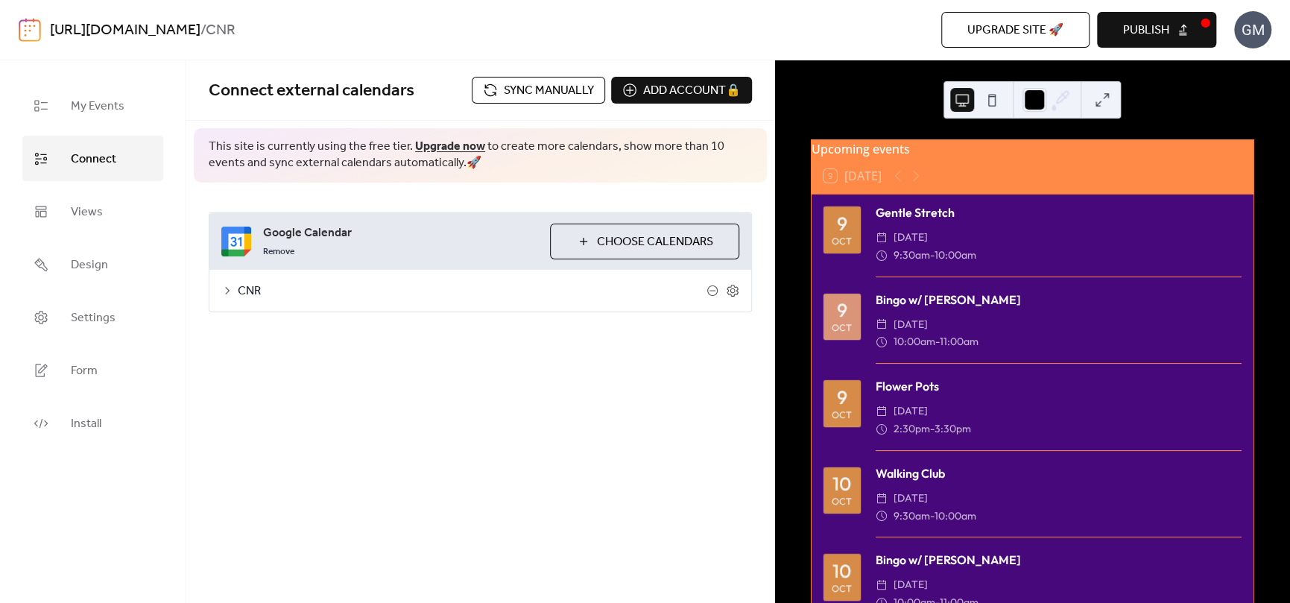
click at [741, 341] on div "Google Calendar Remove Choose Calendars CNR Settings Categories Images beta Sho…" at bounding box center [480, 262] width 588 height 159
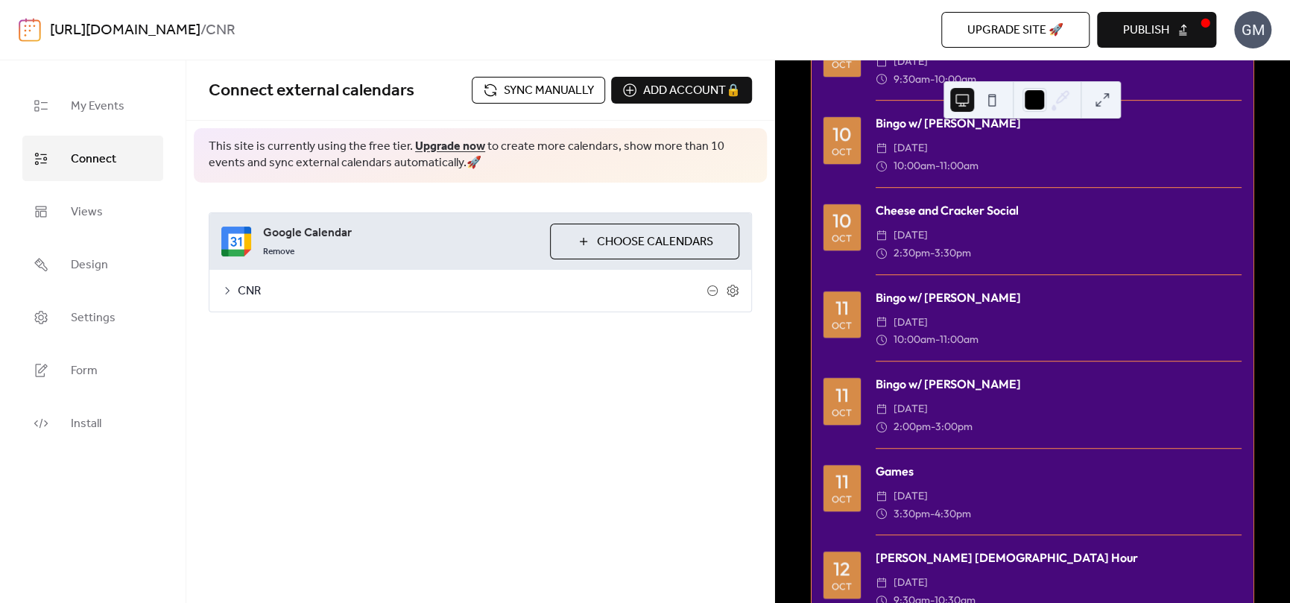
scroll to position [531, 0]
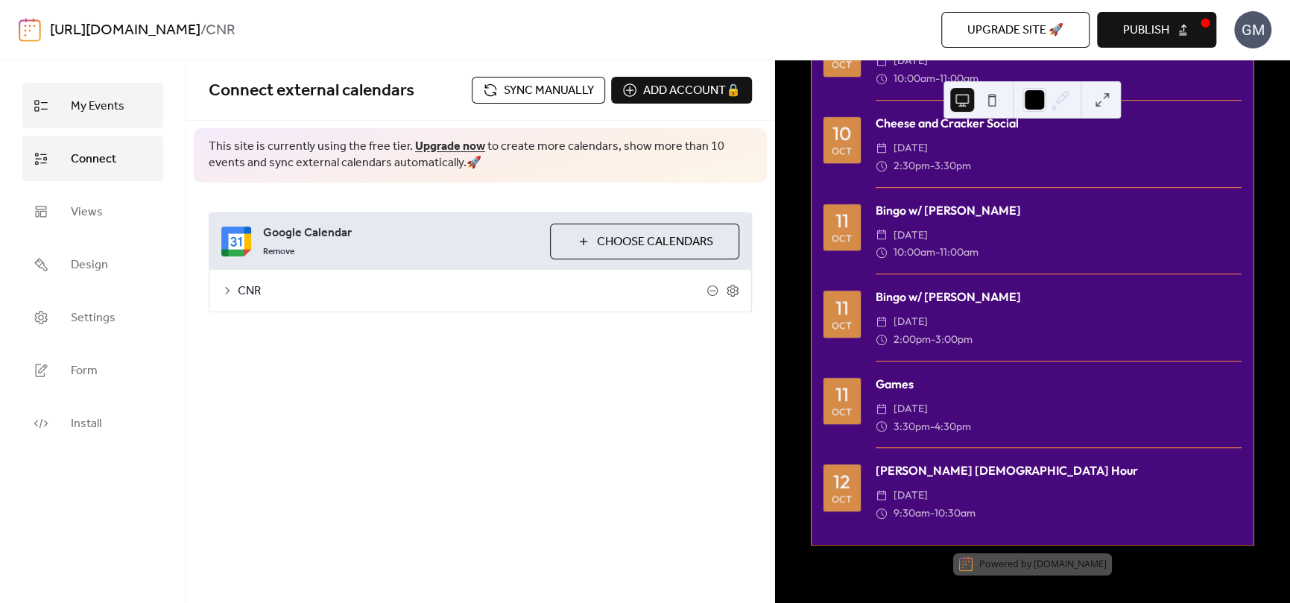
click at [96, 90] on link "My Events" at bounding box center [92, 105] width 141 height 45
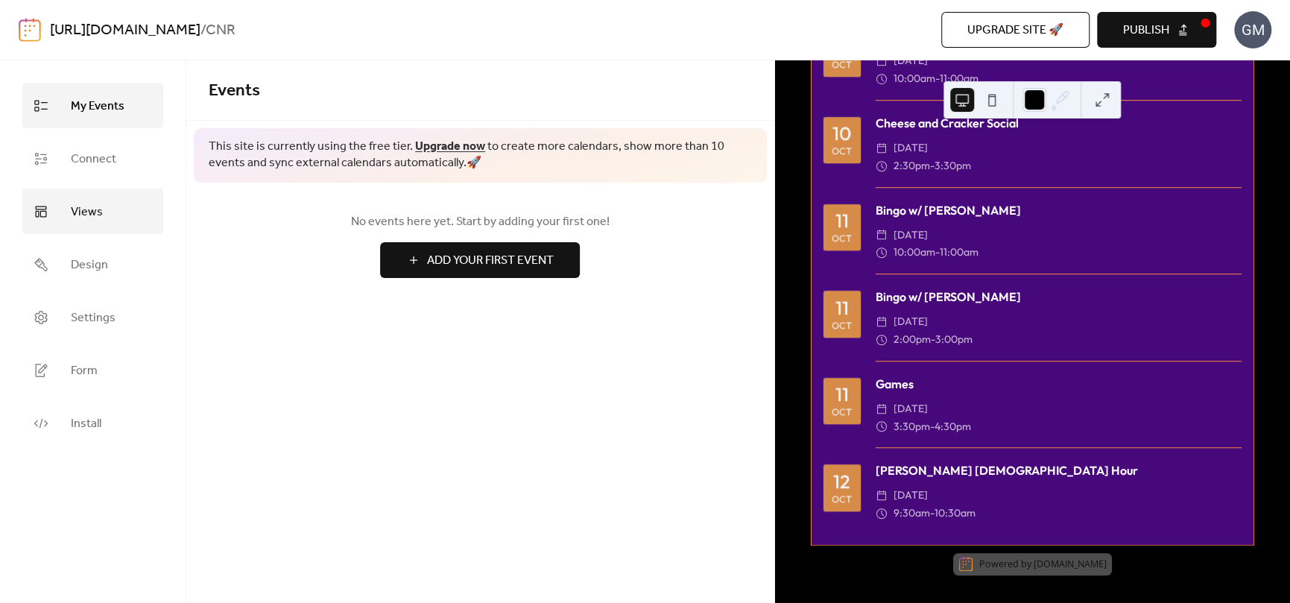
click at [83, 203] on span "Views" at bounding box center [87, 211] width 32 height 23
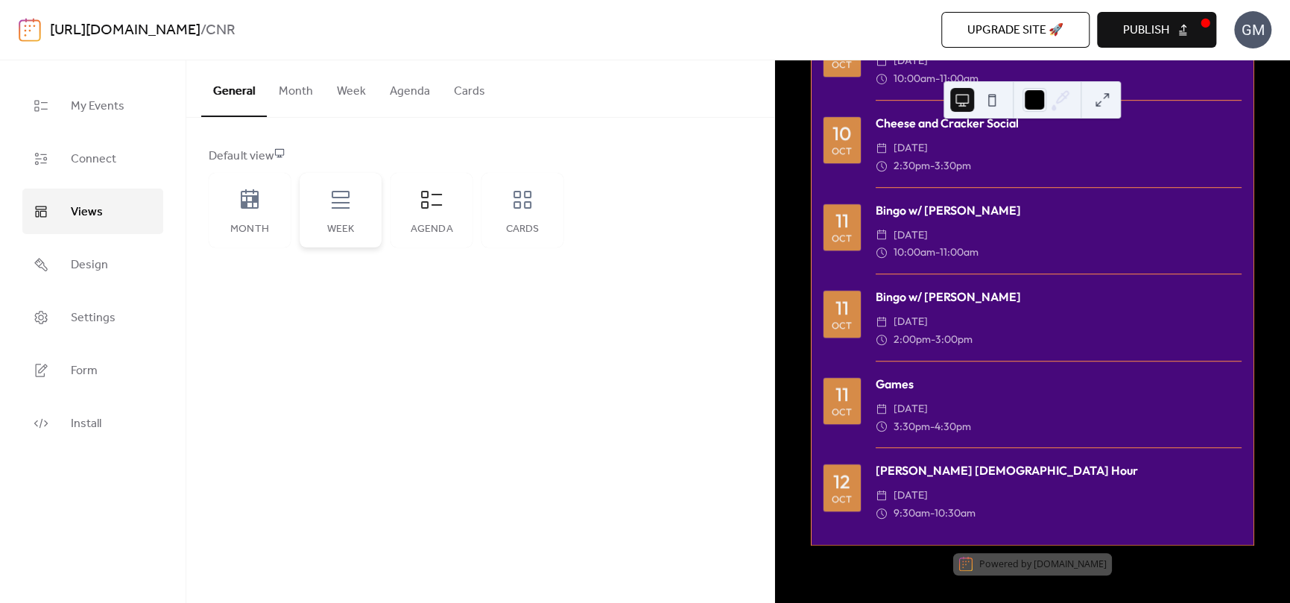
click at [327, 225] on div "Week" at bounding box center [340, 230] width 52 height 12
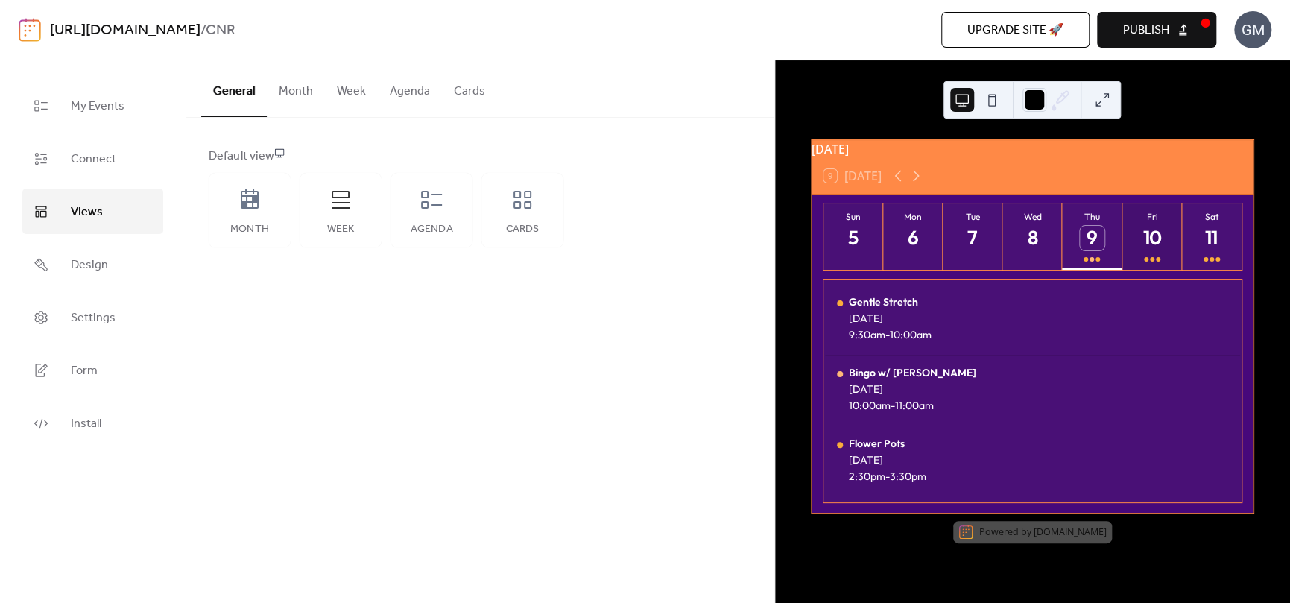
click at [1122, 245] on button "Fri 10" at bounding box center [1152, 236] width 60 height 66
click at [1084, 246] on div "9" at bounding box center [1092, 238] width 25 height 25
click at [463, 219] on div "Agenda" at bounding box center [431, 210] width 82 height 75
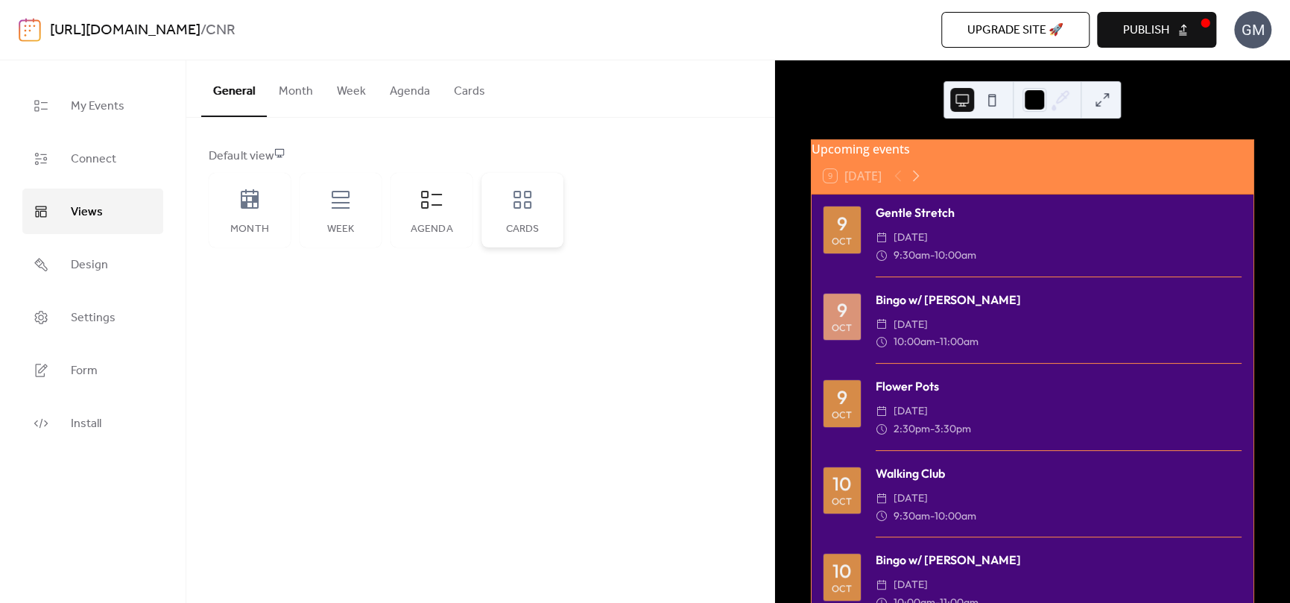
click at [505, 221] on div "Cards" at bounding box center [522, 210] width 82 height 75
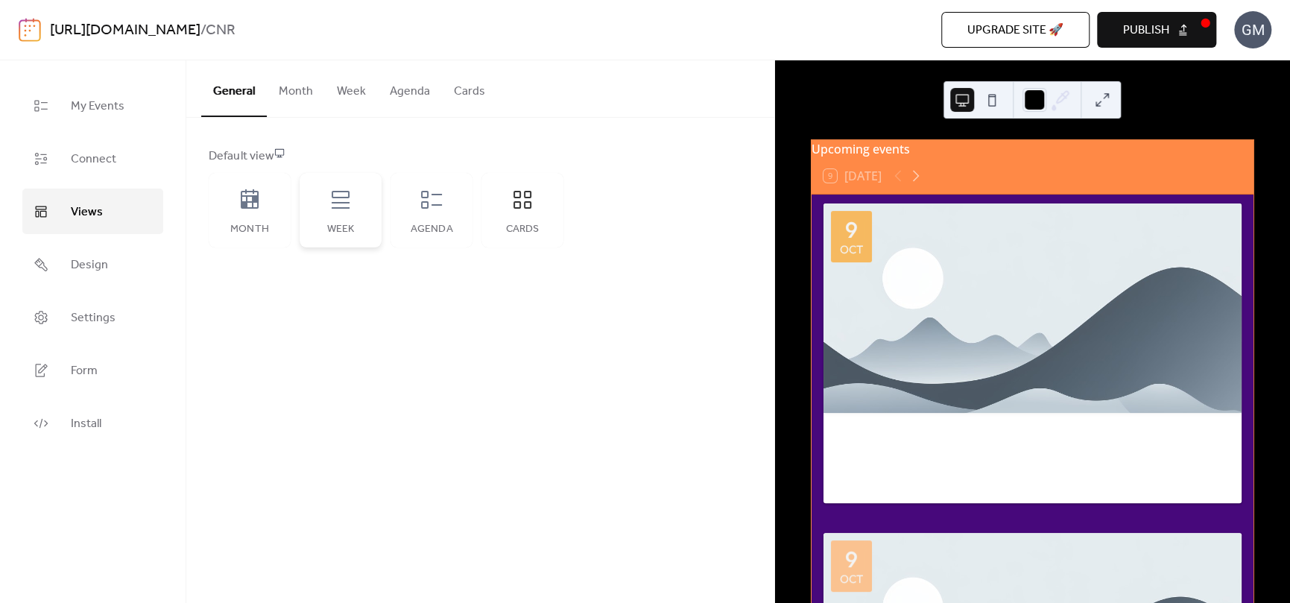
click at [338, 218] on div "Week" at bounding box center [341, 210] width 82 height 75
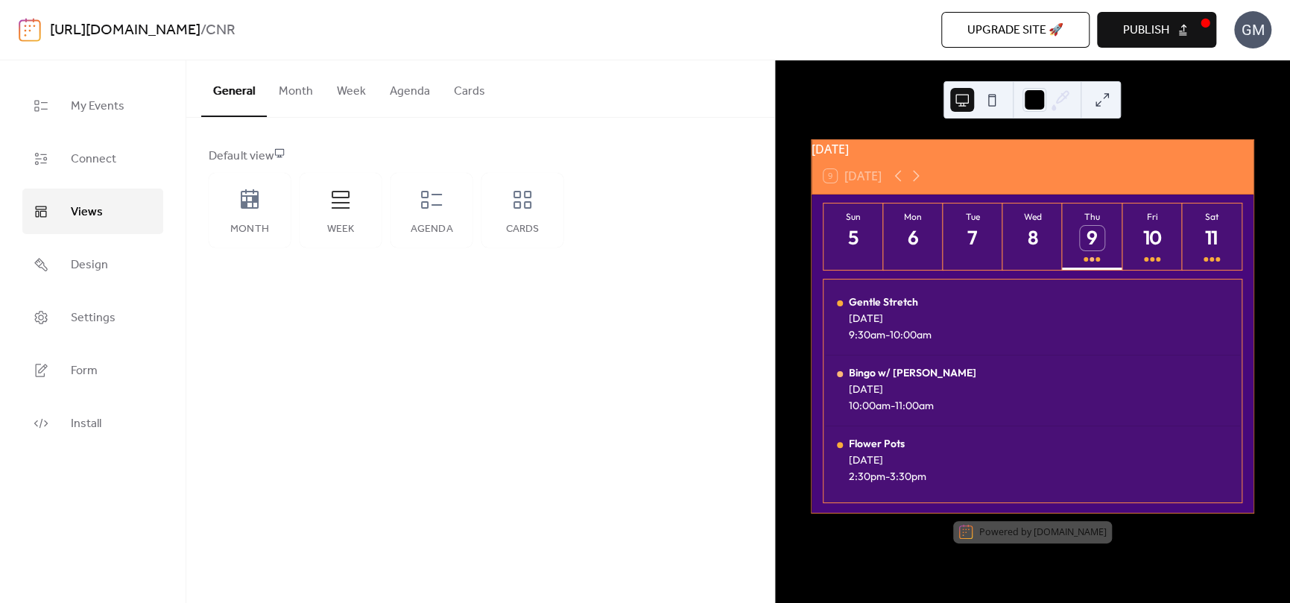
click at [358, 90] on button "Week" at bounding box center [351, 87] width 53 height 55
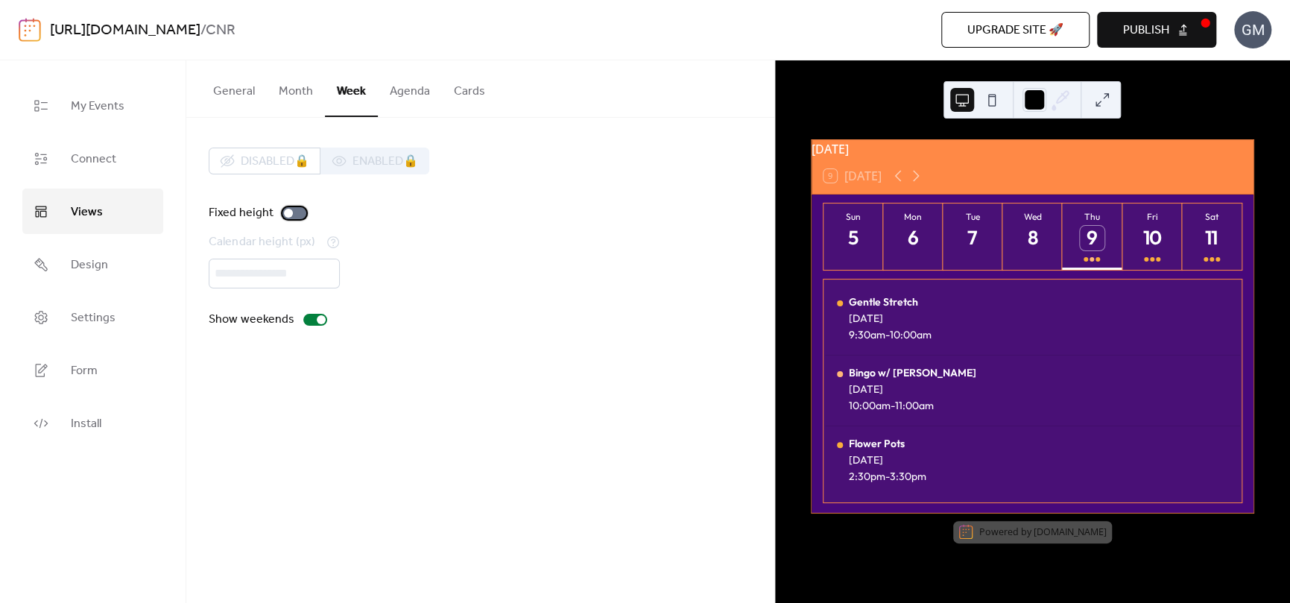
click at [295, 209] on div at bounding box center [294, 213] width 24 height 12
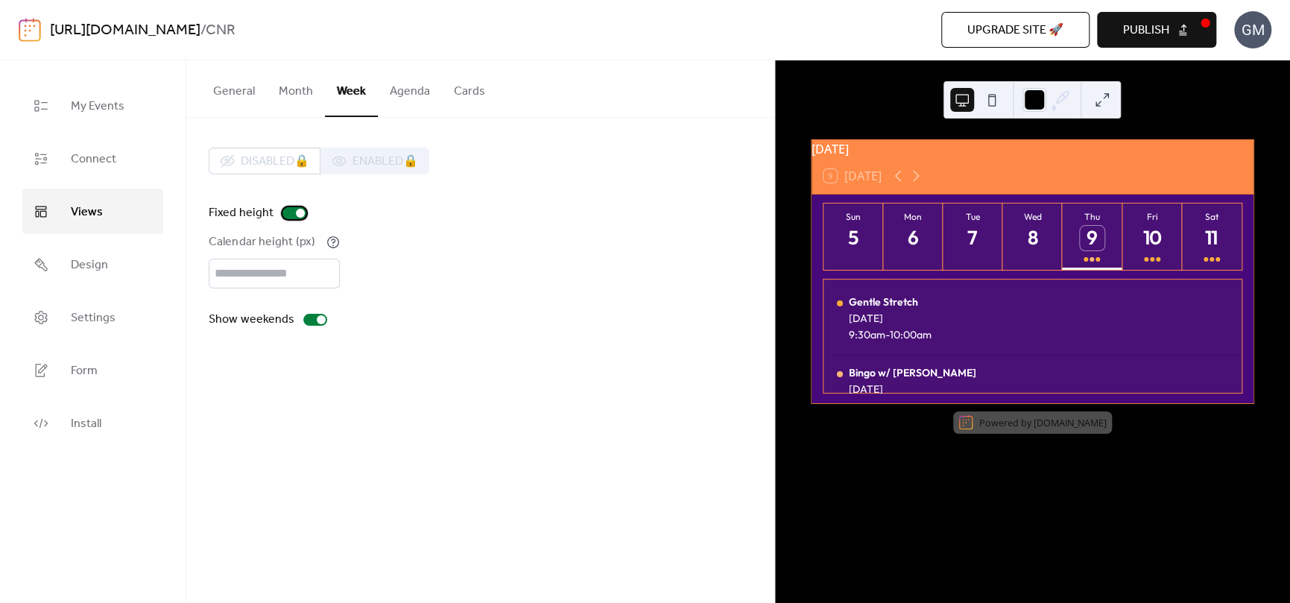
click at [296, 209] on div at bounding box center [300, 213] width 9 height 9
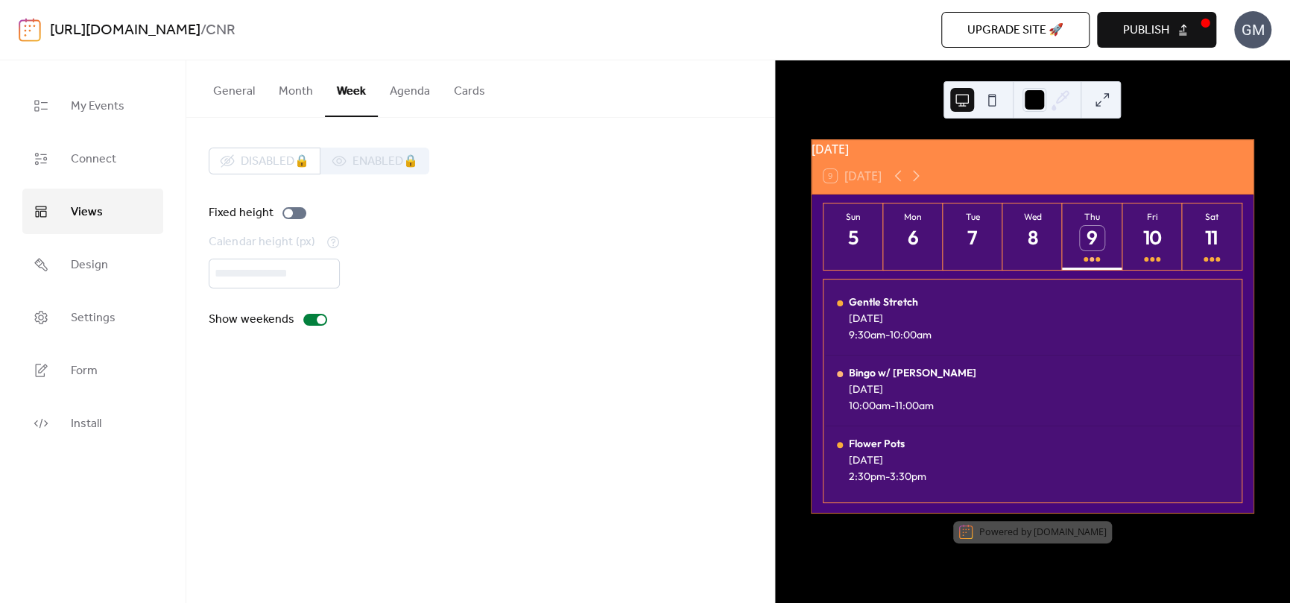
click at [408, 99] on button "Agenda" at bounding box center [410, 87] width 64 height 55
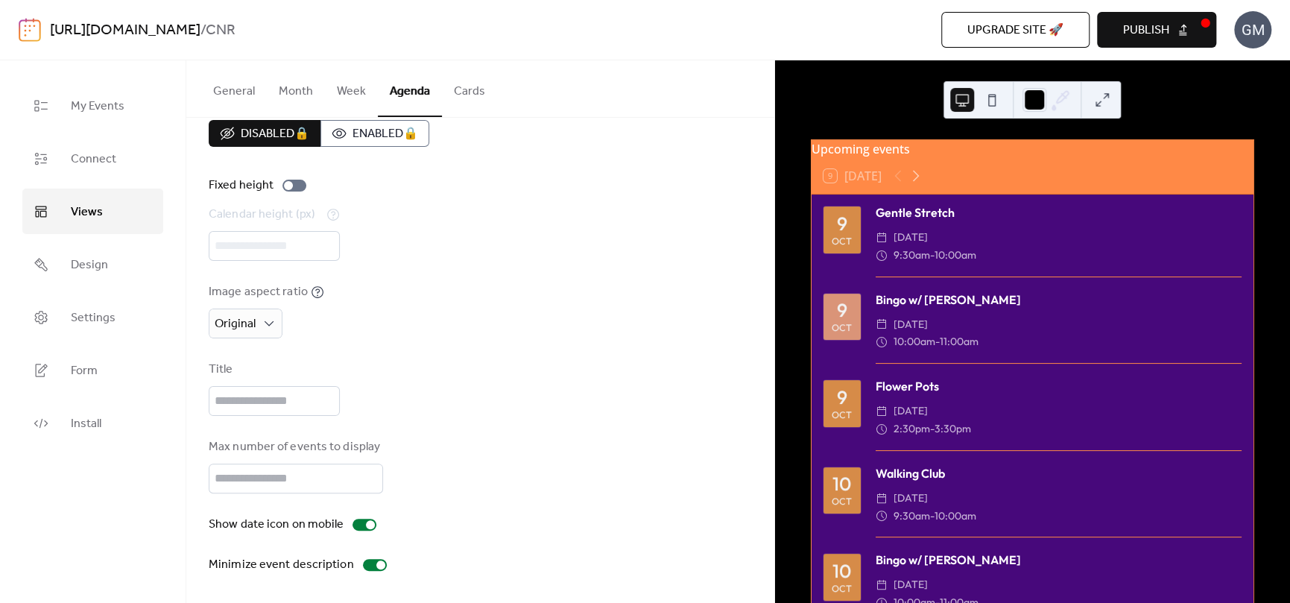
scroll to position [75, 0]
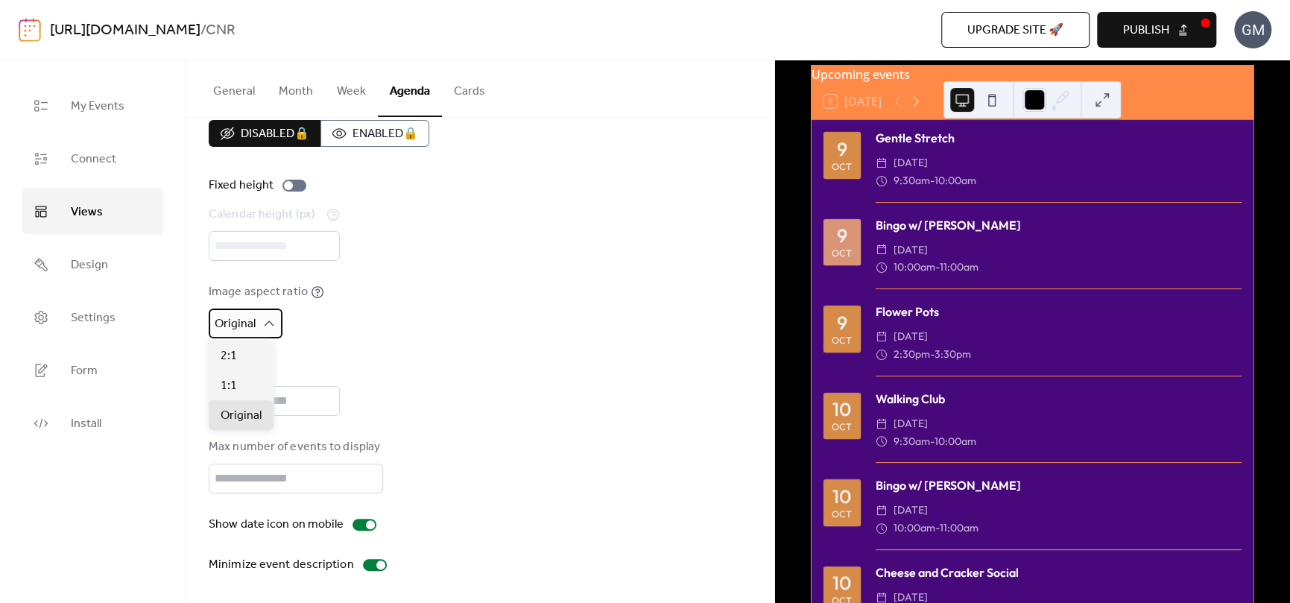
click at [268, 329] on div "Original" at bounding box center [246, 323] width 74 height 30
click at [257, 376] on div "1:1" at bounding box center [241, 385] width 65 height 30
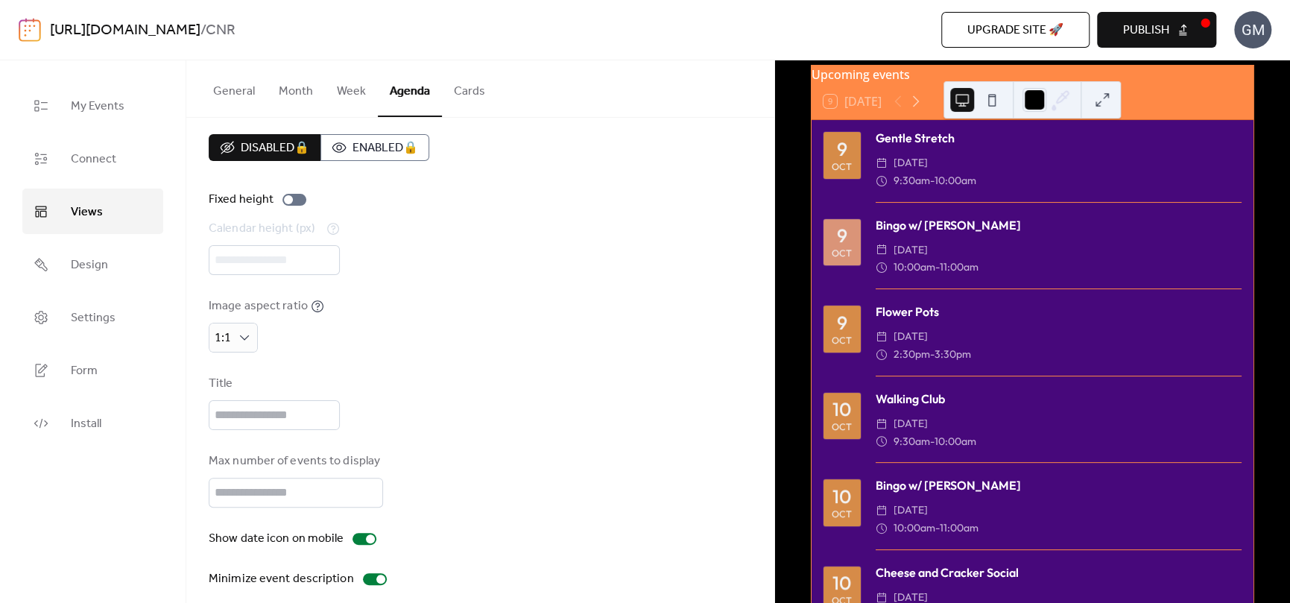
scroll to position [0, 0]
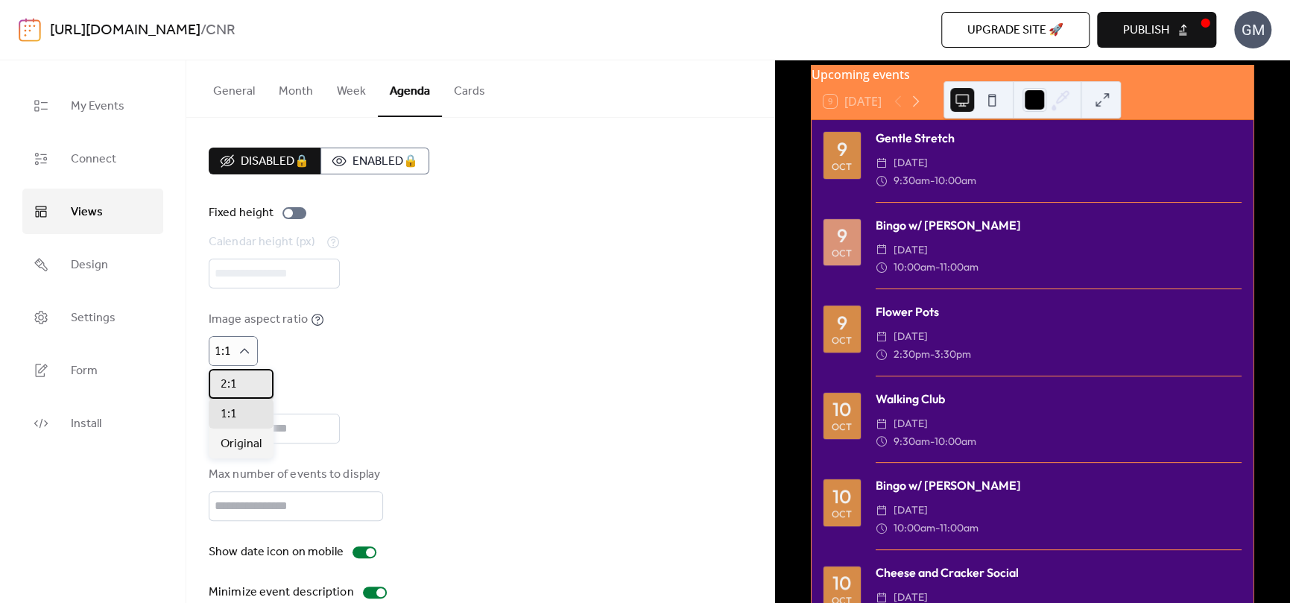
click at [238, 376] on div "2:1" at bounding box center [241, 384] width 65 height 30
click at [248, 440] on span "Original" at bounding box center [241, 444] width 41 height 18
click at [291, 429] on input "text" at bounding box center [274, 429] width 131 height 30
click at [513, 466] on div "Max number of events to display **" at bounding box center [480, 493] width 543 height 55
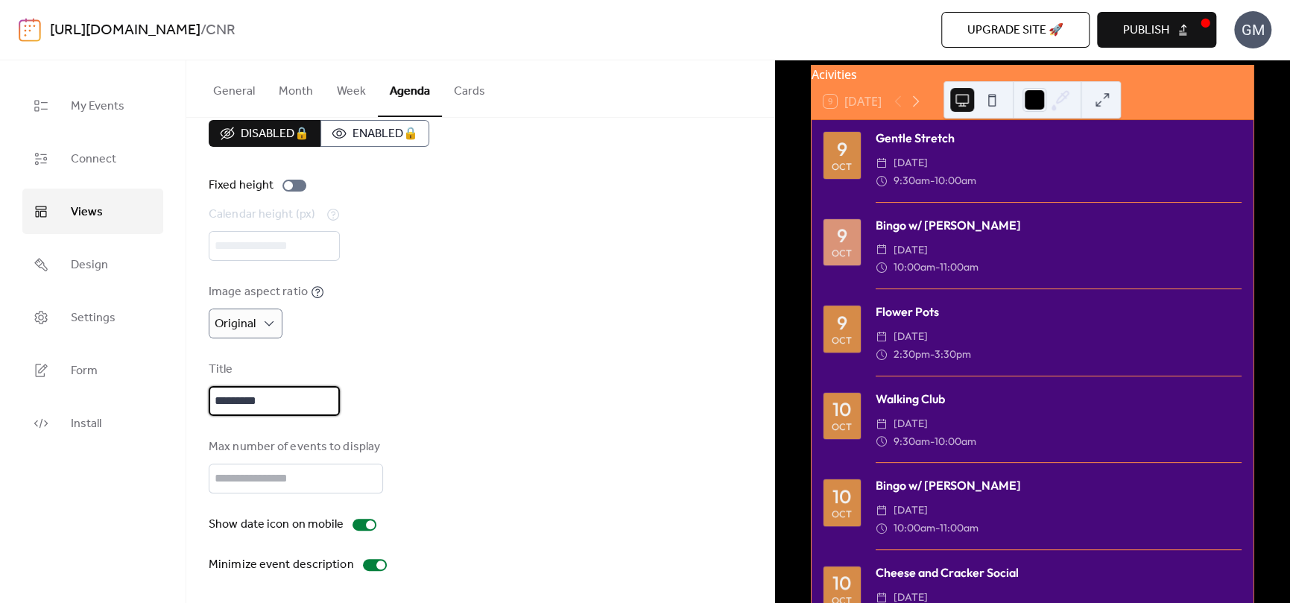
click at [251, 405] on input "*********" at bounding box center [274, 401] width 131 height 30
click at [227, 404] on input "*********" at bounding box center [274, 401] width 131 height 30
type input "**********"
click at [469, 390] on div "**********" at bounding box center [480, 388] width 543 height 55
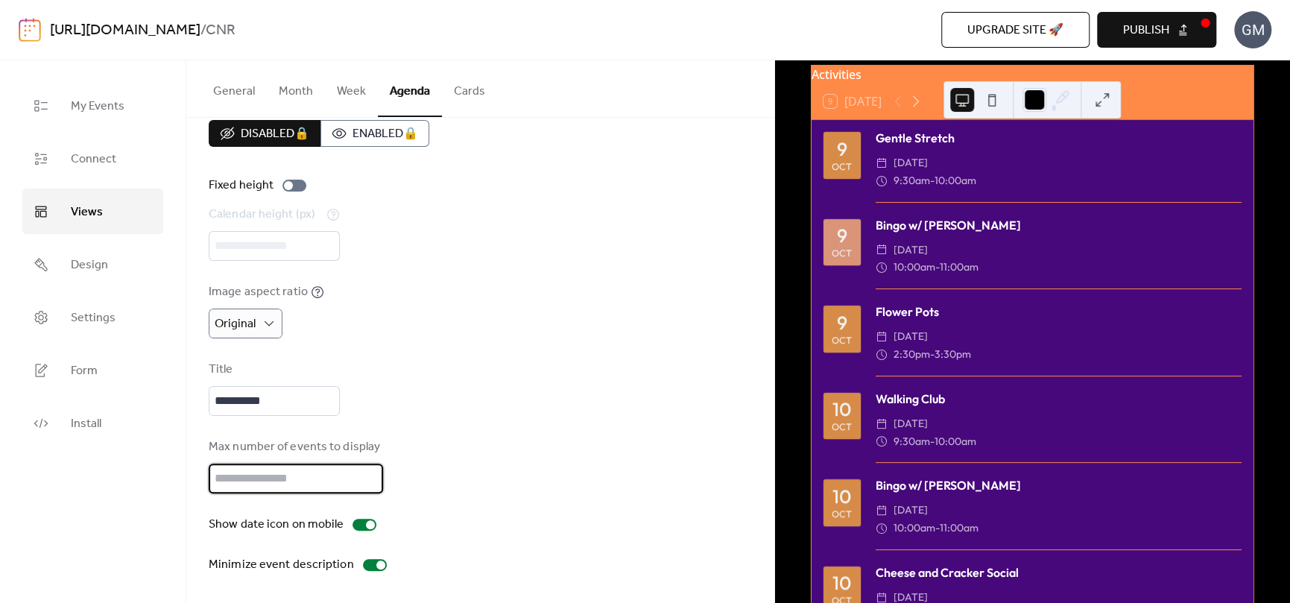
scroll to position [1, 0]
drag, startPoint x: 333, startPoint y: 469, endPoint x: 203, endPoint y: 489, distance: 131.8
click at [203, 489] on div "**********" at bounding box center [480, 346] width 588 height 513
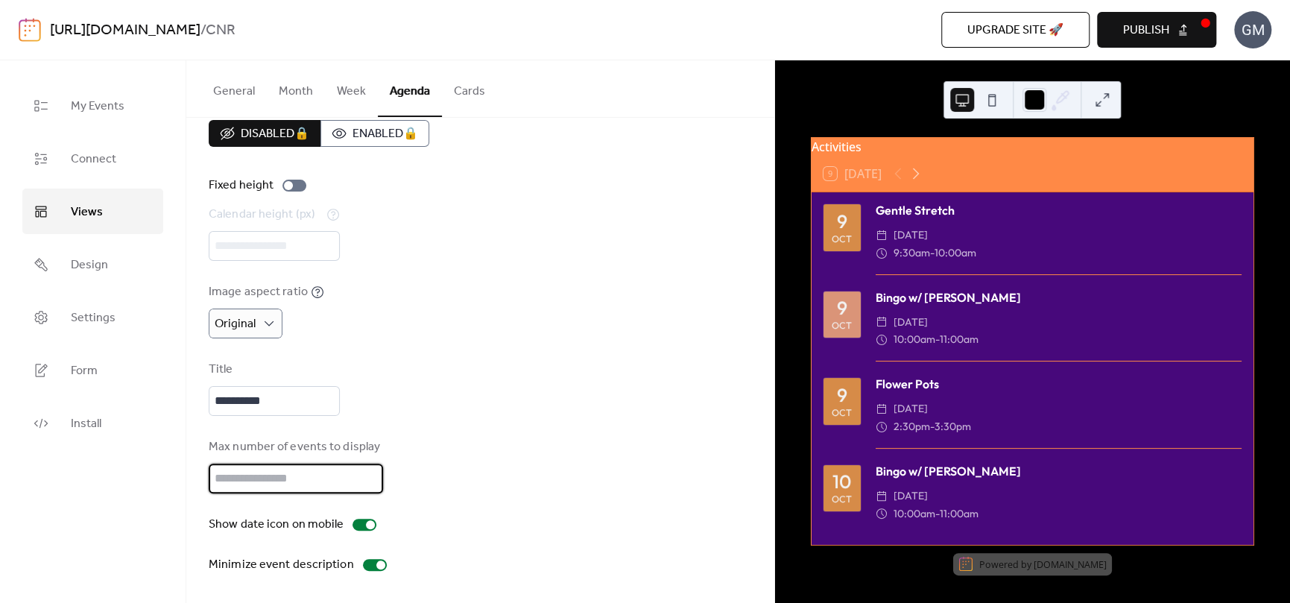
scroll to position [10, 0]
type input "*"
click at [529, 426] on div "**********" at bounding box center [480, 347] width 543 height 454
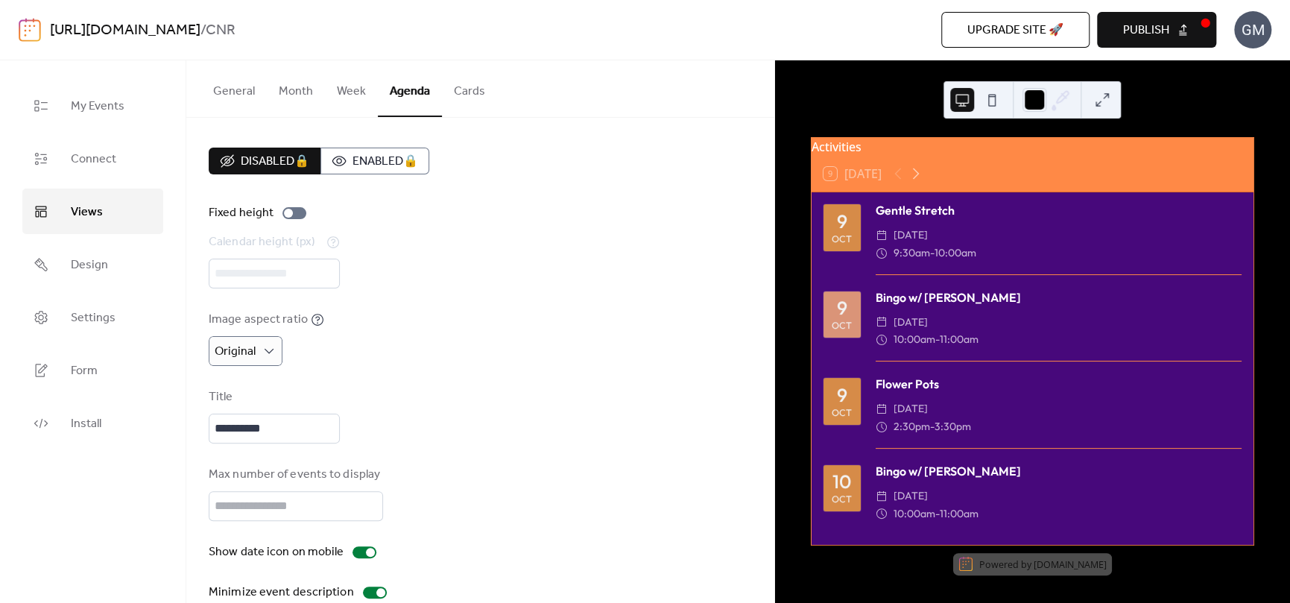
scroll to position [28, 0]
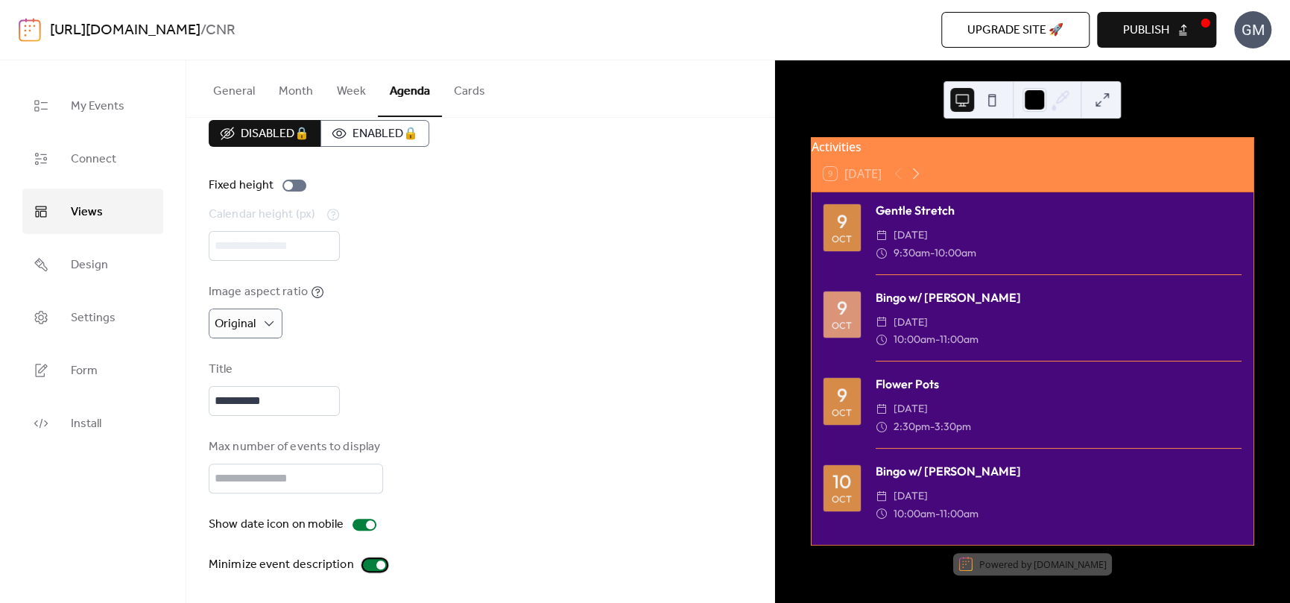
click at [367, 564] on div at bounding box center [375, 565] width 24 height 12
click at [369, 564] on div at bounding box center [375, 565] width 24 height 12
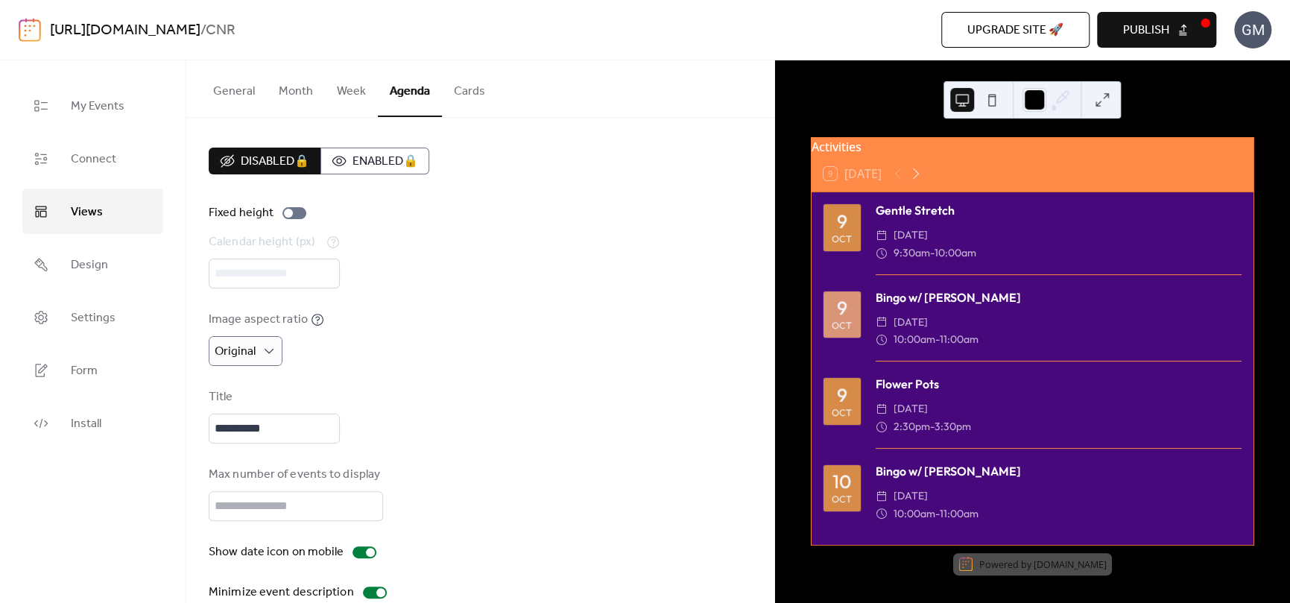
click at [472, 87] on button "Cards" at bounding box center [469, 87] width 55 height 55
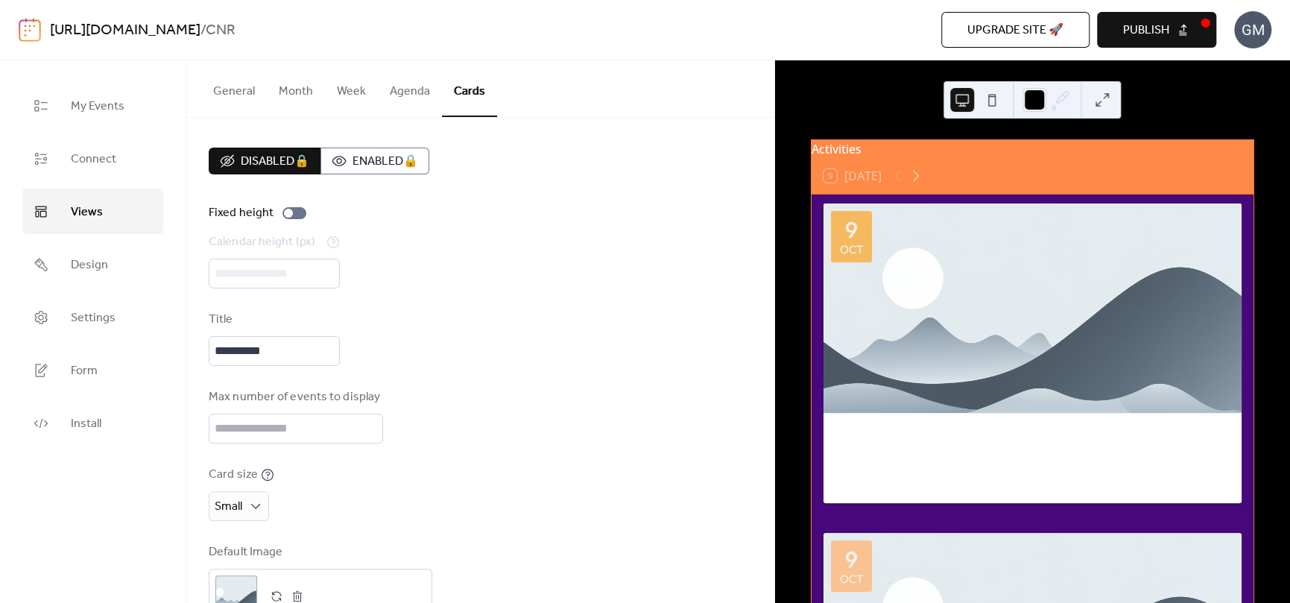
click at [334, 92] on button "Week" at bounding box center [351, 87] width 53 height 55
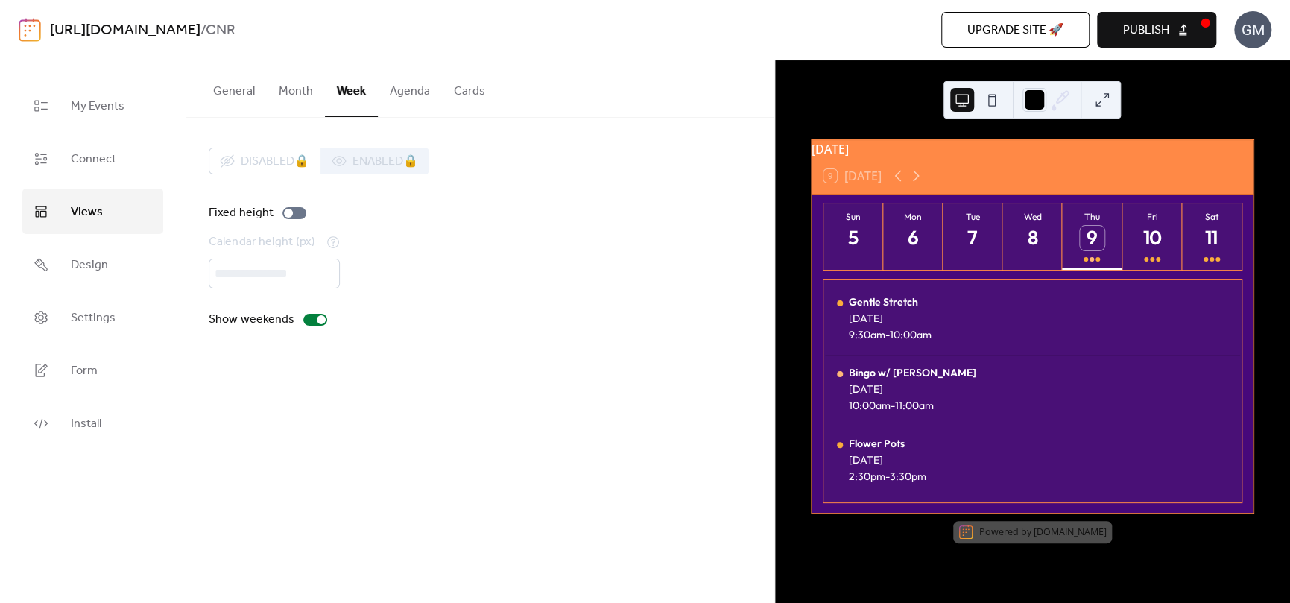
click at [241, 85] on button "General" at bounding box center [234, 87] width 66 height 55
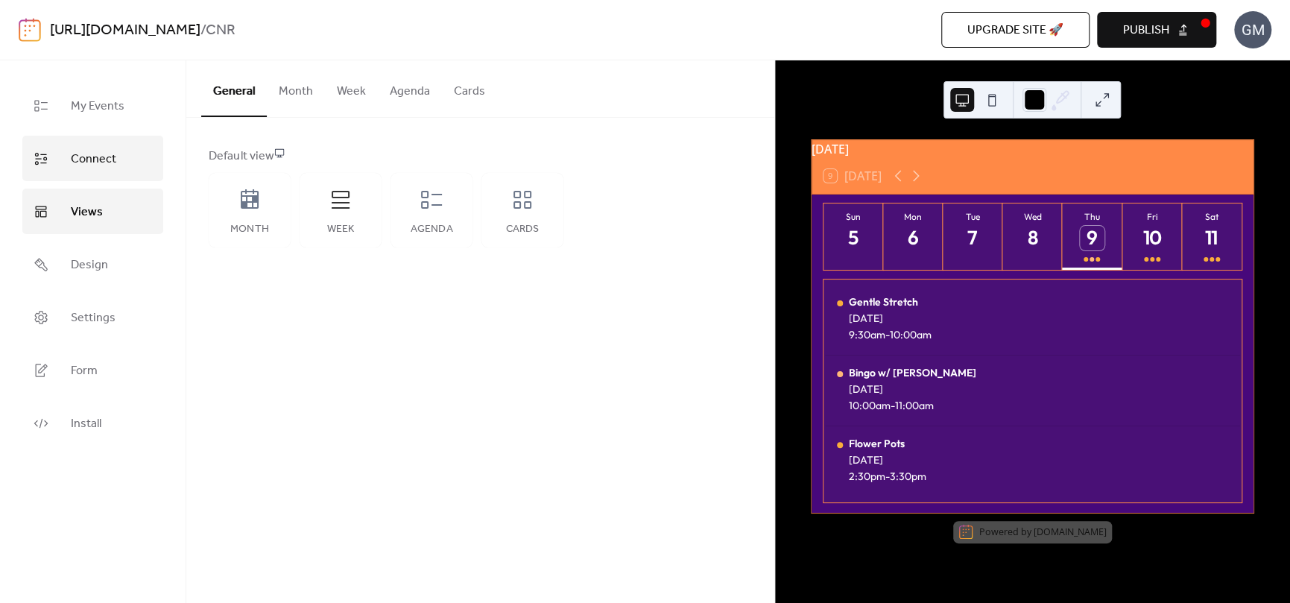
click at [121, 157] on link "Connect" at bounding box center [92, 158] width 141 height 45
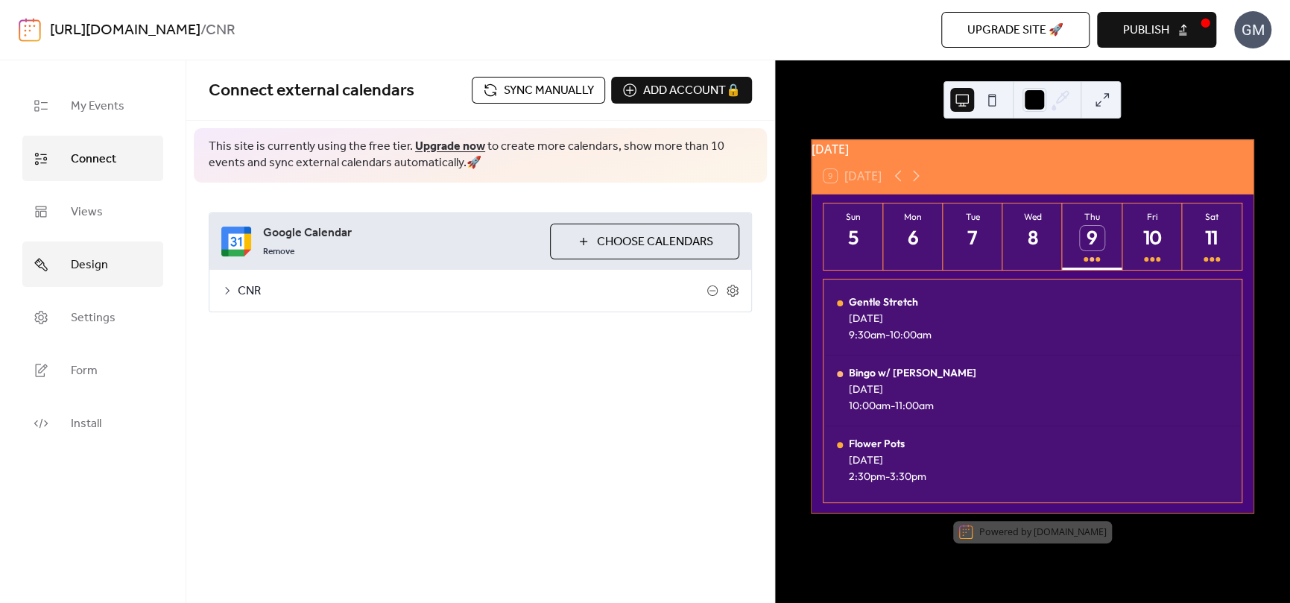
click at [94, 275] on span "Design" at bounding box center [89, 264] width 37 height 23
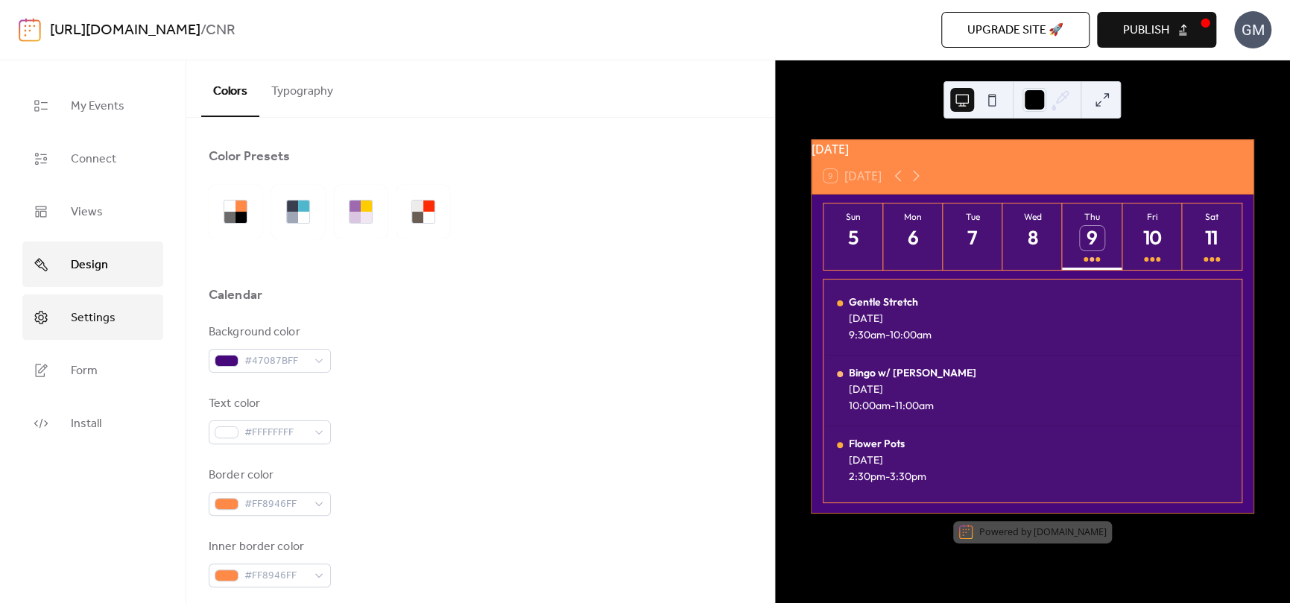
click at [113, 320] on span "Settings" at bounding box center [93, 317] width 45 height 23
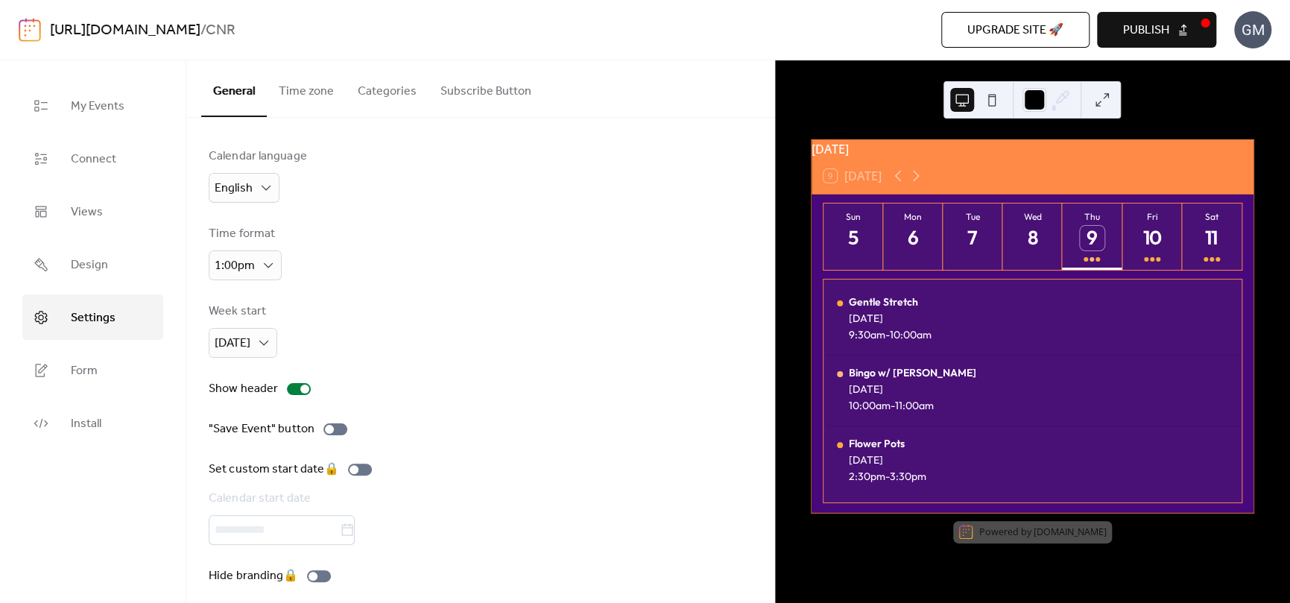
scroll to position [11, 0]
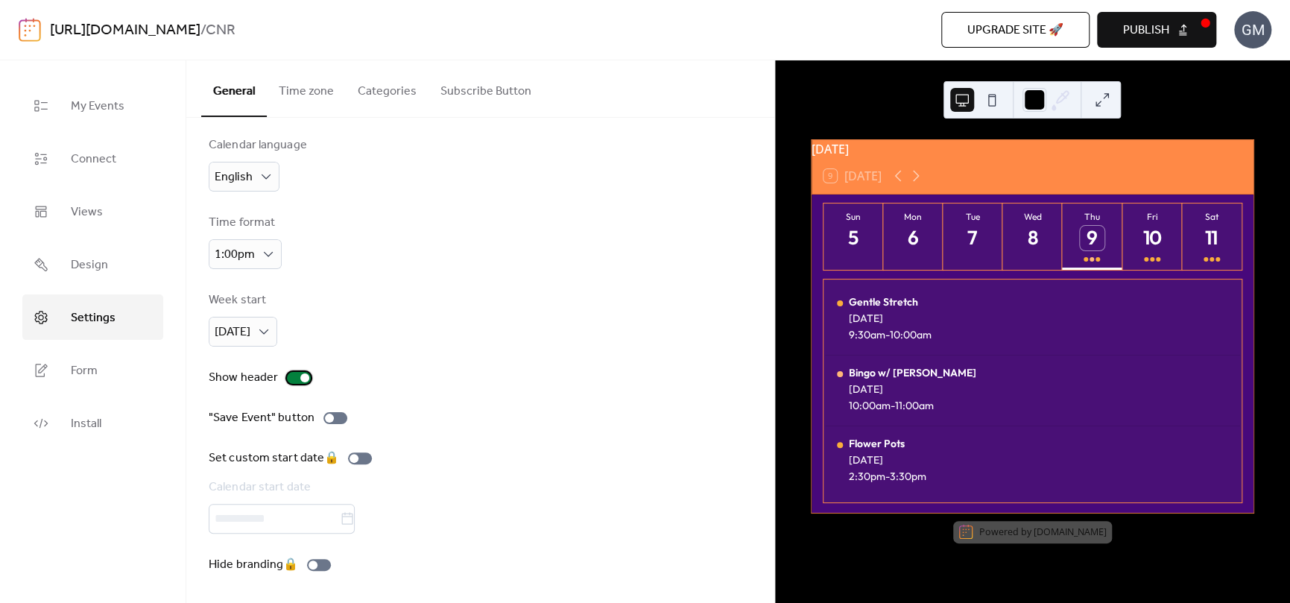
click at [305, 380] on div at bounding box center [304, 377] width 9 height 9
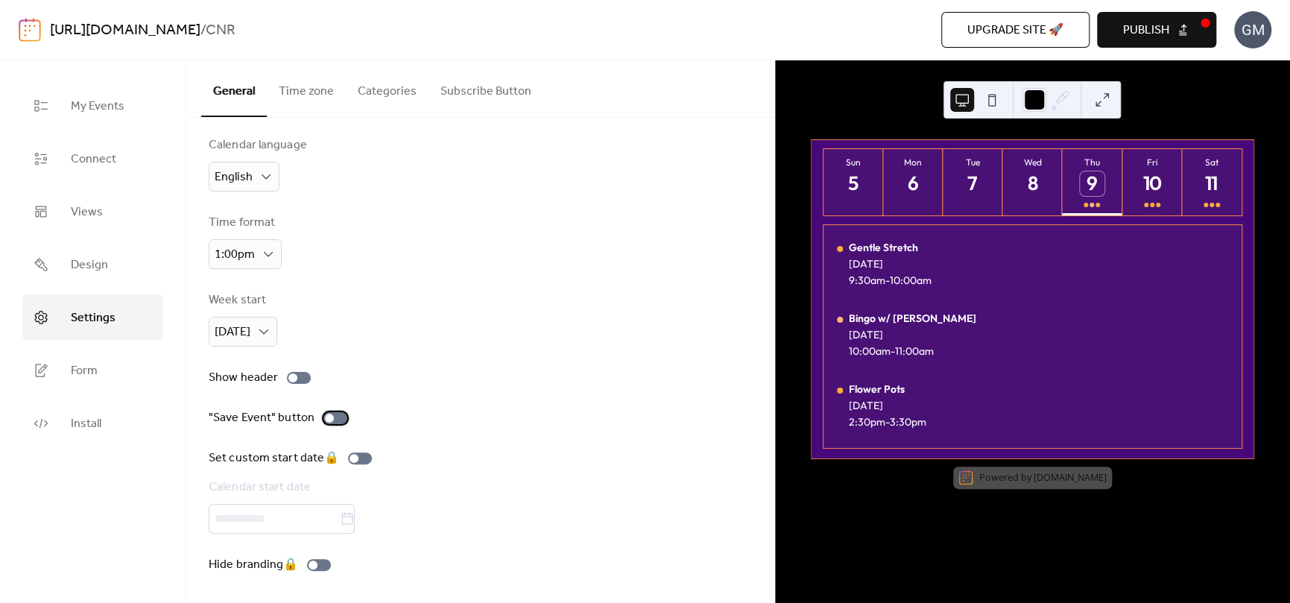
click at [331, 417] on div at bounding box center [329, 418] width 9 height 9
click at [337, 418] on div at bounding box center [341, 418] width 9 height 9
click at [116, 358] on link "Form" at bounding box center [92, 369] width 141 height 45
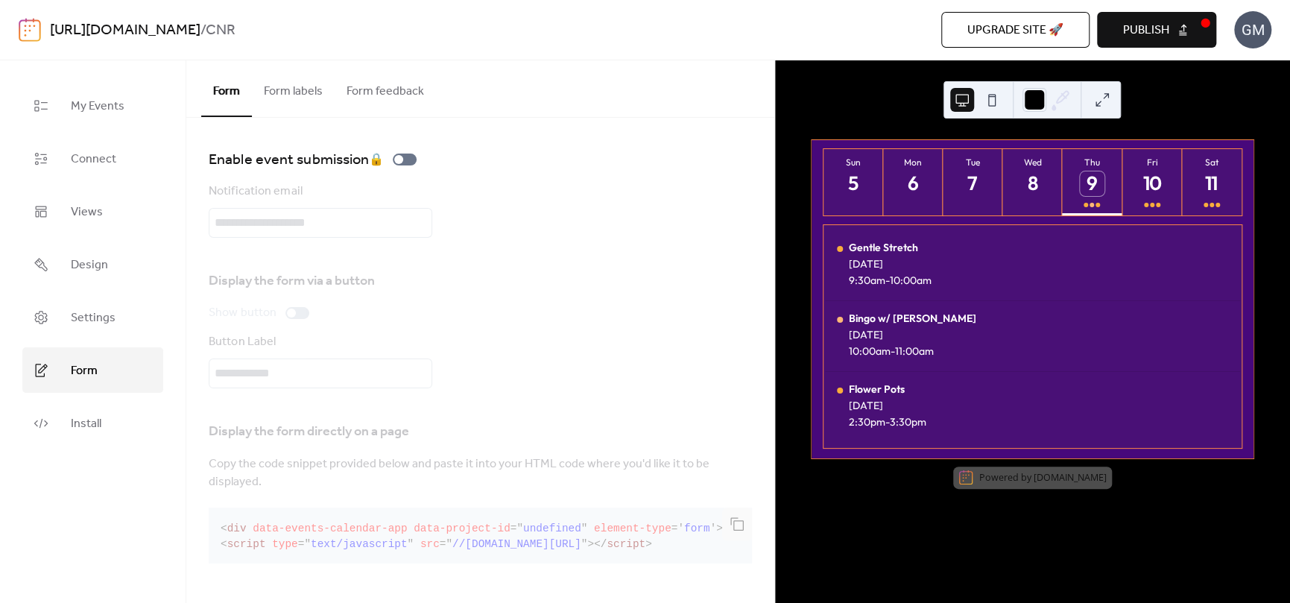
click at [285, 103] on button "Form labels" at bounding box center [293, 87] width 83 height 55
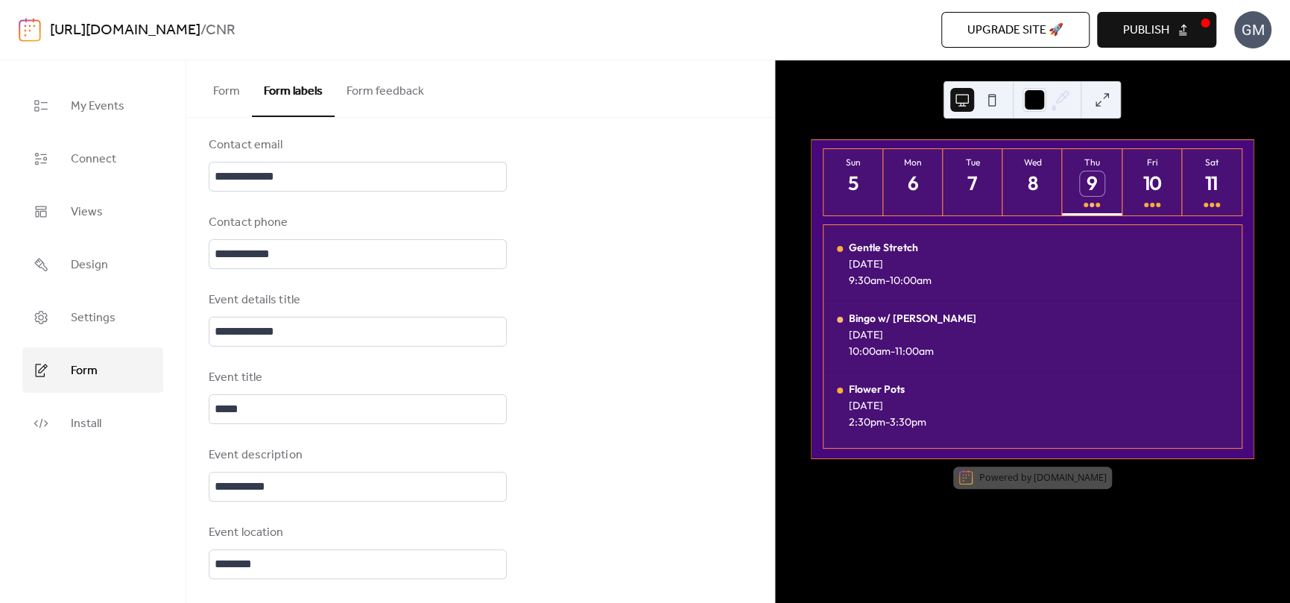
scroll to position [298, 0]
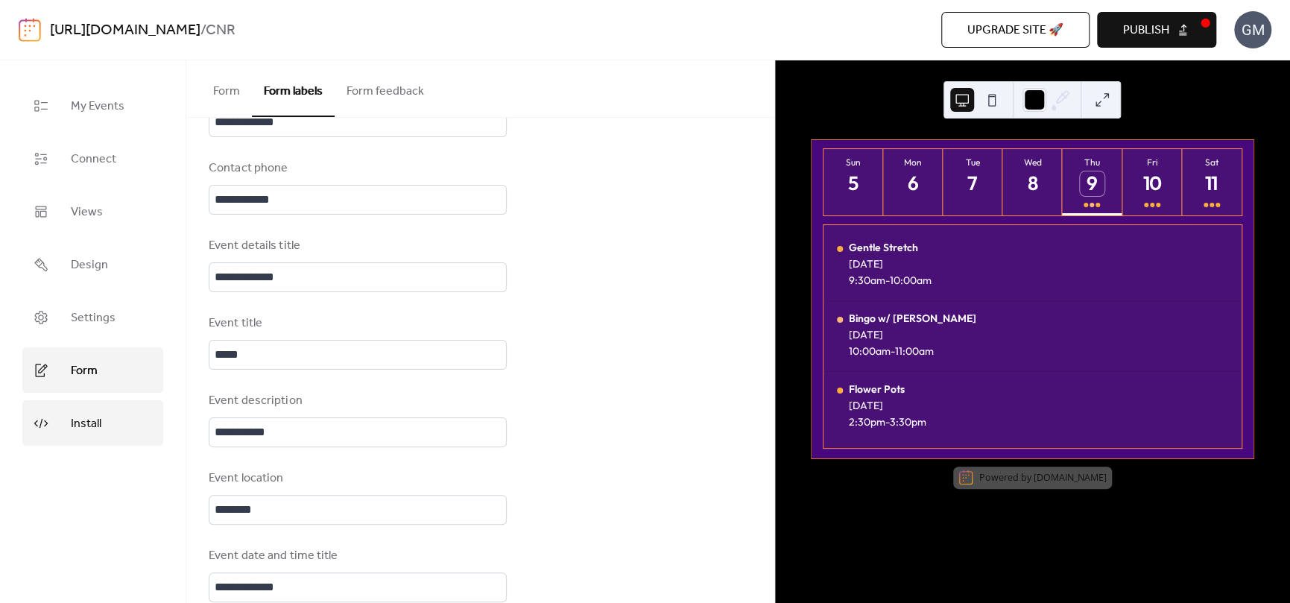
click at [118, 408] on link "Install" at bounding box center [92, 422] width 141 height 45
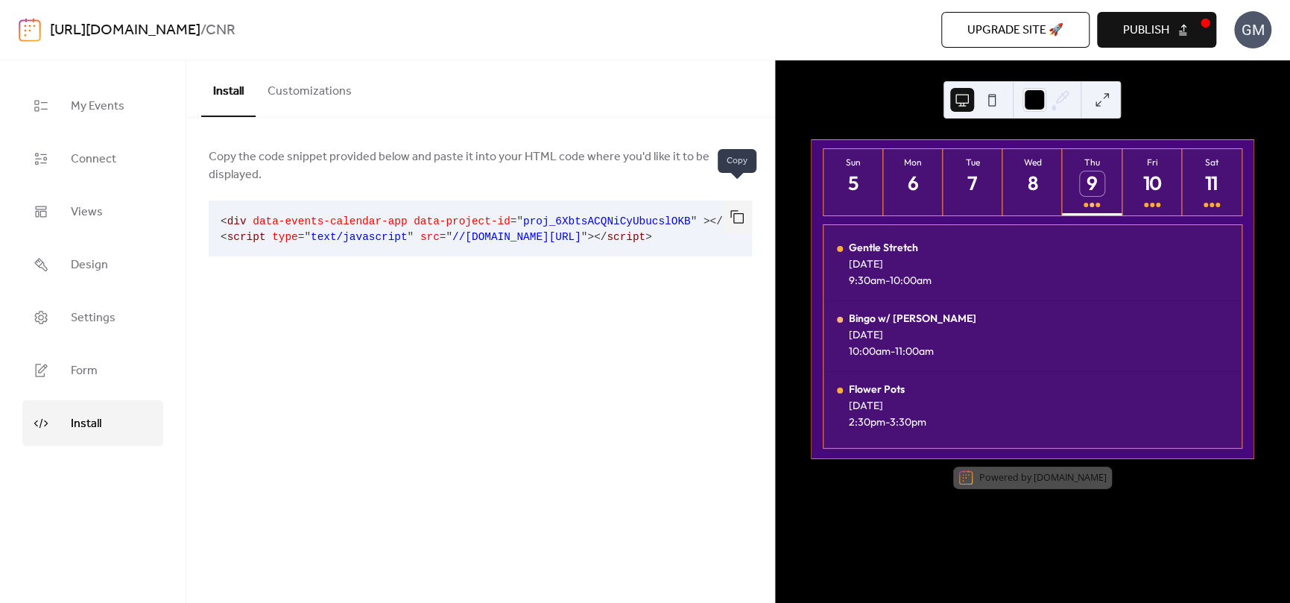
click at [730, 200] on button "button" at bounding box center [737, 216] width 30 height 33
click at [1158, 17] on button "Publish" at bounding box center [1156, 30] width 119 height 36
click at [718, 275] on div "Copy the code snippet provided below and paste it into your HTML code where you…" at bounding box center [480, 217] width 588 height 198
click at [744, 202] on button "button" at bounding box center [737, 216] width 30 height 33
click at [310, 84] on button "Customizations" at bounding box center [310, 87] width 108 height 55
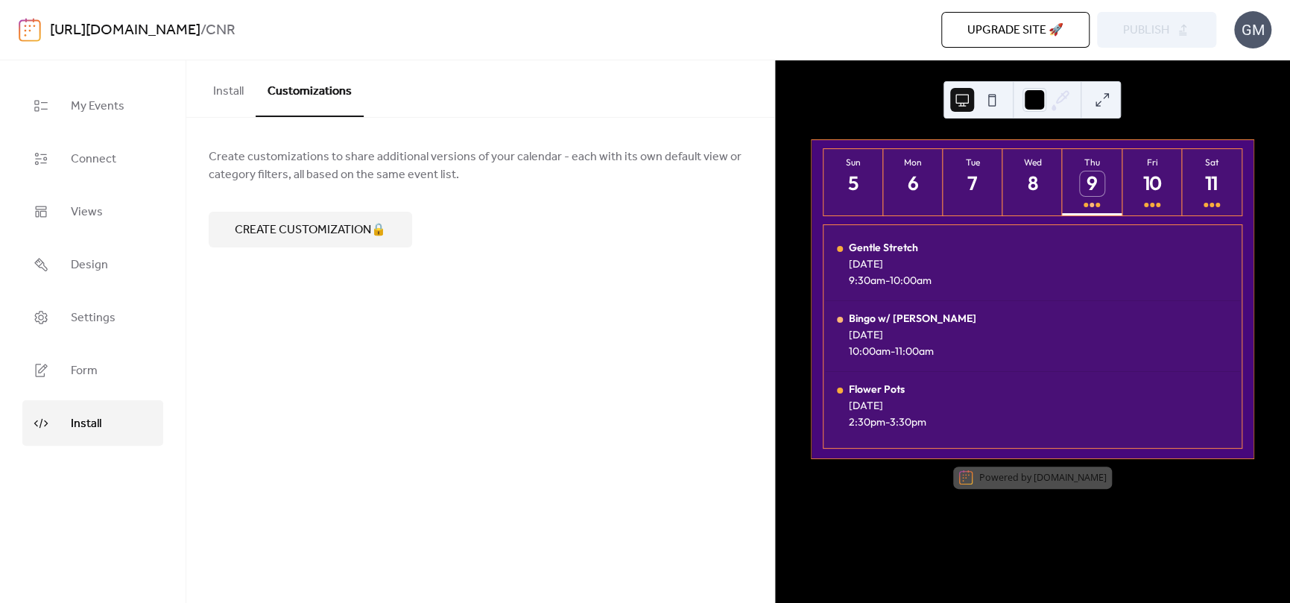
click at [229, 88] on button "Install" at bounding box center [228, 87] width 54 height 55
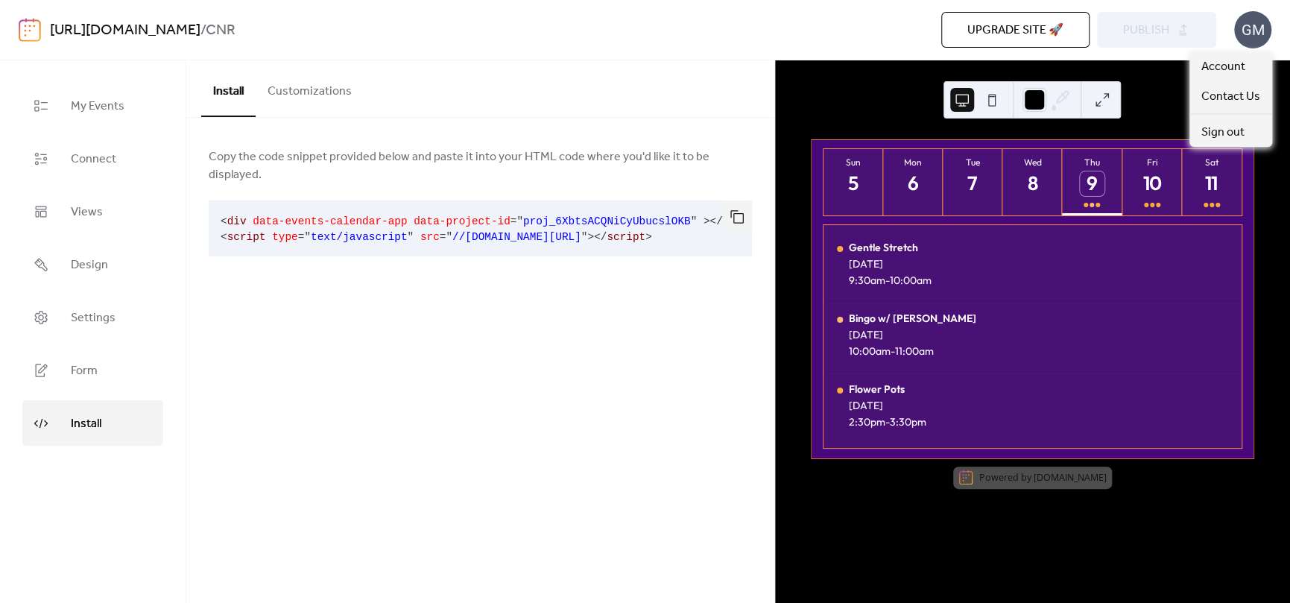
click at [1253, 19] on div "GM" at bounding box center [1252, 29] width 37 height 37
click at [453, 379] on div "Install Customizations Copy the code snippet provided below and paste it into y…" at bounding box center [480, 331] width 588 height 542
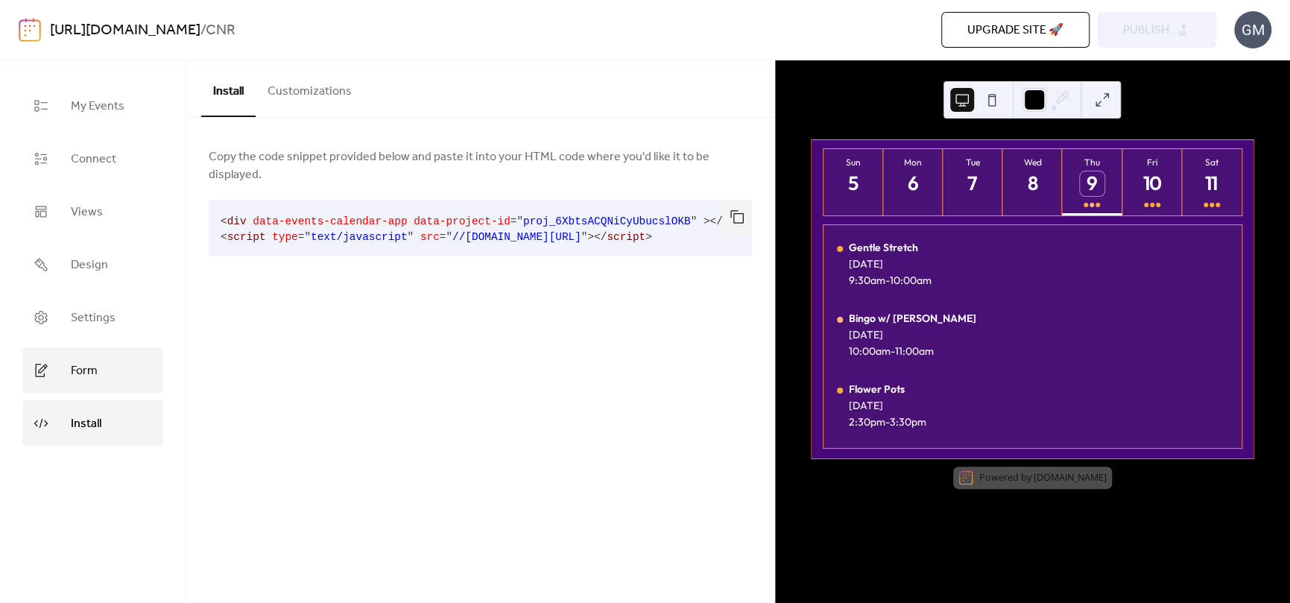
click at [66, 379] on link "Form" at bounding box center [92, 369] width 141 height 45
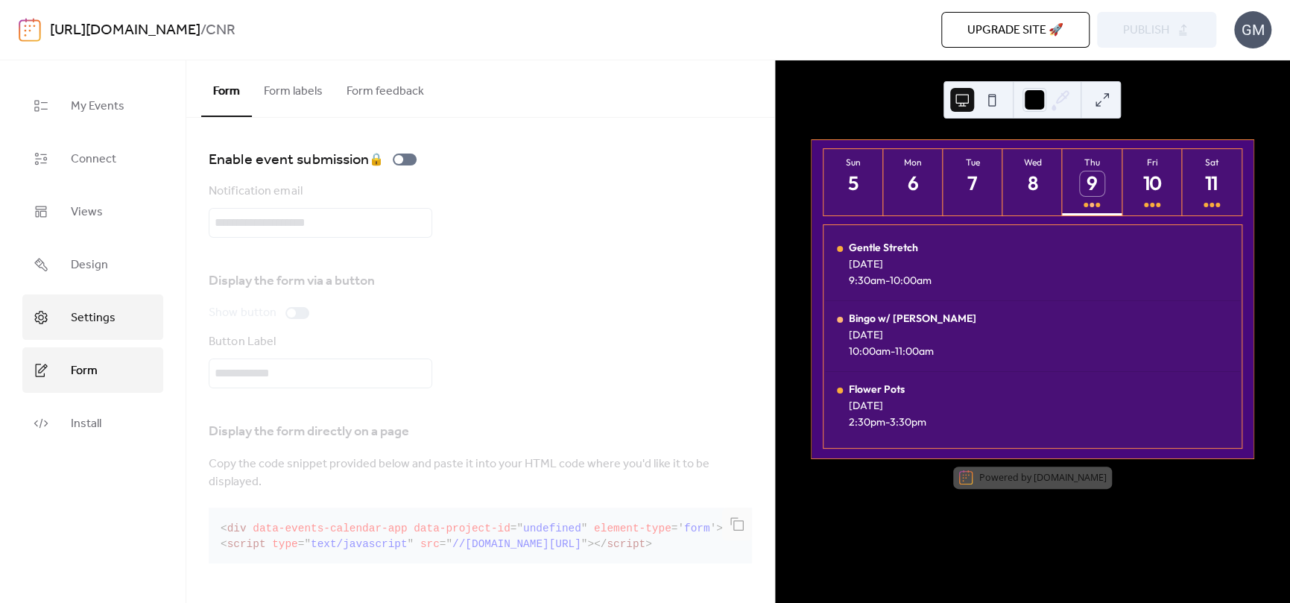
click at [81, 303] on link "Settings" at bounding box center [92, 316] width 141 height 45
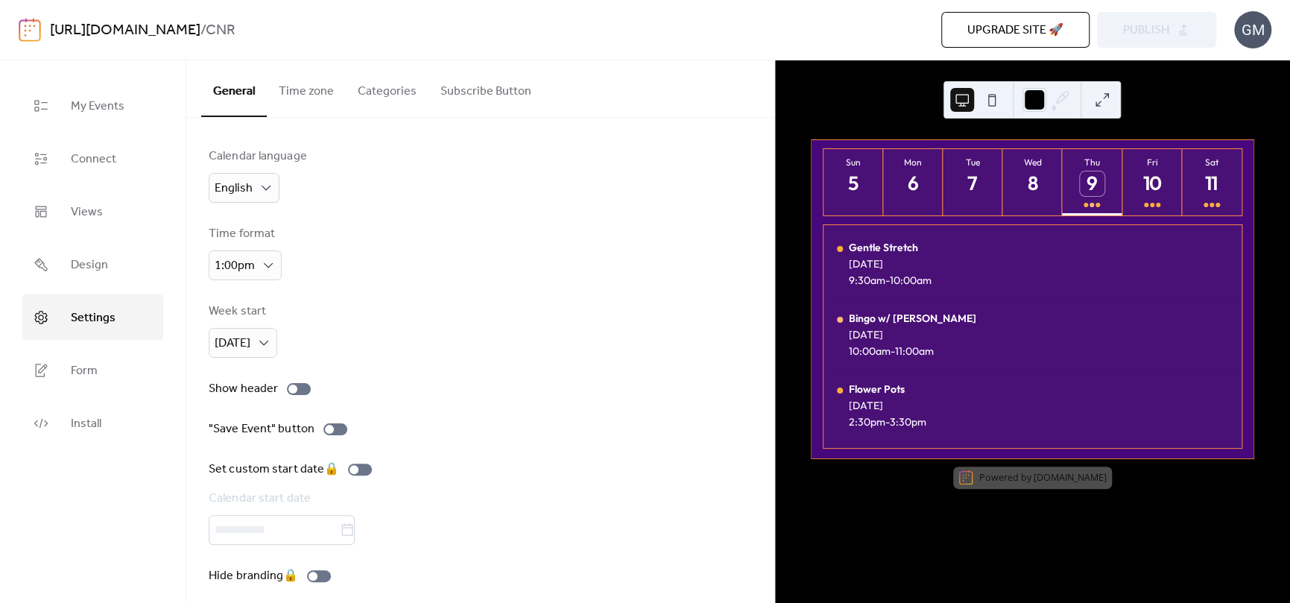
click at [320, 89] on button "Time zone" at bounding box center [306, 87] width 79 height 55
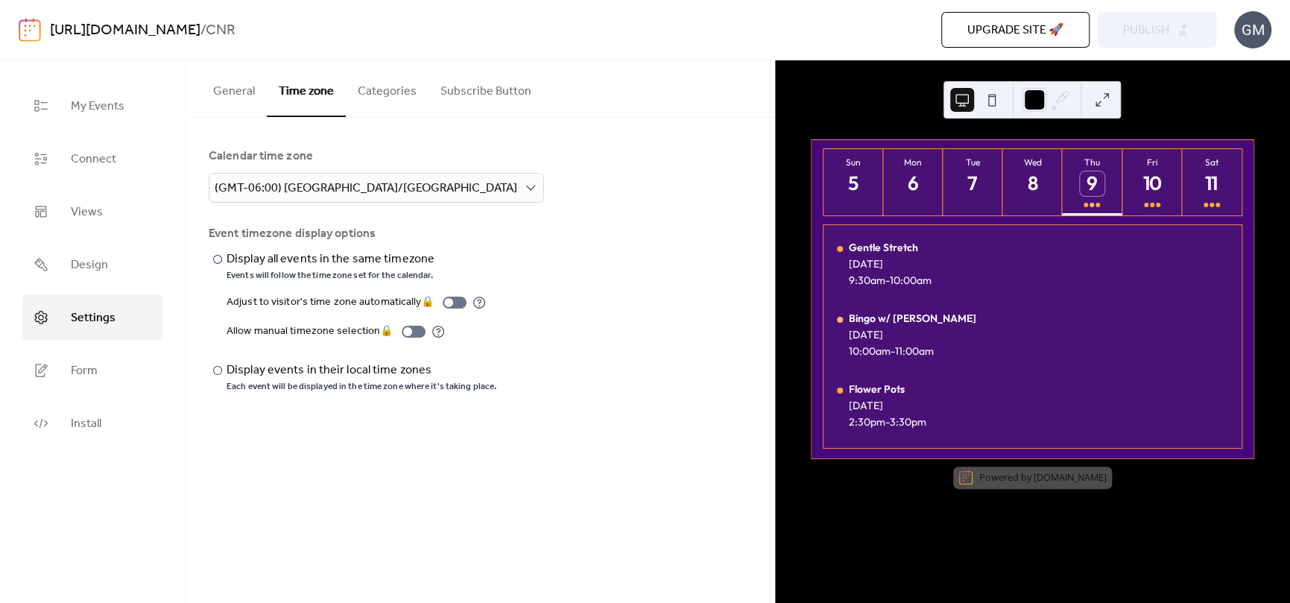
click at [380, 77] on button "Categories" at bounding box center [387, 87] width 83 height 55
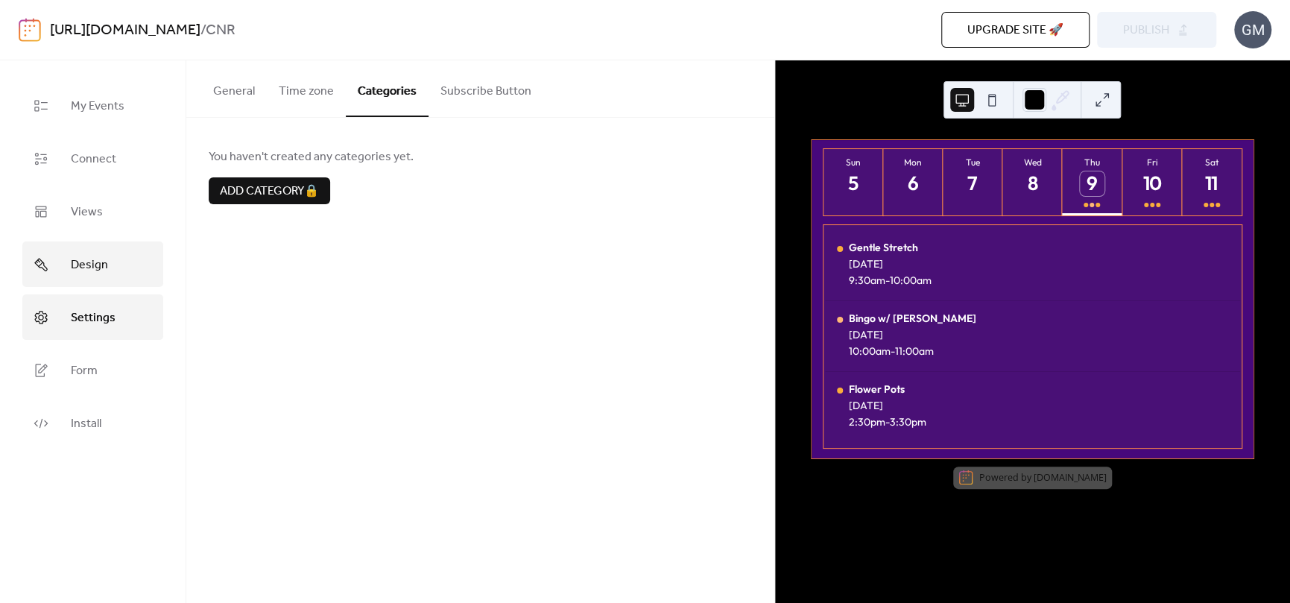
click at [114, 278] on link "Design" at bounding box center [92, 263] width 141 height 45
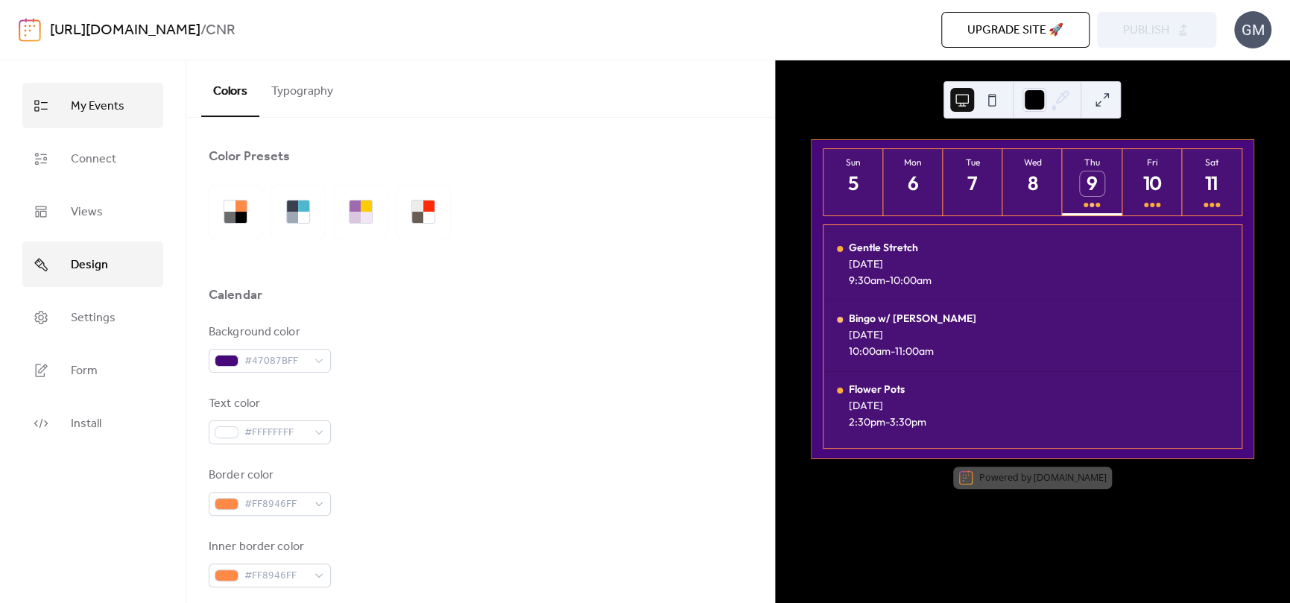
click at [77, 106] on span "My Events" at bounding box center [98, 106] width 54 height 23
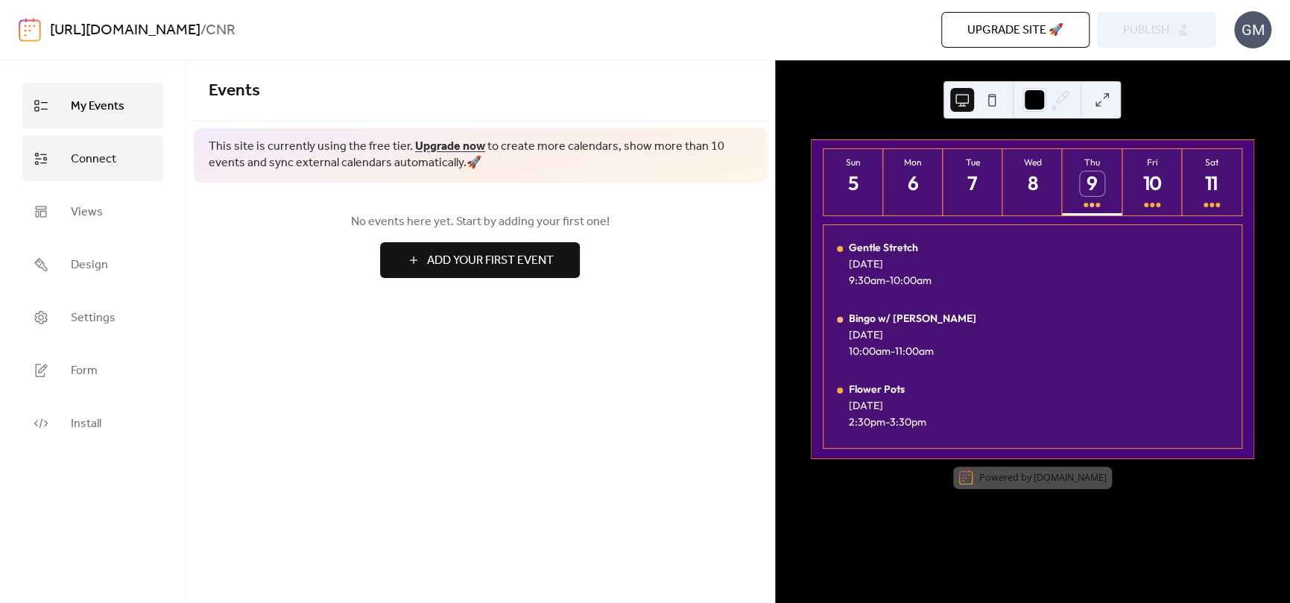
click at [92, 153] on span "Connect" at bounding box center [93, 159] width 45 height 23
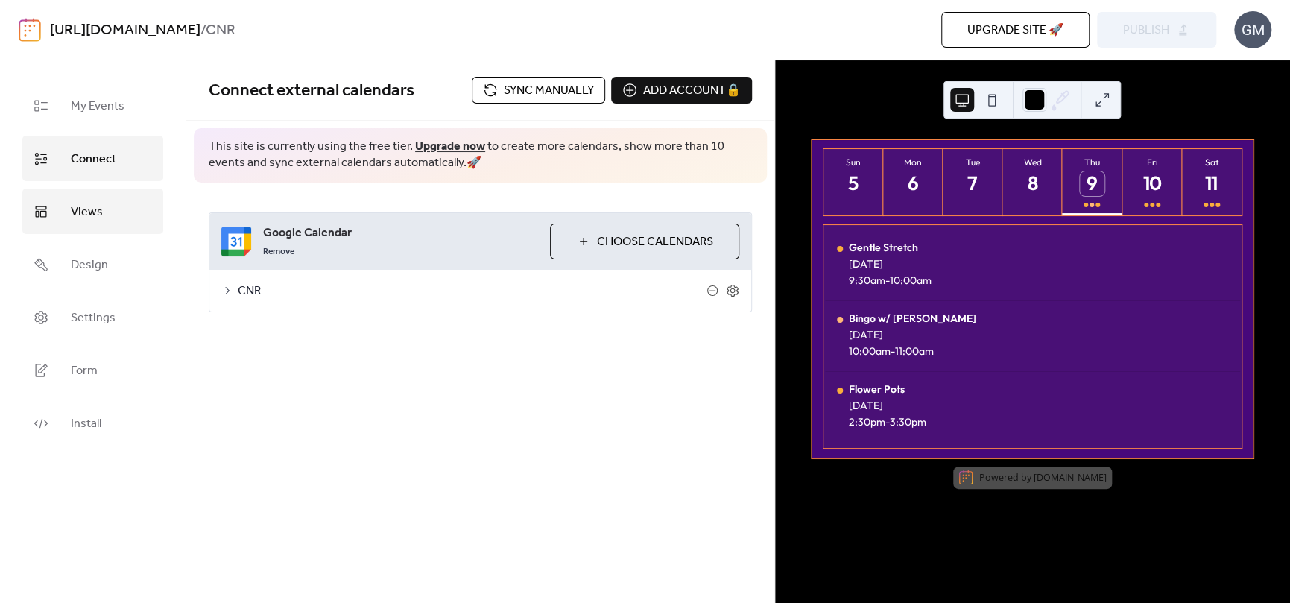
click at [91, 191] on link "Views" at bounding box center [92, 211] width 141 height 45
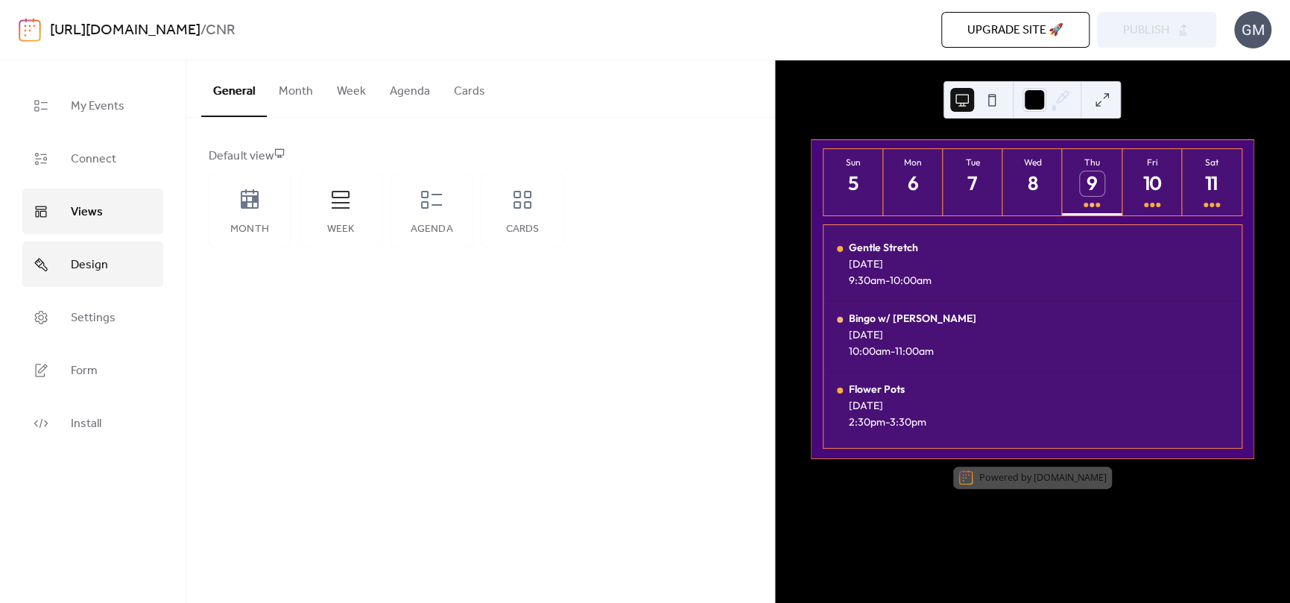
click at [102, 239] on ul "My Events Connect Views Design Settings Form Install" at bounding box center [92, 264] width 141 height 363
click at [114, 272] on link "Design" at bounding box center [92, 263] width 141 height 45
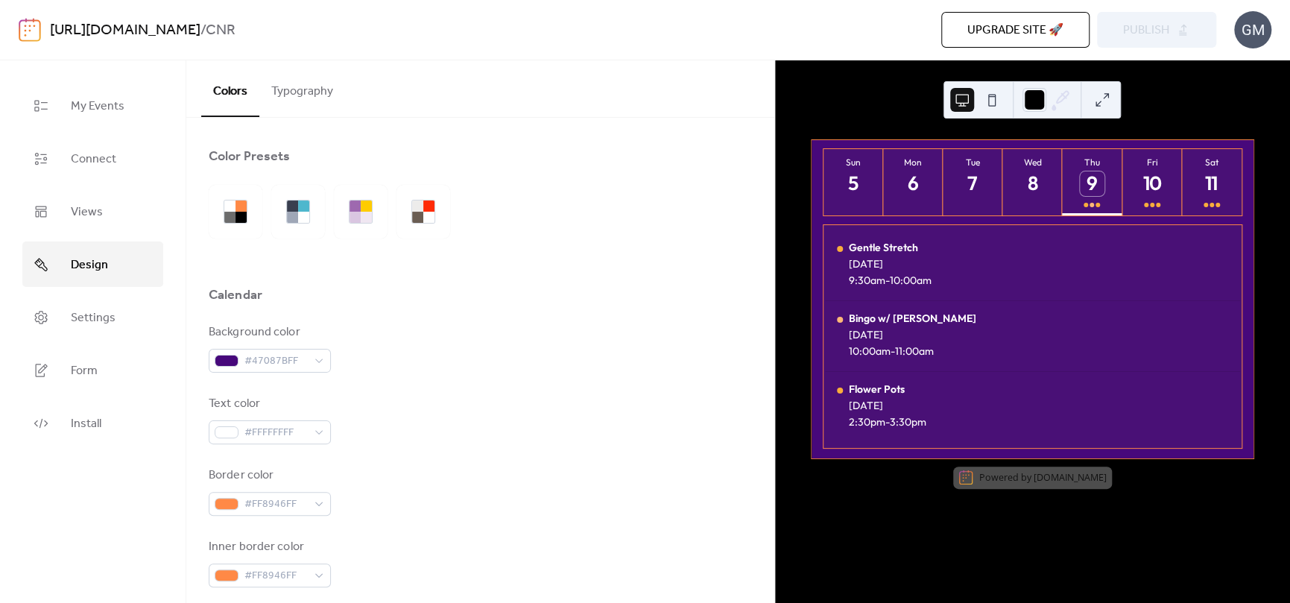
click at [114, 343] on ul "My Events Connect Views Design Settings Form Install" at bounding box center [92, 264] width 141 height 363
drag, startPoint x: 94, startPoint y: 327, endPoint x: 101, endPoint y: 366, distance: 39.3
click at [94, 329] on link "Settings" at bounding box center [92, 316] width 141 height 45
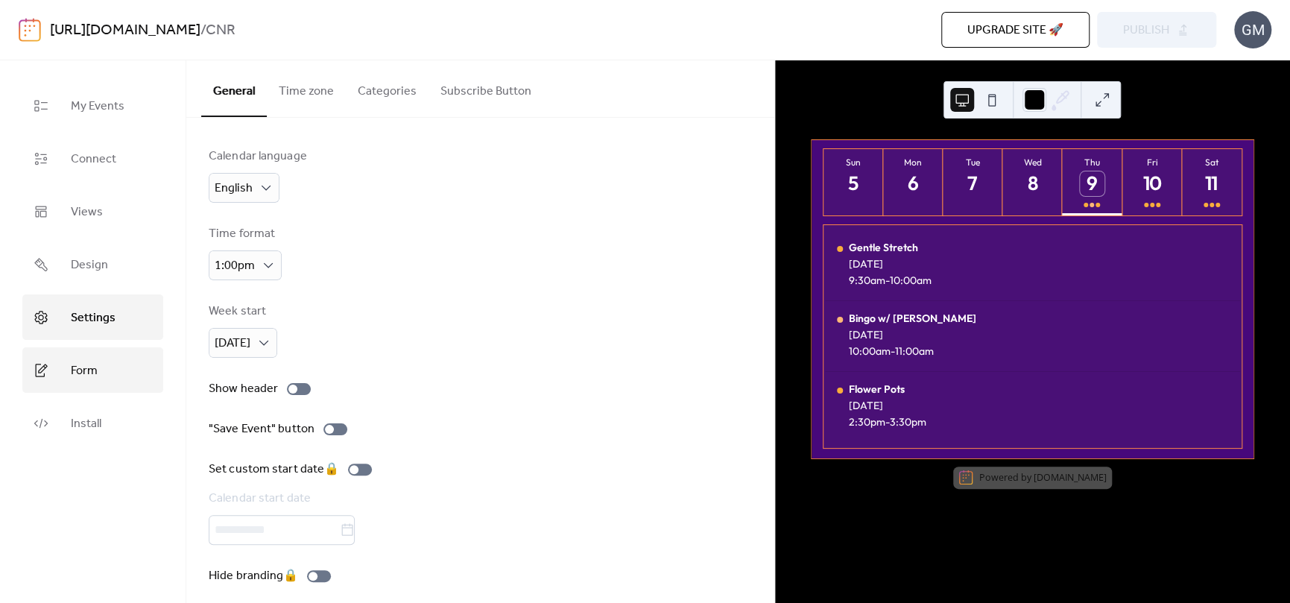
click at [101, 377] on link "Form" at bounding box center [92, 369] width 141 height 45
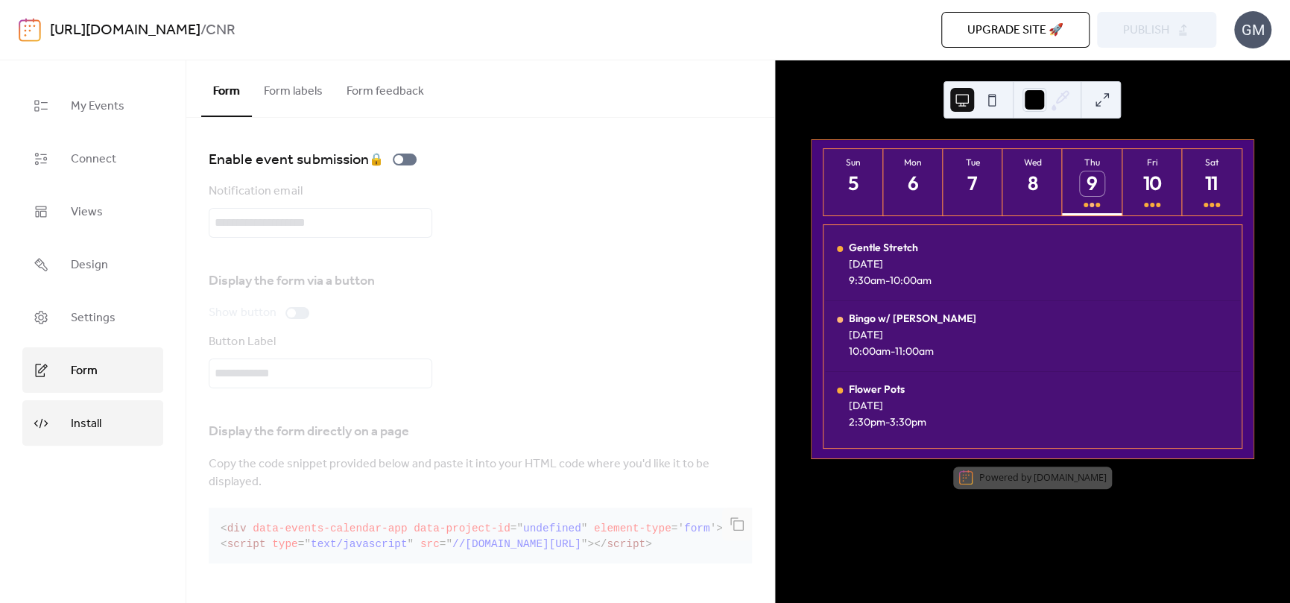
click at [107, 434] on link "Install" at bounding box center [92, 422] width 141 height 45
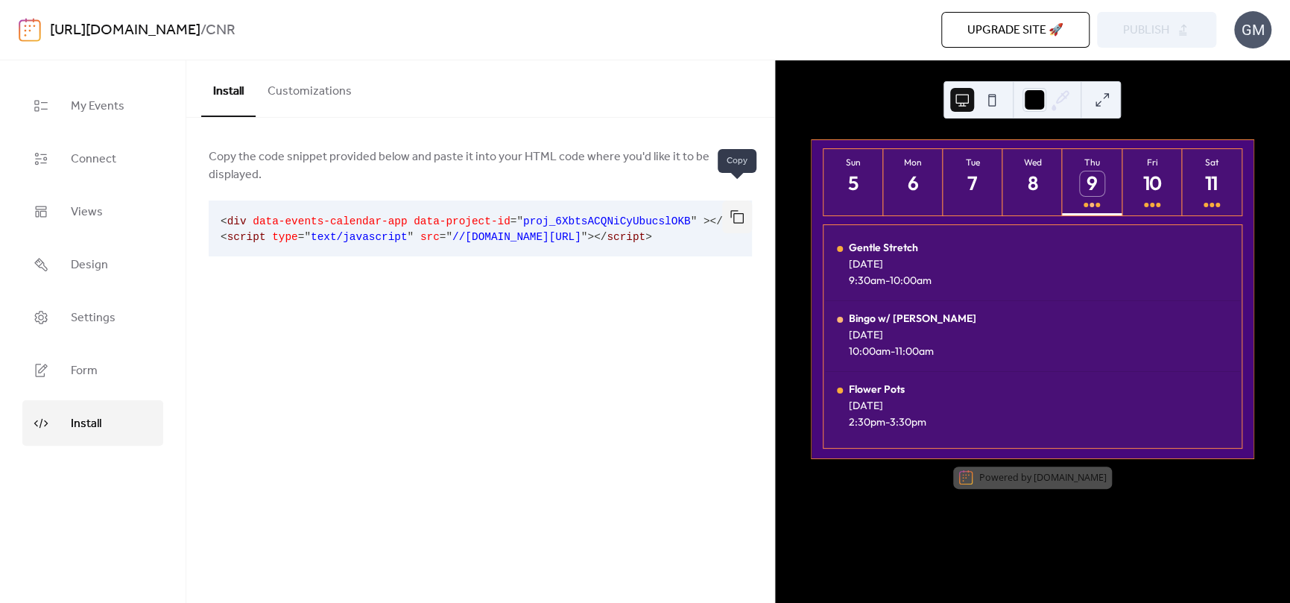
click at [732, 200] on button "button" at bounding box center [737, 216] width 30 height 33
click at [724, 200] on button "button" at bounding box center [737, 216] width 30 height 33
